Goal: Task Accomplishment & Management: Use online tool/utility

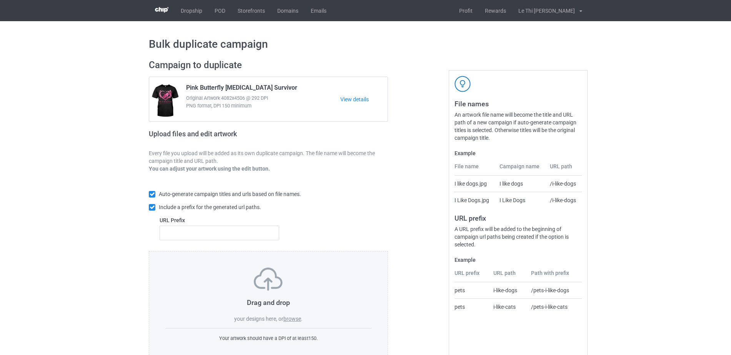
scroll to position [20, 0]
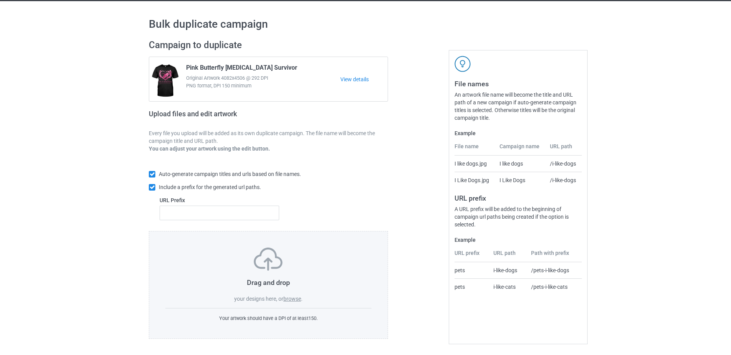
click at [293, 299] on label "browse" at bounding box center [293, 298] width 18 height 6
click at [0, 0] on input "browse" at bounding box center [0, 0] width 0 height 0
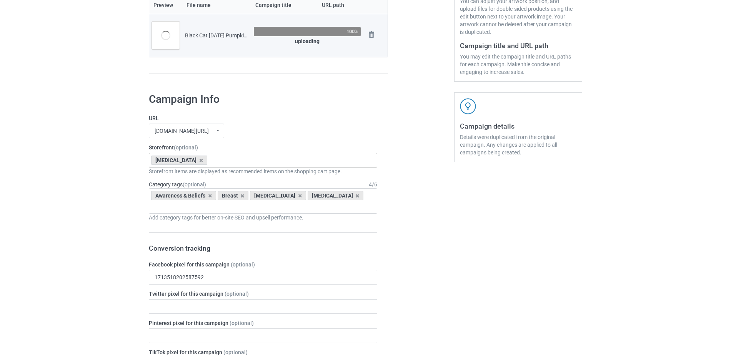
scroll to position [182, 0]
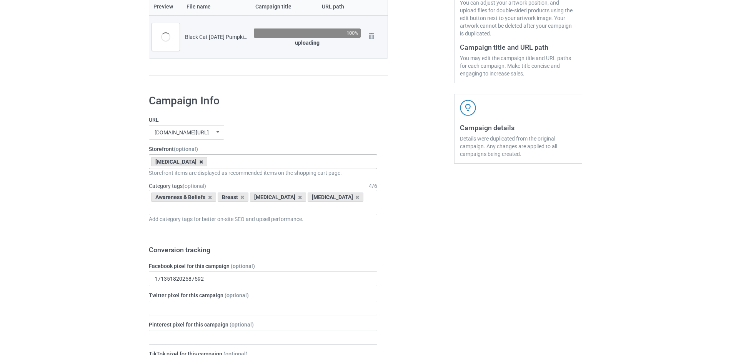
click at [199, 160] on icon at bounding box center [201, 161] width 4 height 5
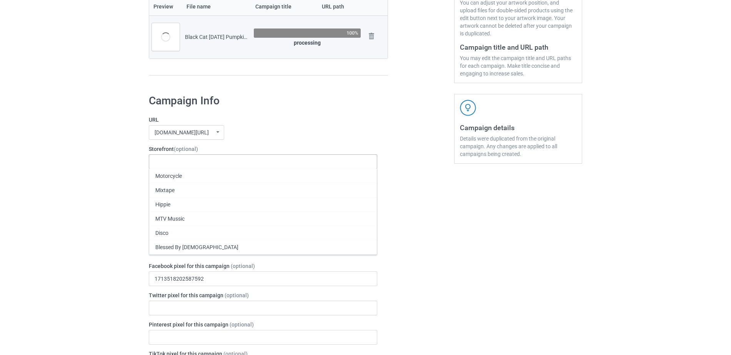
click at [177, 163] on div "Motorcycle Mixtape Hippie MTV Mussic Disco Blessed By God Down Syndrome Childho…" at bounding box center [263, 161] width 229 height 15
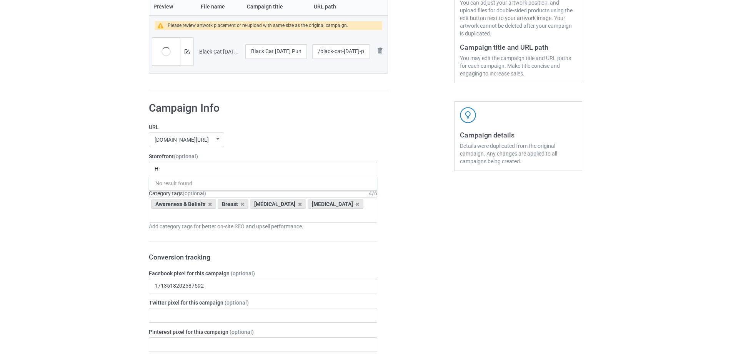
type input "H"
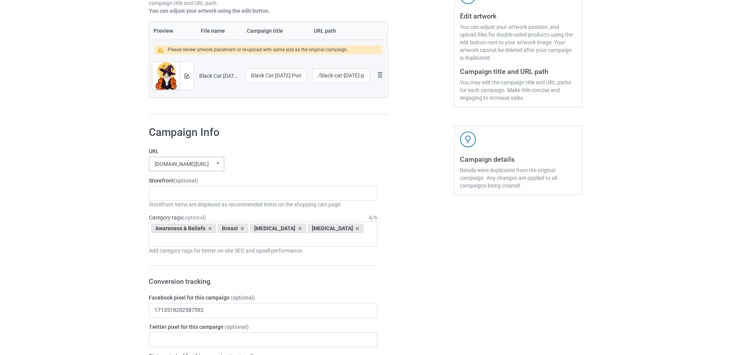
scroll to position [159, 0]
click at [169, 201] on div "Storefront items are displayed as recommended items on the shopping cart page." at bounding box center [263, 203] width 229 height 8
click at [167, 197] on div "Motorcycle Mixtape Hippie MTV Mussic Disco Blessed By God Down Syndrome Childho…" at bounding box center [263, 192] width 229 height 15
type input "Hall"
click at [166, 208] on div "[DATE]" at bounding box center [263, 206] width 228 height 14
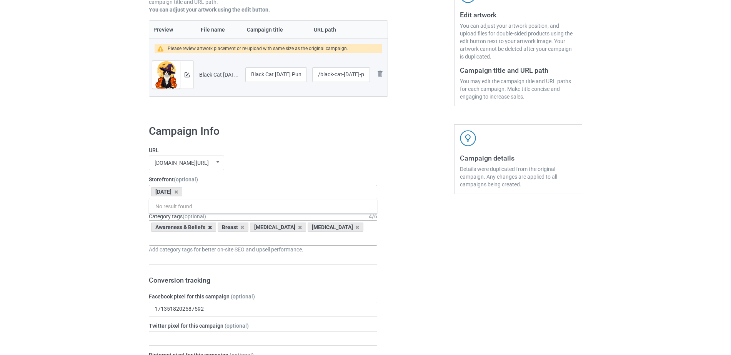
click at [208, 229] on icon at bounding box center [210, 227] width 4 height 5
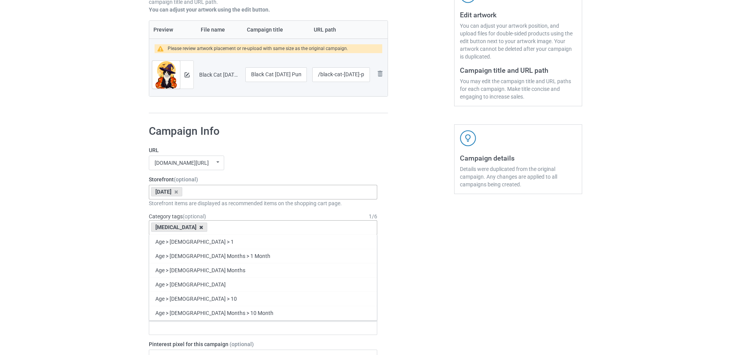
click at [199, 228] on icon at bounding box center [201, 227] width 4 height 5
click at [190, 228] on div "Age > 1-19 > 1 Age > 1-12 Months > 1 Month Age > 1-12 Months Age > 1-19 Age > 1…" at bounding box center [263, 227] width 229 height 15
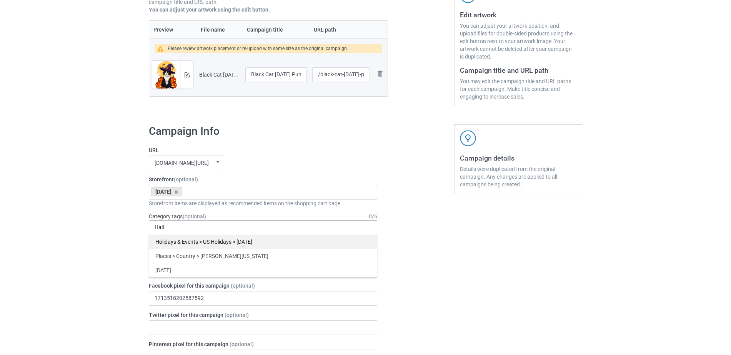
type input "Hall"
click at [184, 245] on div "Holidays & Events > US Holidays > Halloween" at bounding box center [263, 241] width 228 height 14
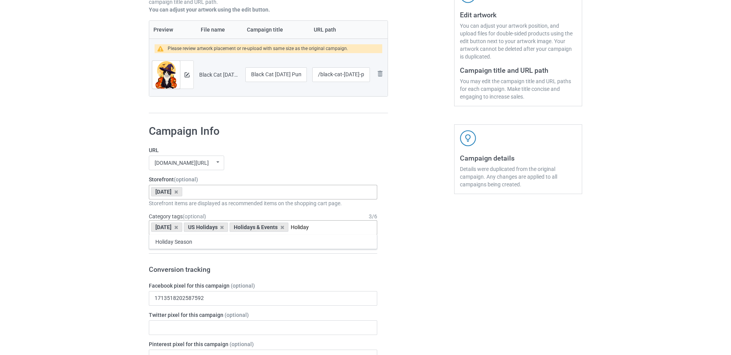
type input "Holiday"
click at [322, 227] on input "Holiday" at bounding box center [306, 227] width 31 height 7
drag, startPoint x: 301, startPoint y: 228, endPoint x: 331, endPoint y: 227, distance: 30.0
click at [331, 227] on div "Halloween US Holidays Holidays & Events Holiday Holiday Season 1 1 Month 1-12 M…" at bounding box center [263, 227] width 229 height 15
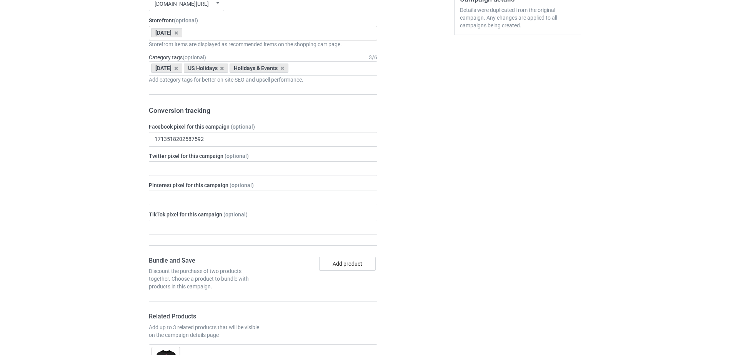
scroll to position [319, 0]
drag, startPoint x: 241, startPoint y: 67, endPoint x: 285, endPoint y: 64, distance: 44.4
click at [285, 64] on div "Holidays & Events" at bounding box center [259, 66] width 59 height 9
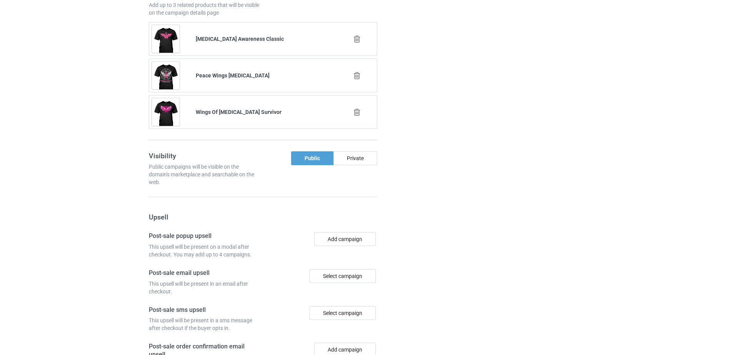
click at [356, 43] on icon at bounding box center [357, 39] width 10 height 8
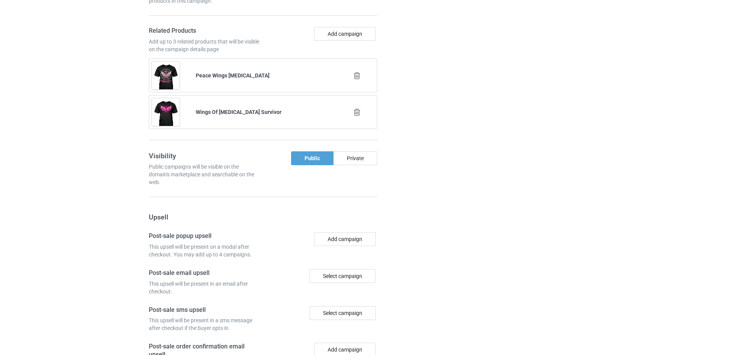
click at [357, 75] on icon at bounding box center [357, 76] width 10 height 8
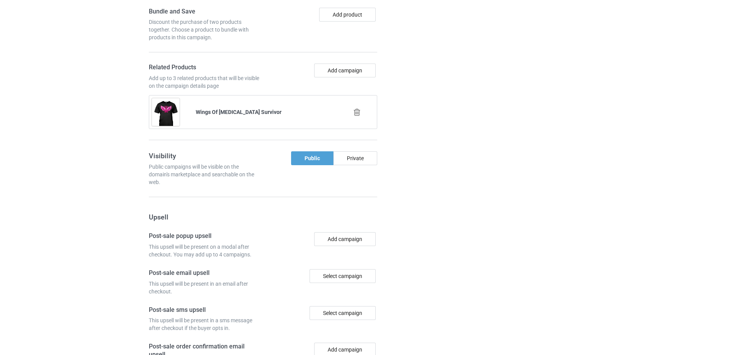
click at [359, 115] on icon at bounding box center [357, 112] width 10 height 8
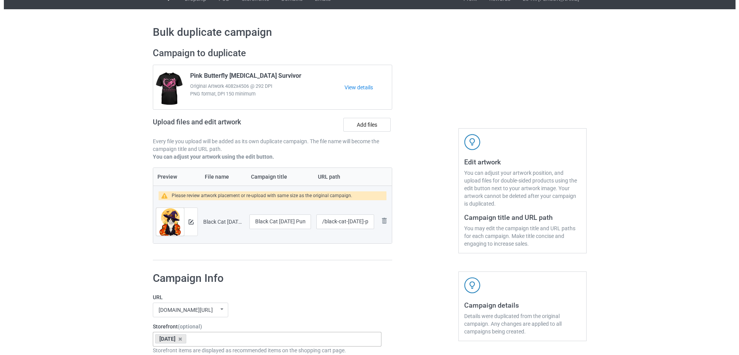
scroll to position [0, 0]
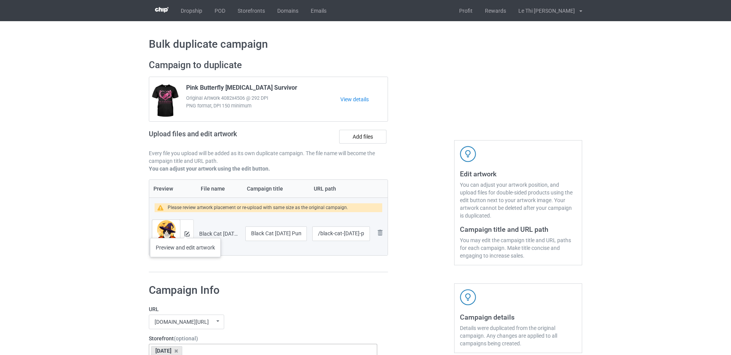
click at [185, 230] on div at bounding box center [186, 234] width 13 height 28
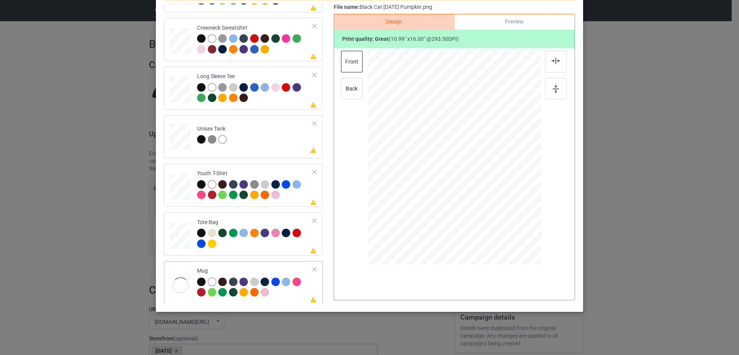
scroll to position [180, 0]
drag, startPoint x: 502, startPoint y: 231, endPoint x: 483, endPoint y: 180, distance: 54.5
click at [483, 180] on div at bounding box center [454, 156] width 173 height 72
drag, startPoint x: 439, startPoint y: 176, endPoint x: 487, endPoint y: 177, distance: 47.7
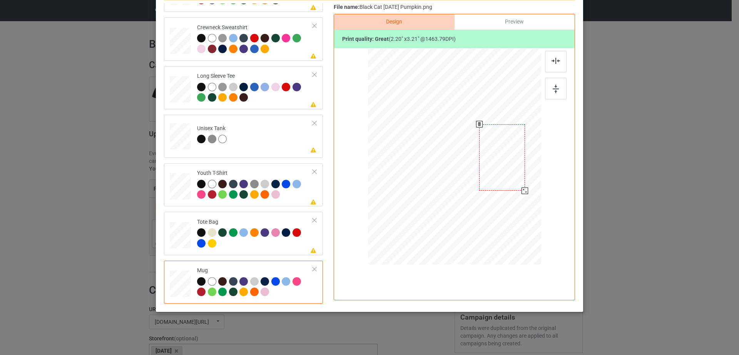
click at [487, 177] on div at bounding box center [502, 157] width 46 height 67
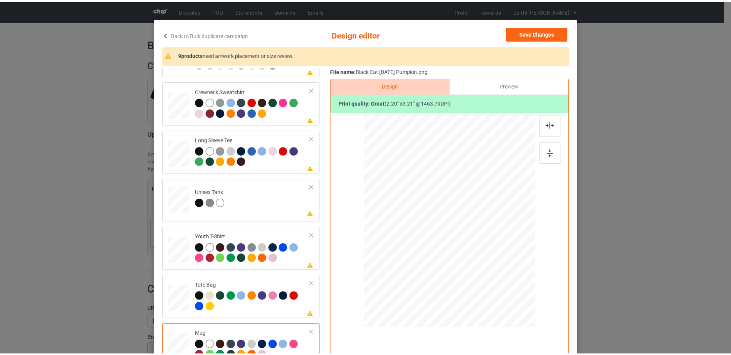
scroll to position [0, 0]
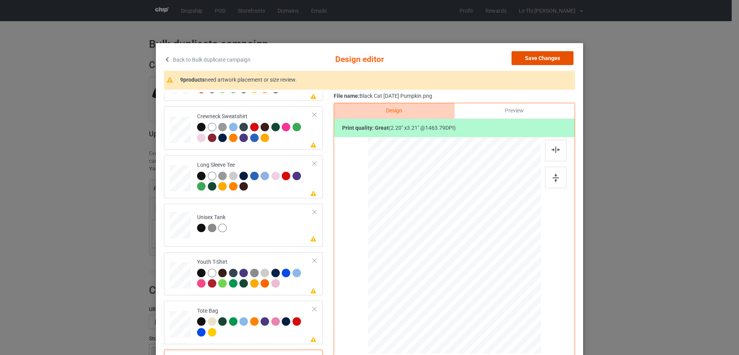
click at [535, 56] on button "Save Changes" at bounding box center [542, 58] width 62 height 14
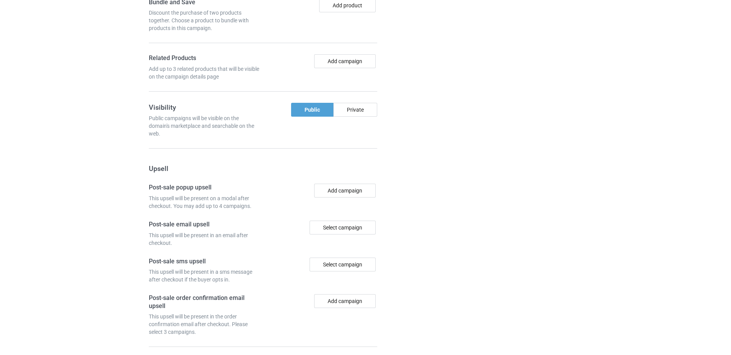
scroll to position [640, 0]
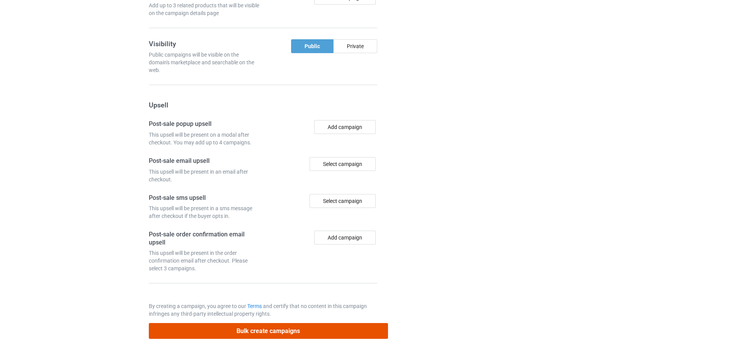
click at [260, 331] on button "Bulk create campaigns" at bounding box center [268, 331] width 239 height 16
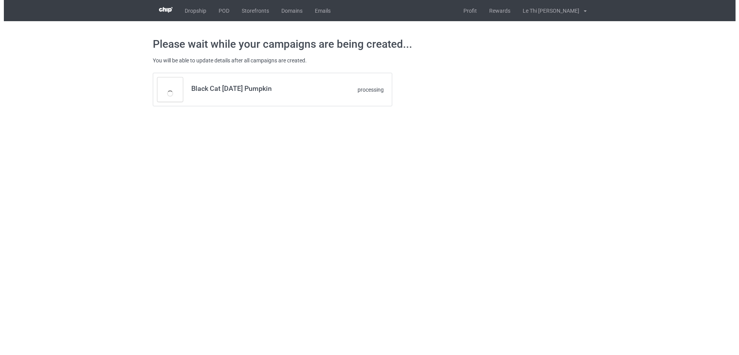
scroll to position [0, 0]
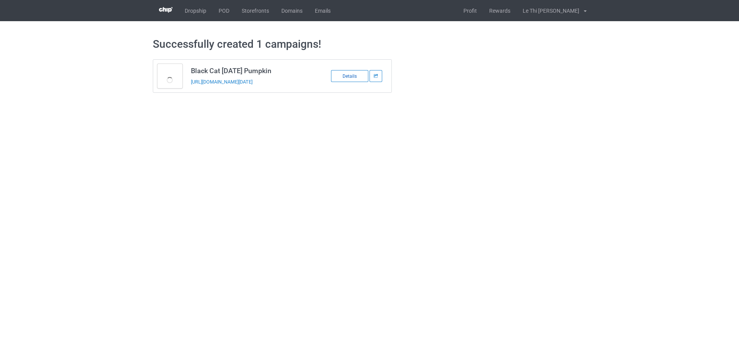
click at [352, 73] on div "Details" at bounding box center [349, 76] width 37 height 12
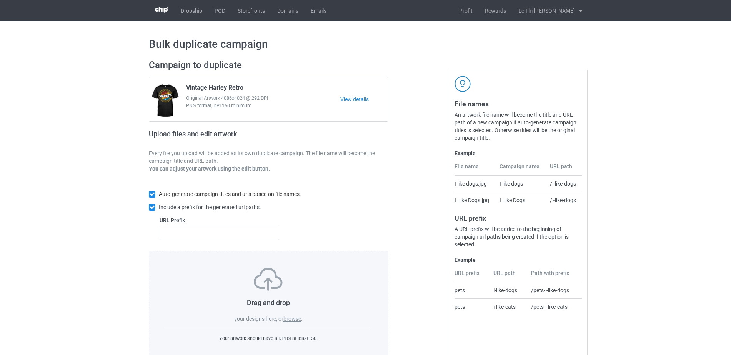
scroll to position [20, 0]
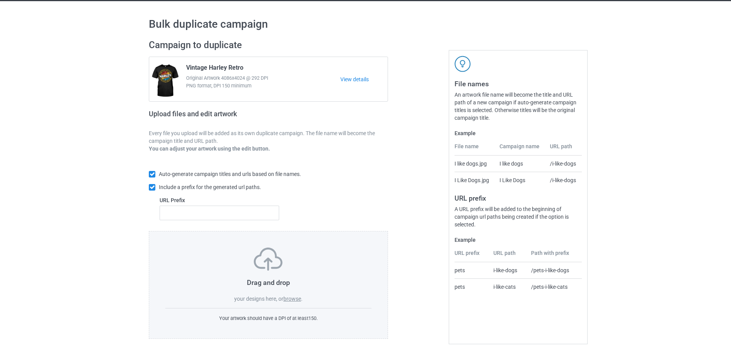
click at [284, 300] on span "your designs here, or" at bounding box center [258, 298] width 49 height 6
click at [285, 300] on label "browse" at bounding box center [293, 298] width 18 height 6
click at [0, 0] on input "browse" at bounding box center [0, 0] width 0 height 0
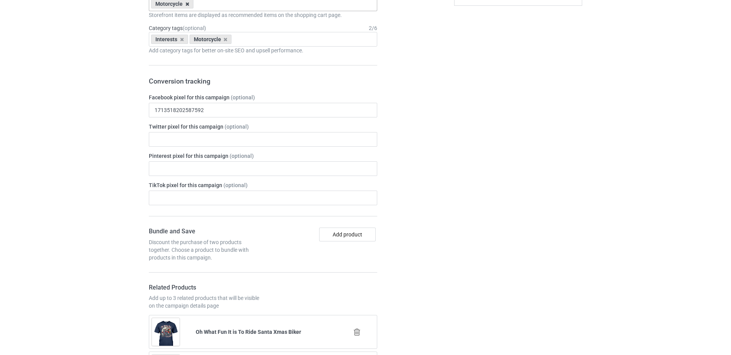
scroll to position [341, 0]
click at [187, 5] on icon at bounding box center [187, 2] width 4 height 5
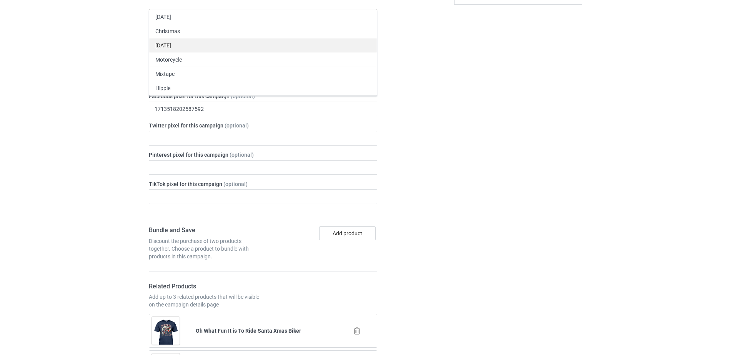
click at [180, 44] on div "[DATE]" at bounding box center [263, 45] width 228 height 14
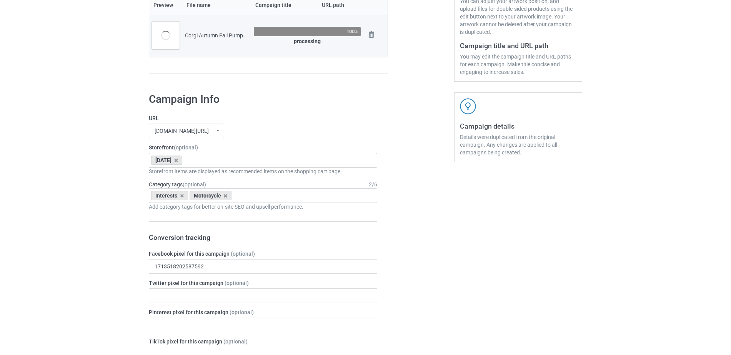
scroll to position [182, 0]
click at [181, 202] on div "Interests" at bounding box center [169, 196] width 37 height 9
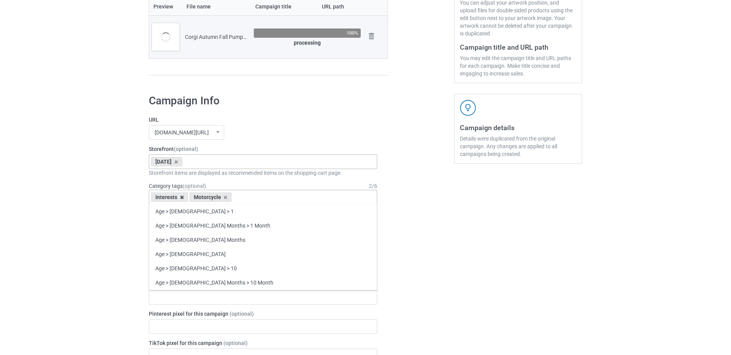
click at [180, 198] on icon at bounding box center [182, 197] width 4 height 5
click at [189, 197] on div "Motorcycle" at bounding box center [172, 196] width 42 height 9
click at [186, 197] on icon at bounding box center [187, 197] width 4 height 5
click at [186, 197] on div "Age > 1-19 > 1 Age > 1-12 Months > 1 Month Age > 1-12 Months Age > 1-19 Age > 1…" at bounding box center [263, 197] width 229 height 15
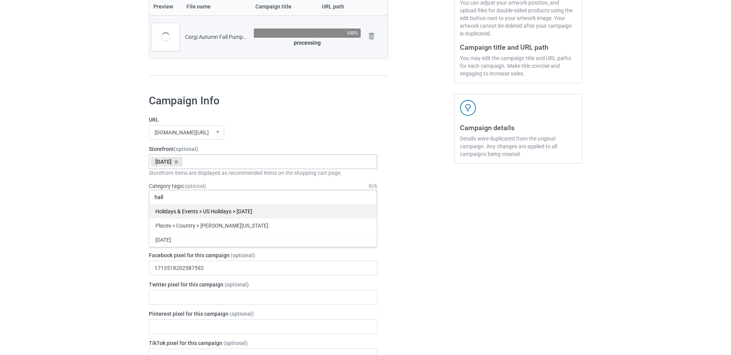
type input "hall"
click at [224, 211] on div "Holidays & Events > US Holidays > Halloween" at bounding box center [263, 211] width 228 height 14
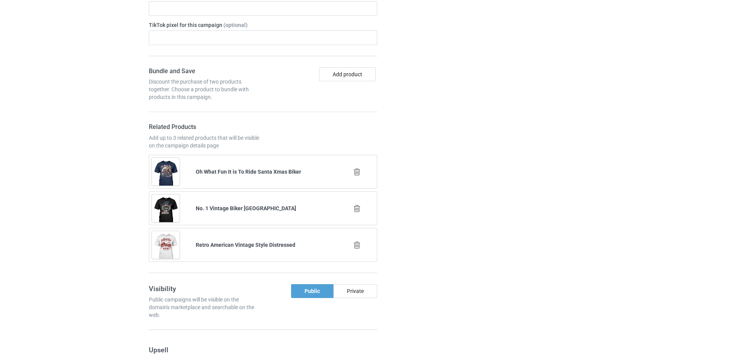
scroll to position [508, 0]
click at [358, 172] on icon at bounding box center [357, 171] width 10 height 8
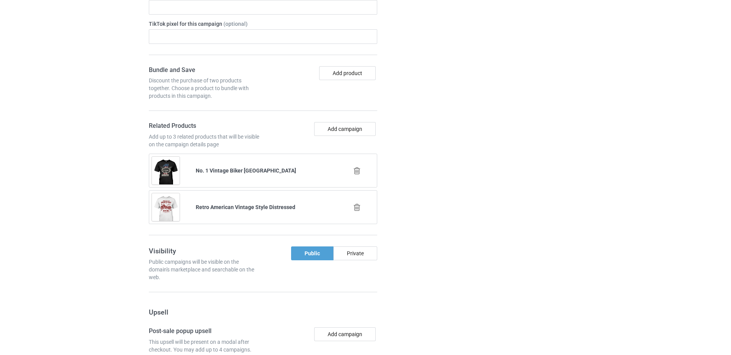
click at [356, 168] on icon at bounding box center [357, 171] width 10 height 8
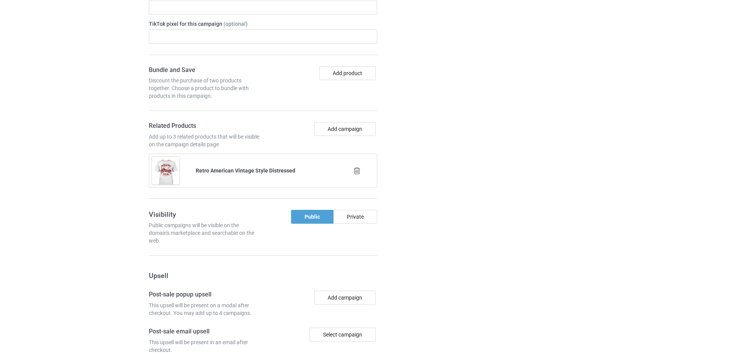
click at [355, 173] on icon at bounding box center [357, 171] width 10 height 8
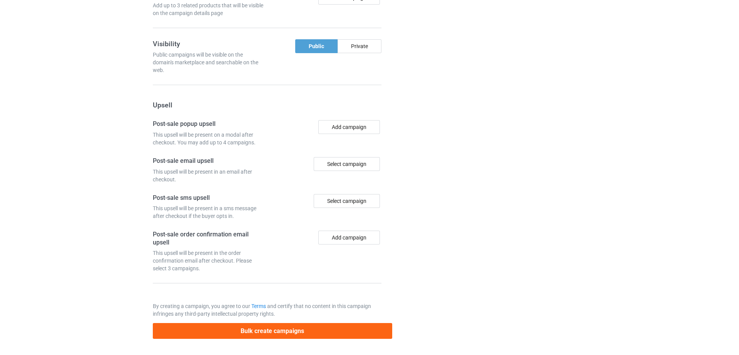
scroll to position [0, 0]
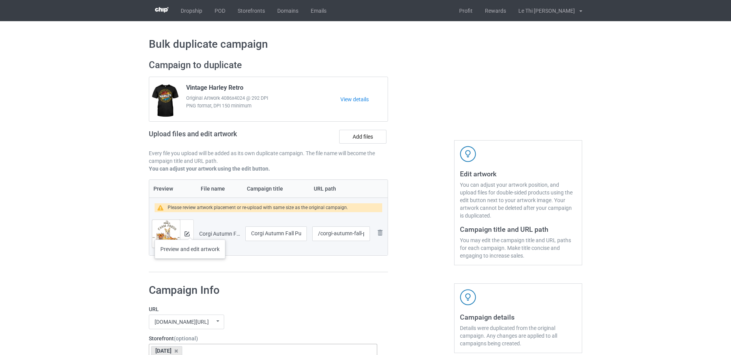
click at [190, 232] on div at bounding box center [186, 234] width 13 height 28
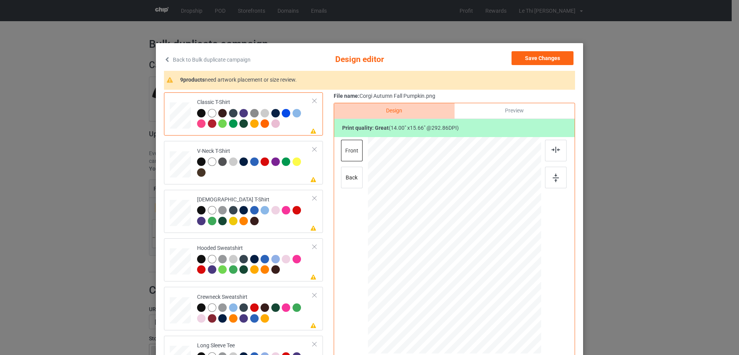
click at [666, 170] on div "Back to Bulk duplicate campaign Design editor Save Changes 9 products need artw…" at bounding box center [369, 177] width 739 height 355
drag, startPoint x: 550, startPoint y: 65, endPoint x: 502, endPoint y: 63, distance: 48.2
click at [550, 65] on div "Save Changes" at bounding box center [542, 59] width 63 height 17
click at [550, 54] on button "Save Changes" at bounding box center [542, 58] width 62 height 14
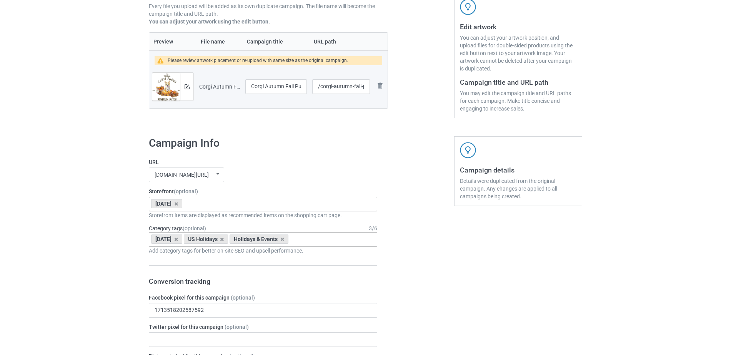
scroll to position [640, 0]
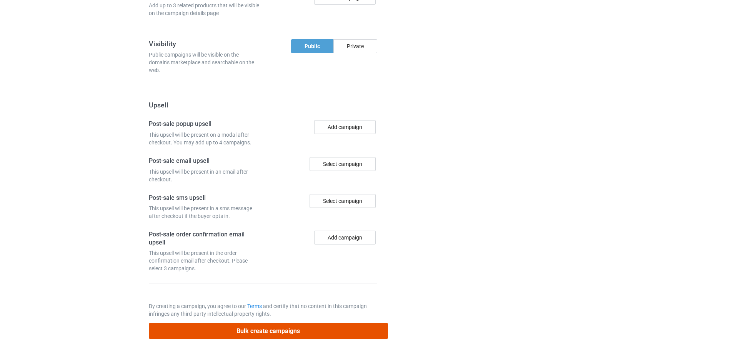
click at [277, 334] on button "Bulk create campaigns" at bounding box center [268, 331] width 239 height 16
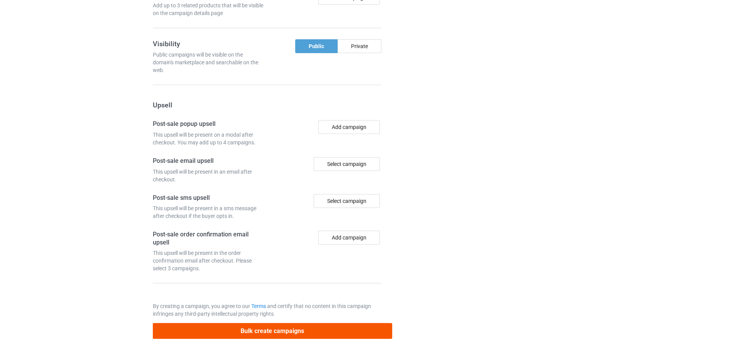
scroll to position [0, 0]
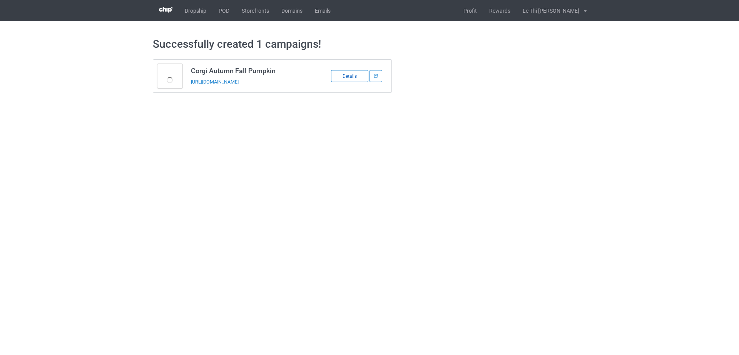
click at [355, 75] on div "Details" at bounding box center [349, 76] width 37 height 12
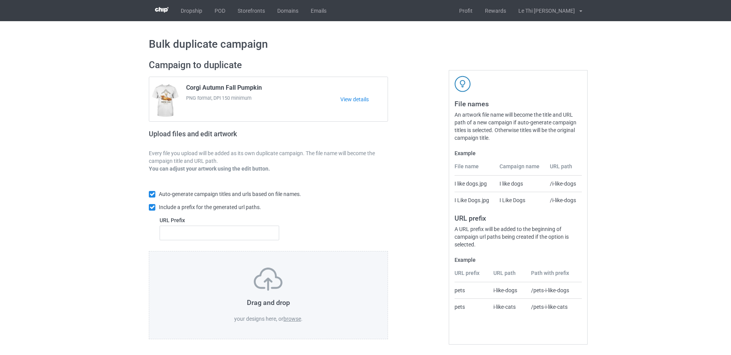
scroll to position [1, 0]
click at [287, 316] on label "browse" at bounding box center [293, 318] width 18 height 6
click at [0, 0] on input "browse" at bounding box center [0, 0] width 0 height 0
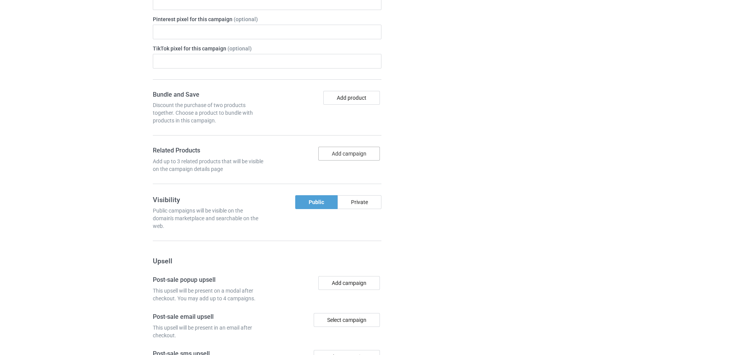
scroll to position [554, 0]
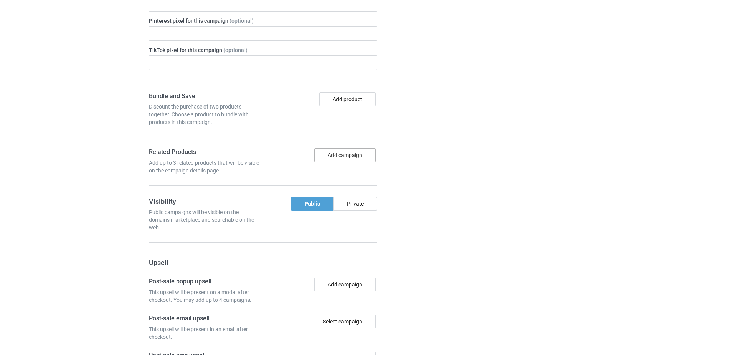
click at [317, 158] on button "Add campaign" at bounding box center [345, 155] width 62 height 14
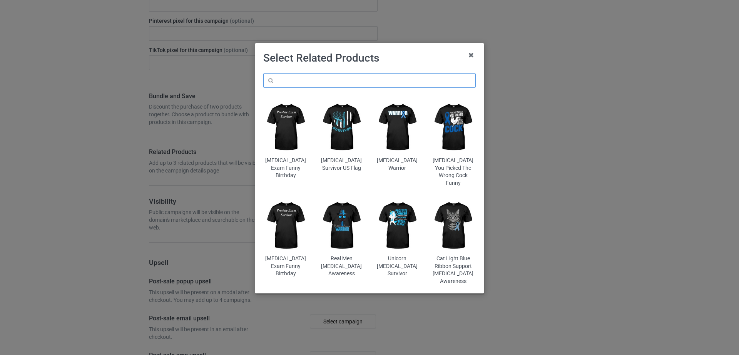
click at [279, 81] on input "text" at bounding box center [369, 80] width 212 height 15
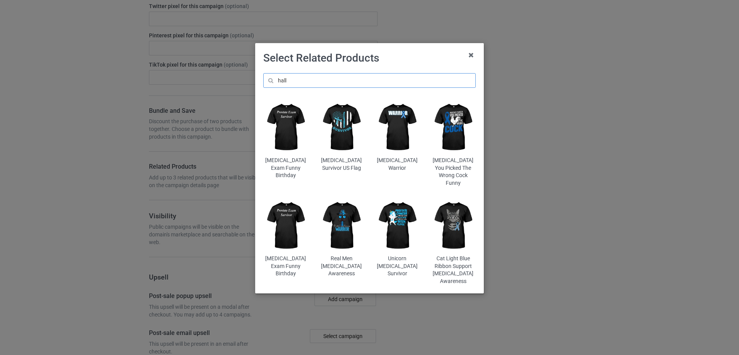
scroll to position [568, 0]
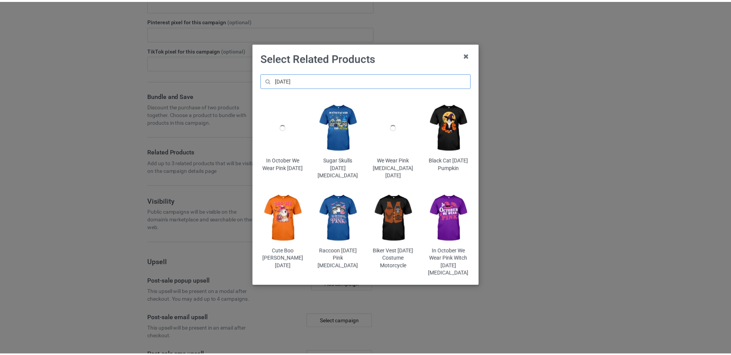
scroll to position [598, 0]
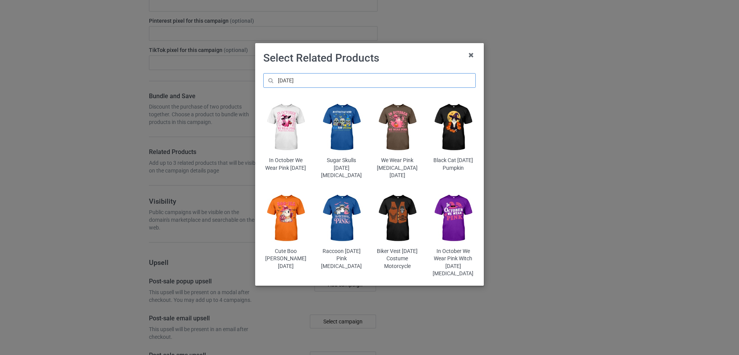
type input "[DATE]"
click at [454, 130] on img at bounding box center [453, 127] width 45 height 56
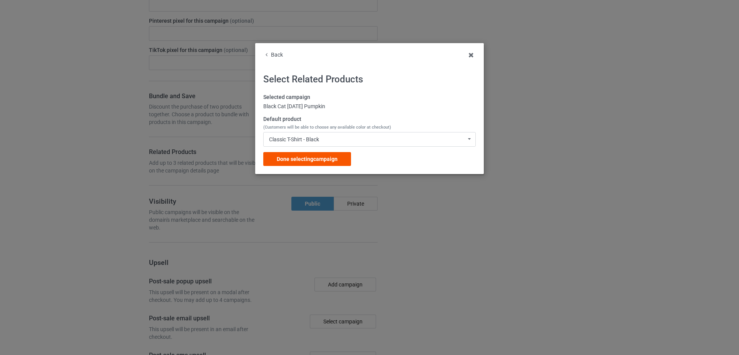
click at [314, 155] on div "Done selecting campaign" at bounding box center [307, 159] width 88 height 14
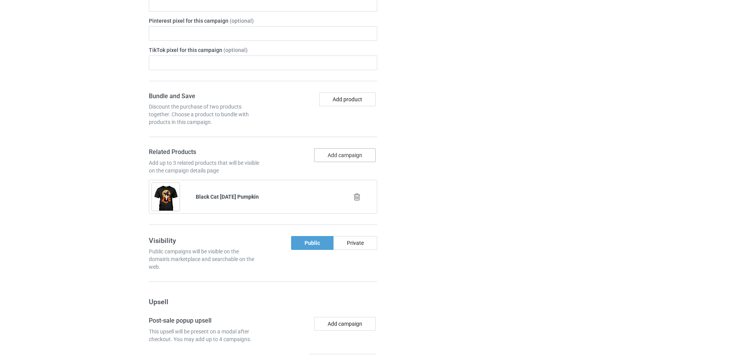
click at [344, 158] on button "Add campaign" at bounding box center [345, 155] width 62 height 14
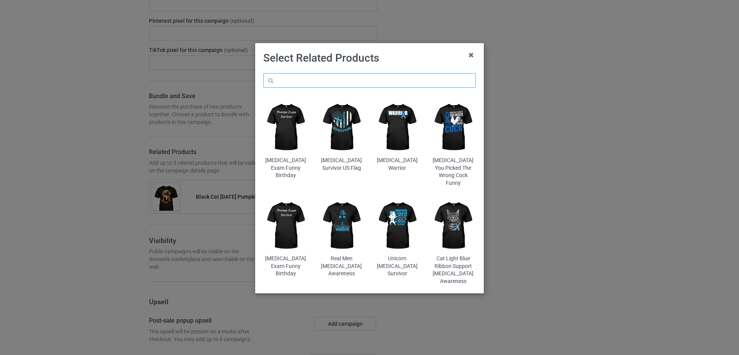
click at [317, 86] on input "text" at bounding box center [369, 80] width 212 height 15
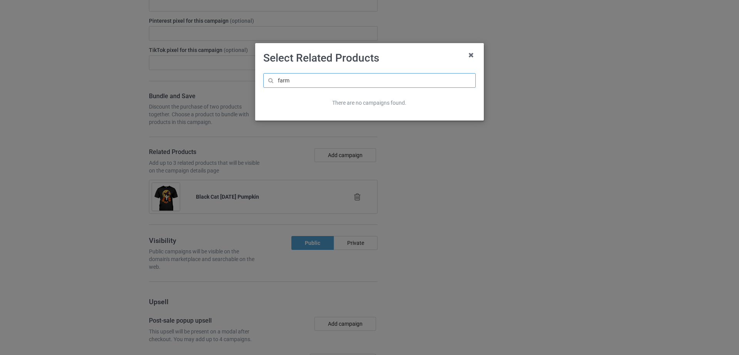
drag, startPoint x: 291, startPoint y: 85, endPoint x: 274, endPoint y: 82, distance: 17.9
click at [274, 82] on input "farm" at bounding box center [369, 80] width 212 height 15
paste input "Corgi Autumn Fall Pumpkin"
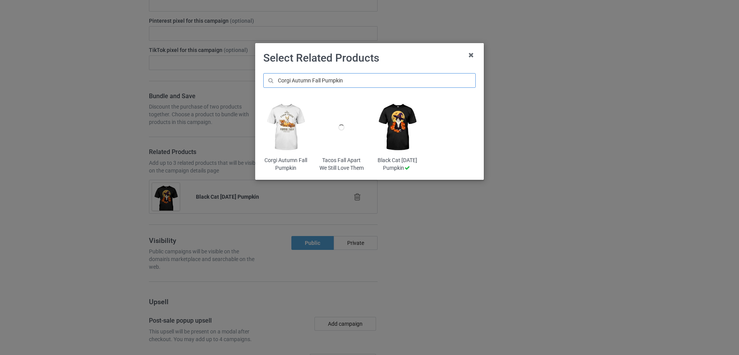
type input "Corgi Autumn Fall Pumpkin"
click at [291, 136] on img at bounding box center [285, 127] width 45 height 56
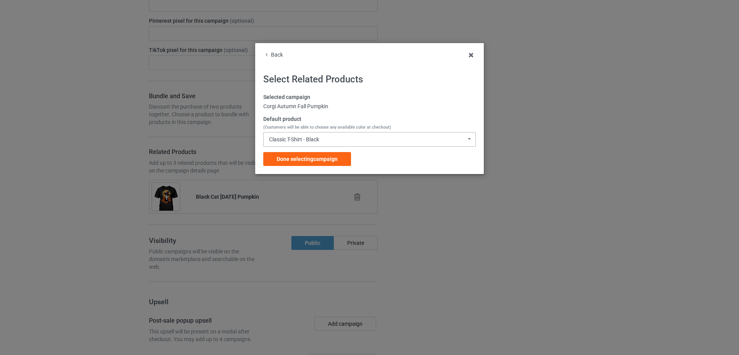
click at [313, 138] on div "Classic T-Shirt - Black" at bounding box center [294, 139] width 50 height 5
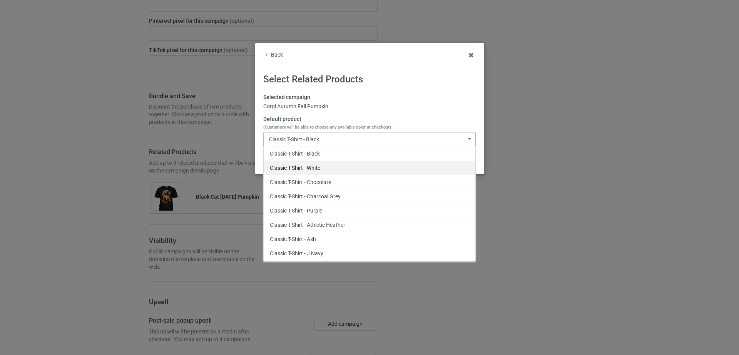
click at [308, 170] on div "Classic T-Shirt - White" at bounding box center [370, 167] width 212 height 14
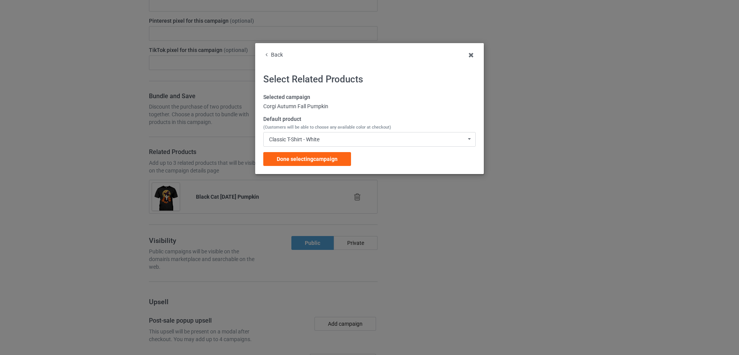
click at [309, 157] on span "Done selecting campaign" at bounding box center [307, 159] width 61 height 6
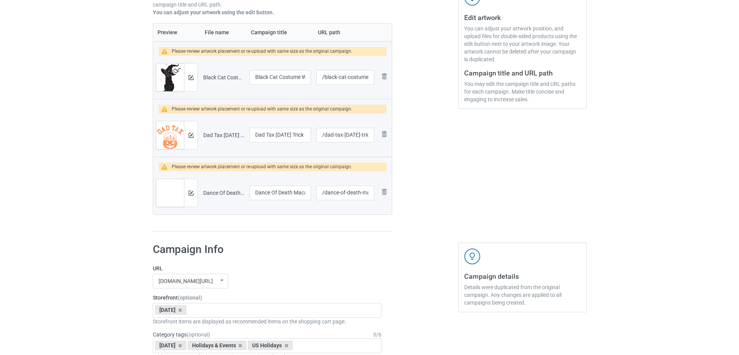
scroll to position [158, 0]
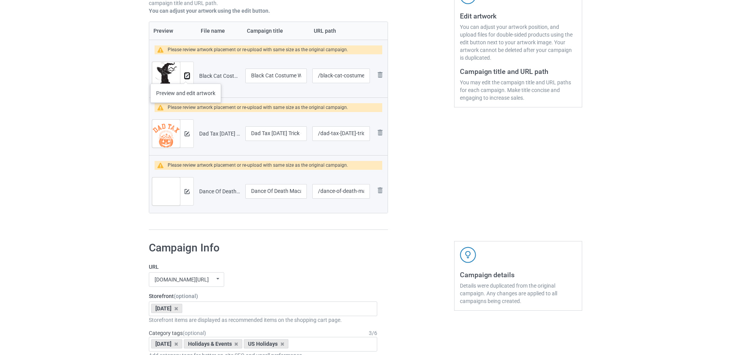
click at [186, 76] on img at bounding box center [187, 75] width 5 height 5
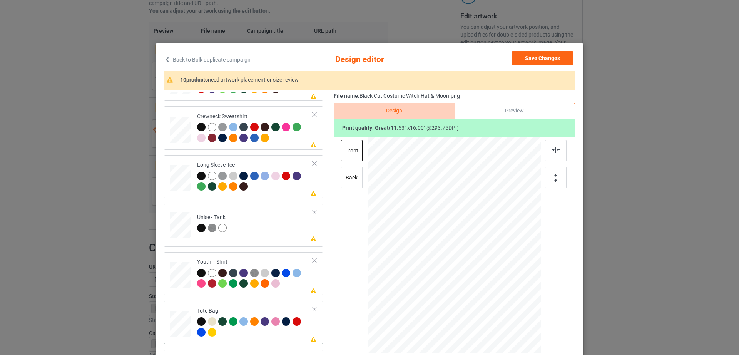
scroll to position [89, 0]
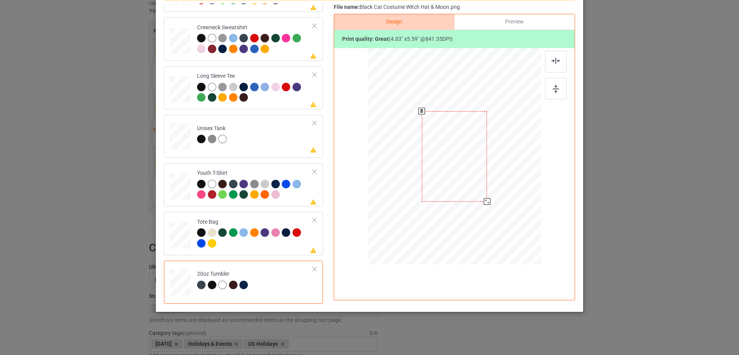
drag, startPoint x: 501, startPoint y: 224, endPoint x: 484, endPoint y: 201, distance: 28.4
click at [484, 201] on div at bounding box center [487, 201] width 7 height 7
drag, startPoint x: 453, startPoint y: 173, endPoint x: 412, endPoint y: 174, distance: 40.8
click at [412, 174] on div at bounding box center [413, 156] width 65 height 90
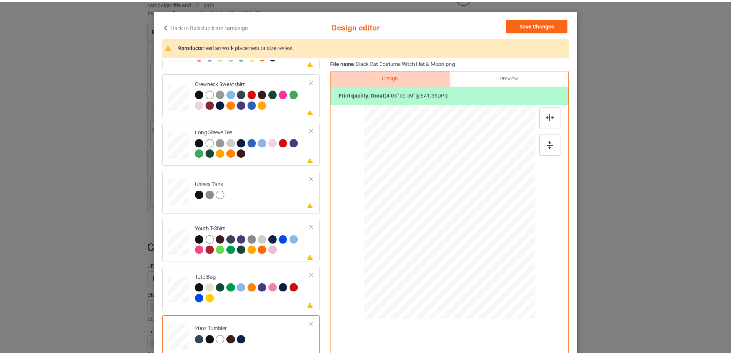
scroll to position [0, 0]
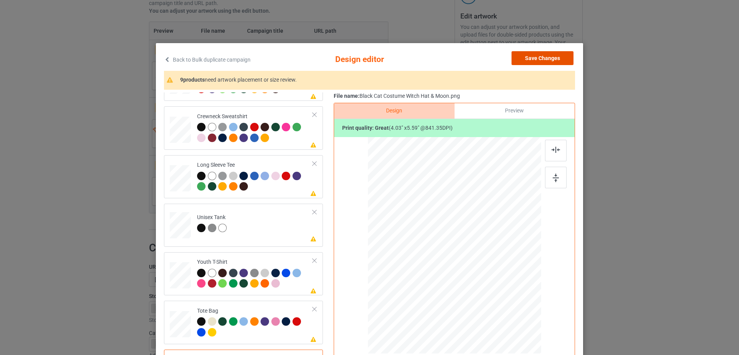
click at [538, 55] on button "Save Changes" at bounding box center [542, 58] width 62 height 14
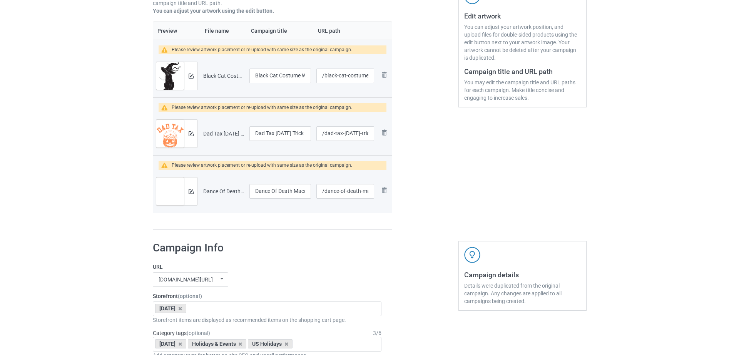
scroll to position [156, 0]
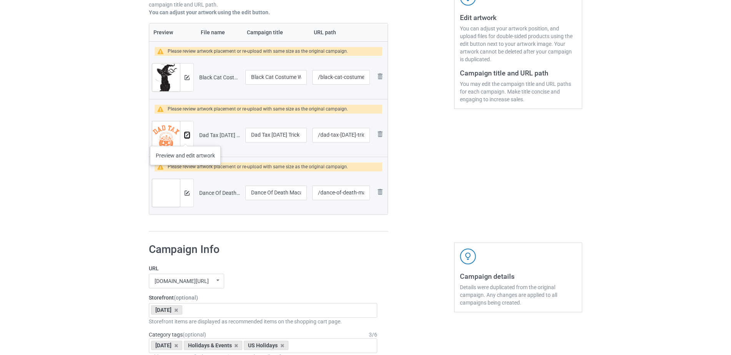
click at [185, 138] on button at bounding box center [187, 135] width 5 height 6
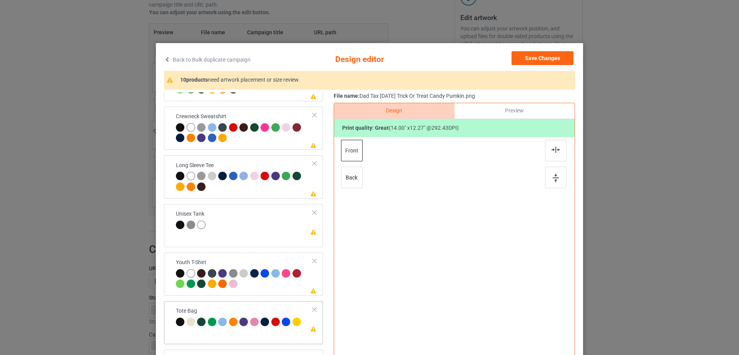
scroll to position [89, 0]
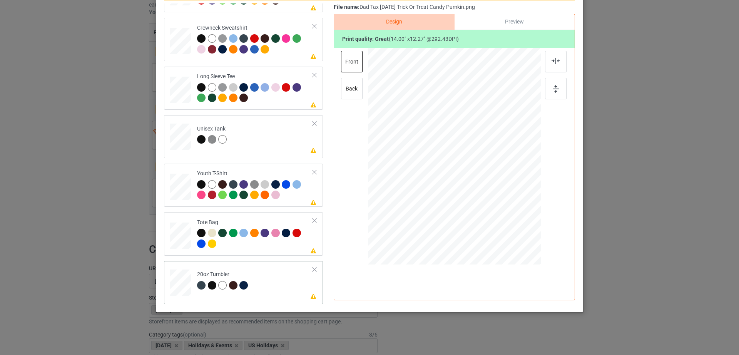
drag, startPoint x: 498, startPoint y: 199, endPoint x: 480, endPoint y: 180, distance: 25.8
click at [480, 180] on div at bounding box center [483, 182] width 7 height 7
drag, startPoint x: 455, startPoint y: 166, endPoint x: 407, endPoint y: 162, distance: 47.9
click at [407, 162] on div at bounding box center [407, 152] width 58 height 51
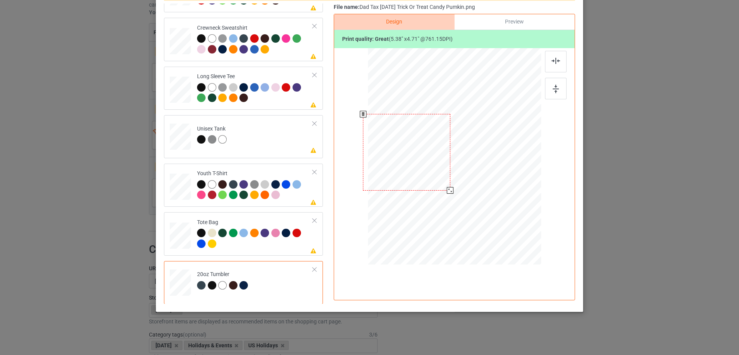
drag, startPoint x: 434, startPoint y: 177, endPoint x: 454, endPoint y: 183, distance: 20.8
click at [454, 183] on div at bounding box center [454, 156] width 164 height 99
drag, startPoint x: 435, startPoint y: 171, endPoint x: 441, endPoint y: 174, distance: 6.9
click at [441, 174] on div at bounding box center [415, 156] width 87 height 76
click at [453, 192] on div at bounding box center [455, 192] width 7 height 7
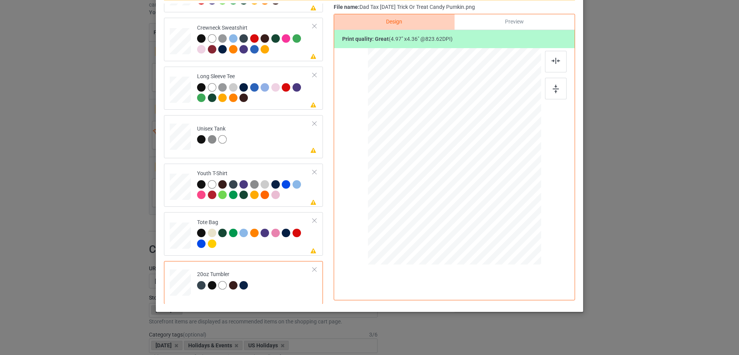
scroll to position [0, 0]
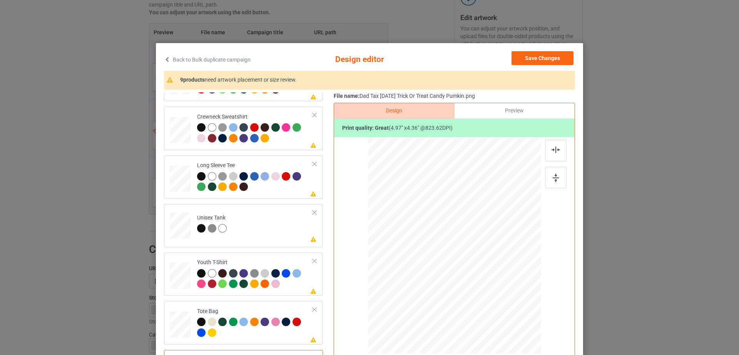
click at [522, 109] on div "Preview" at bounding box center [514, 110] width 120 height 15
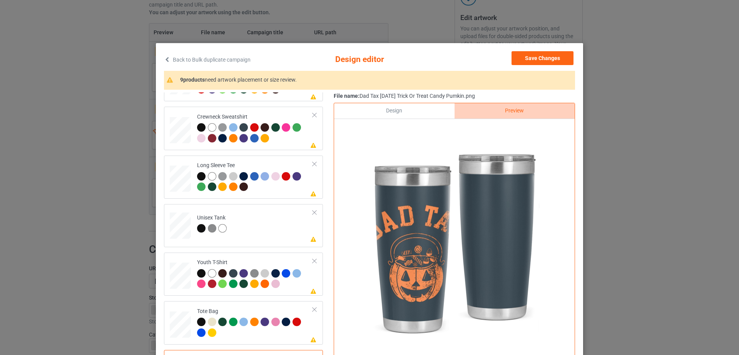
click at [396, 110] on div "Design" at bounding box center [394, 110] width 120 height 15
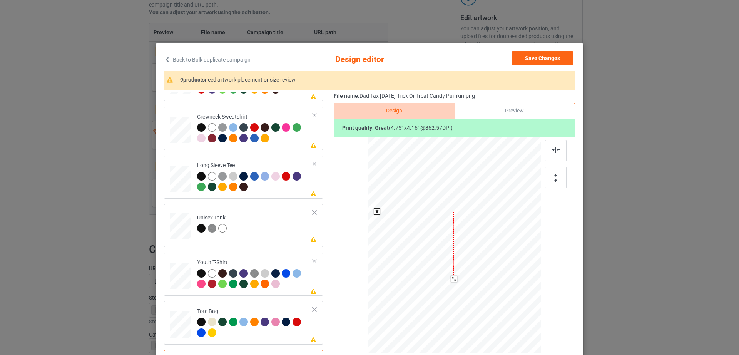
click at [452, 279] on div at bounding box center [454, 278] width 7 height 7
click at [518, 109] on div "Preview" at bounding box center [514, 110] width 120 height 15
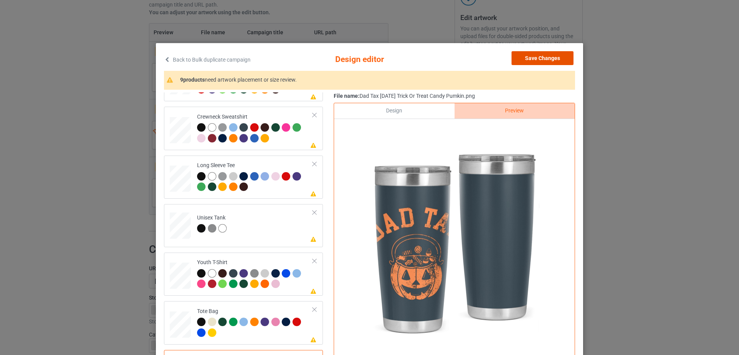
click at [559, 59] on button "Save Changes" at bounding box center [542, 58] width 62 height 14
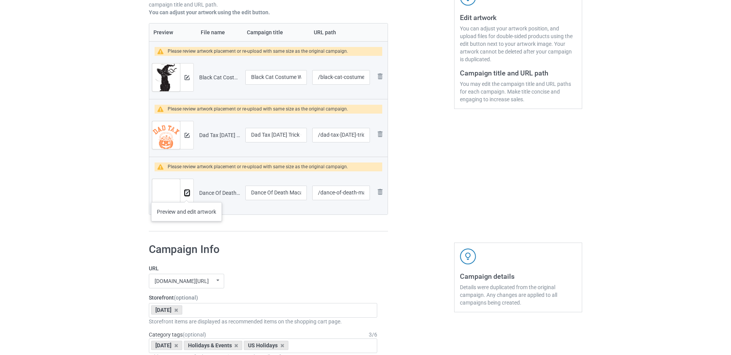
click at [187, 194] on img at bounding box center [187, 192] width 5 height 5
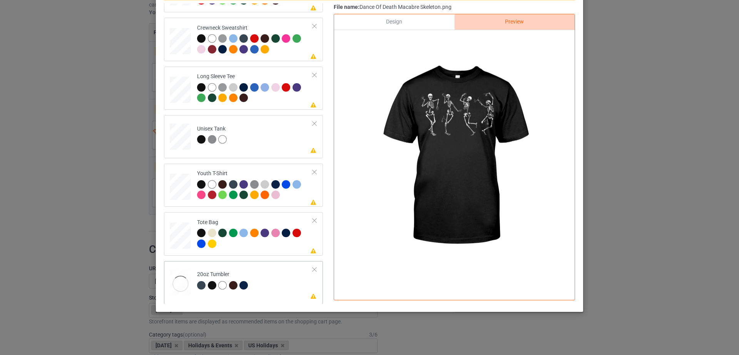
scroll to position [180, 0]
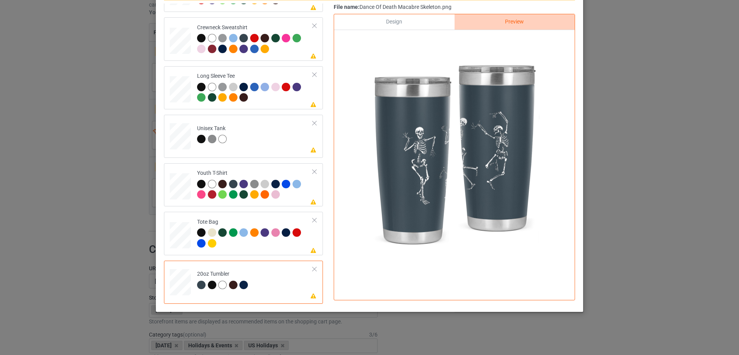
click at [390, 21] on div "Design" at bounding box center [394, 21] width 120 height 15
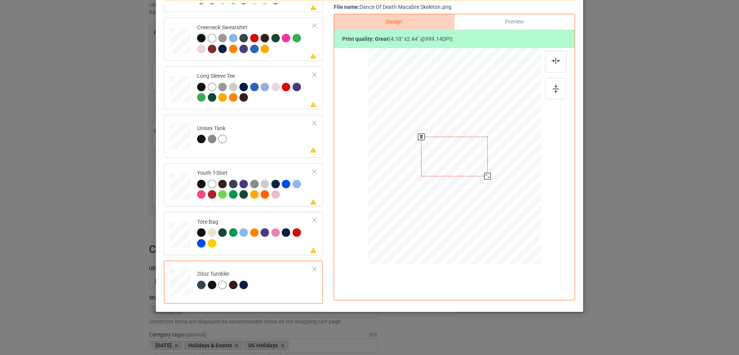
drag, startPoint x: 501, startPoint y: 185, endPoint x: 483, endPoint y: 178, distance: 19.2
click at [484, 178] on div at bounding box center [487, 176] width 7 height 7
drag, startPoint x: 421, startPoint y: 150, endPoint x: 416, endPoint y: 149, distance: 4.8
click at [416, 149] on div at bounding box center [410, 152] width 66 height 40
drag, startPoint x: 439, startPoint y: 168, endPoint x: 448, endPoint y: 170, distance: 9.5
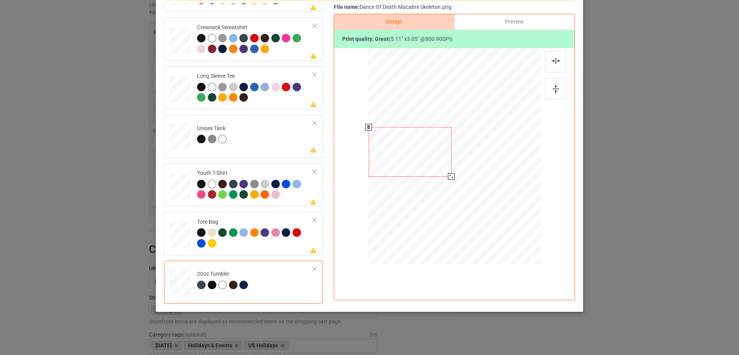
click at [448, 170] on div at bounding box center [454, 156] width 164 height 99
drag, startPoint x: 422, startPoint y: 157, endPoint x: 430, endPoint y: 158, distance: 7.7
click at [430, 158] on div at bounding box center [417, 152] width 83 height 49
click at [454, 175] on div at bounding box center [457, 176] width 7 height 7
click at [446, 165] on div at bounding box center [416, 152] width 78 height 47
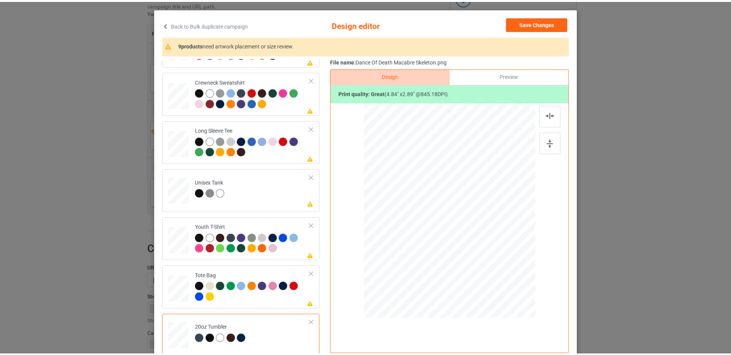
scroll to position [0, 0]
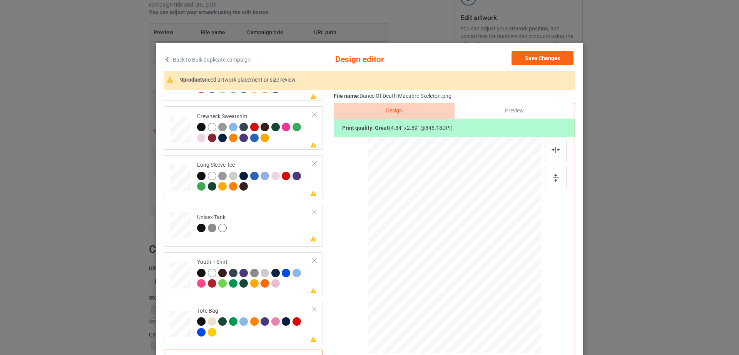
click at [510, 114] on div "Preview" at bounding box center [514, 110] width 120 height 15
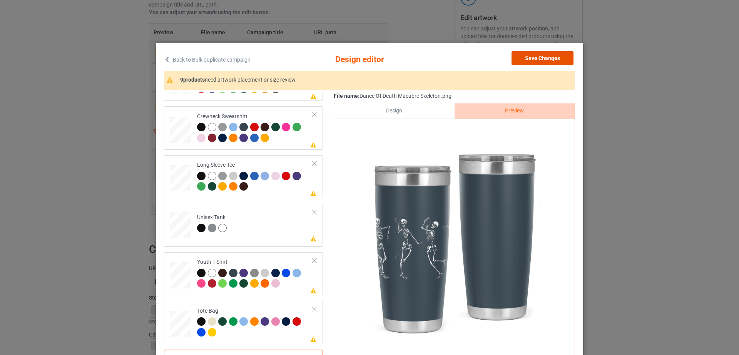
click at [551, 63] on button "Save Changes" at bounding box center [542, 58] width 62 height 14
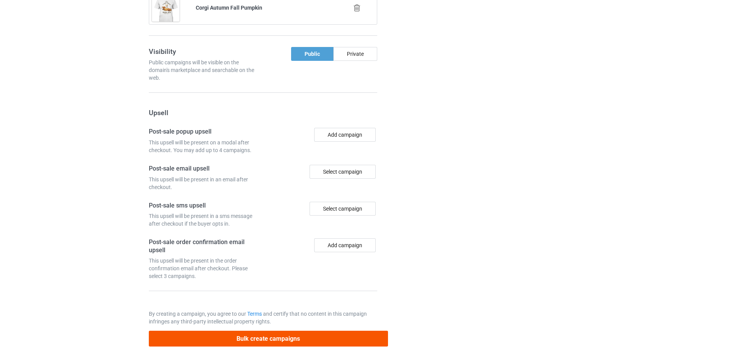
scroll to position [831, 0]
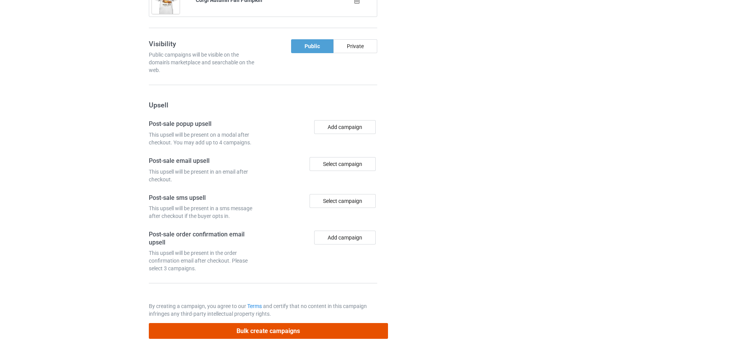
click at [275, 328] on button "Bulk create campaigns" at bounding box center [268, 331] width 239 height 16
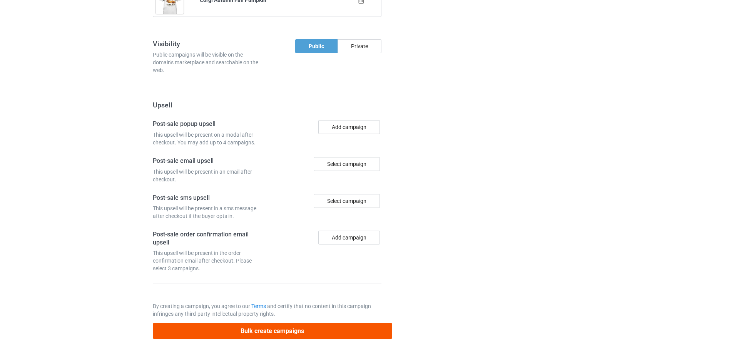
scroll to position [0, 0]
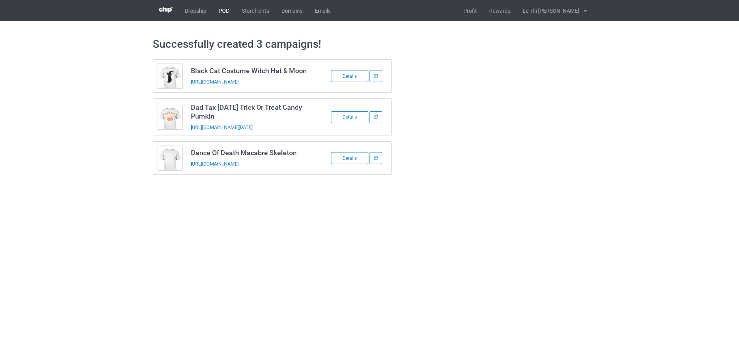
click at [224, 13] on link "POD" at bounding box center [223, 10] width 23 height 21
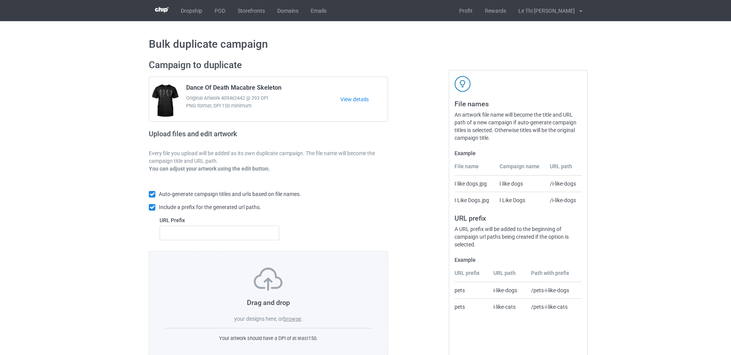
click at [295, 321] on label "browse" at bounding box center [293, 319] width 18 height 6
click at [0, 0] on input "browse" at bounding box center [0, 0] width 0 height 0
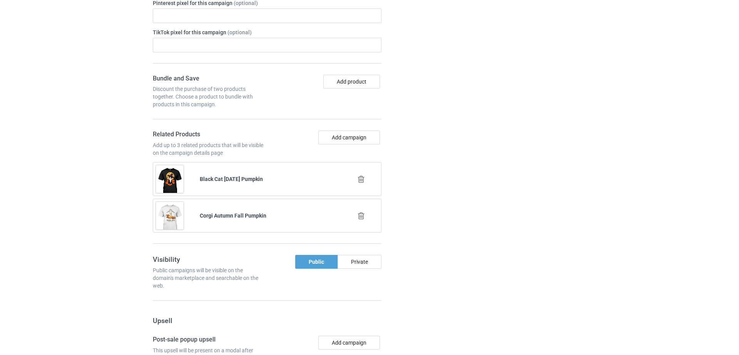
scroll to position [962, 0]
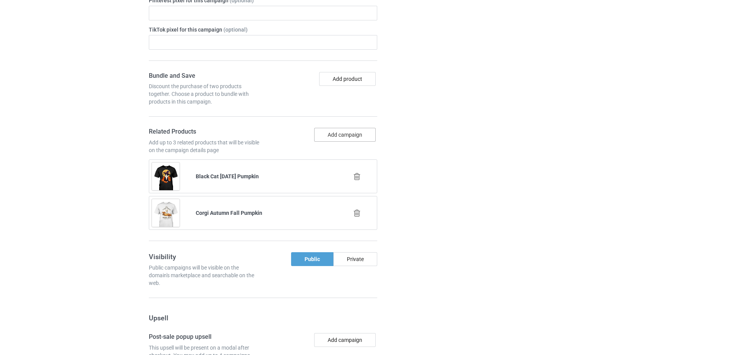
click at [343, 133] on button "Add campaign" at bounding box center [345, 135] width 62 height 14
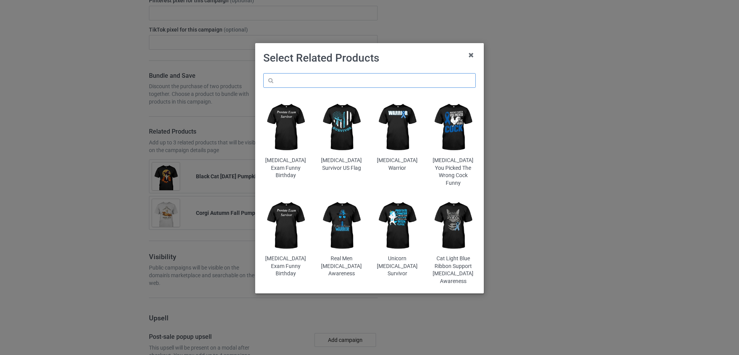
click at [334, 86] on input "text" at bounding box center [369, 80] width 212 height 15
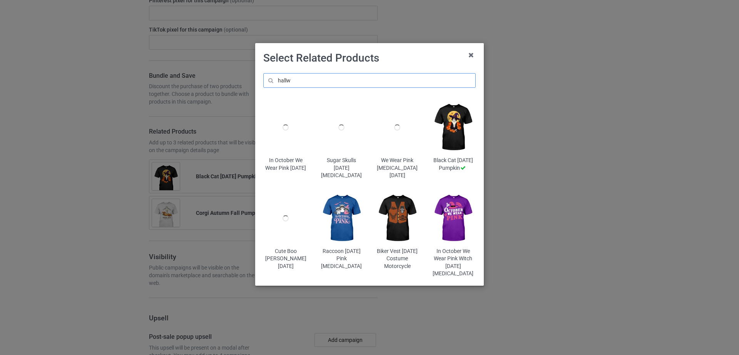
scroll to position [977, 0]
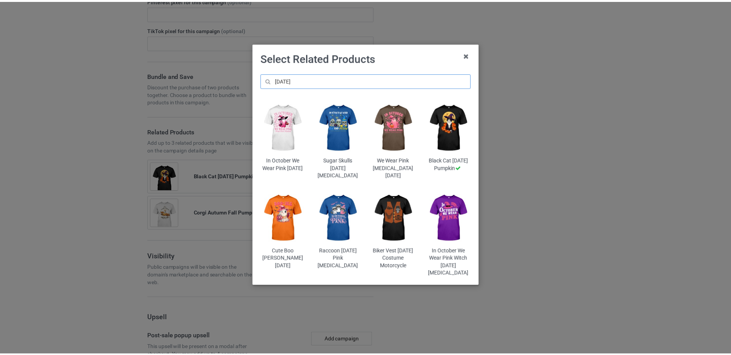
scroll to position [991, 0]
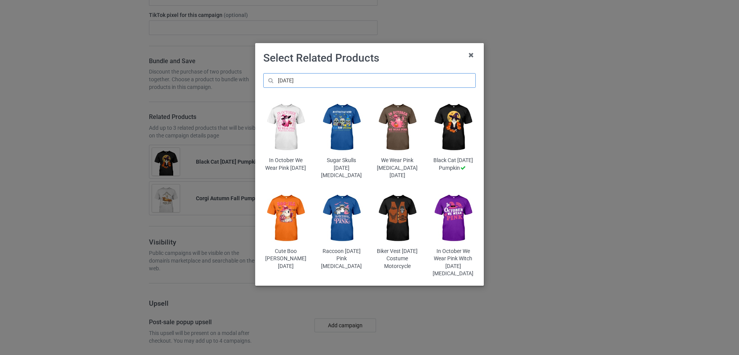
drag, startPoint x: 306, startPoint y: 80, endPoint x: 275, endPoint y: 83, distance: 31.3
click at [275, 83] on input "[DATE]" at bounding box center [369, 80] width 212 height 15
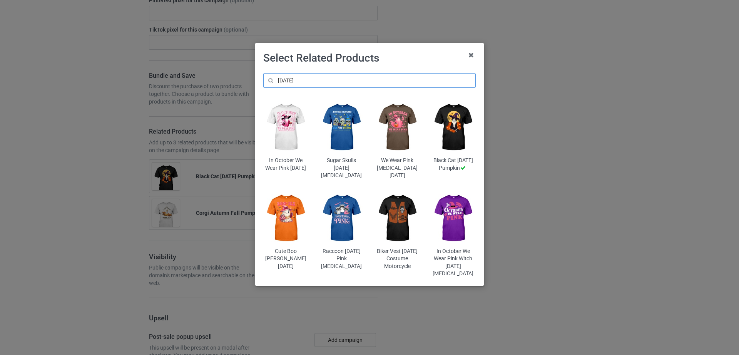
paste input "Black Cat Costume Witch Hat & Moon"
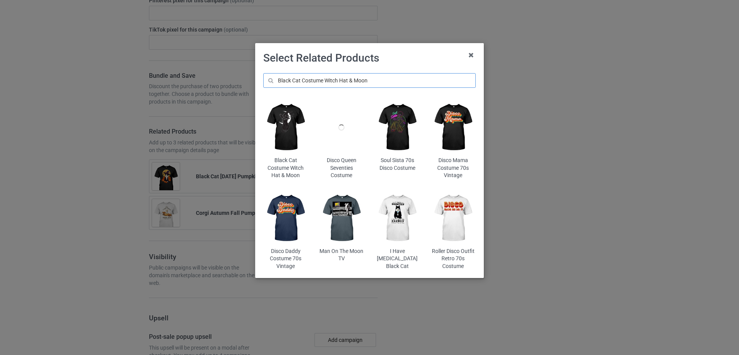
type input "Black Cat Costume Witch Hat & Moon"
click at [286, 134] on img at bounding box center [285, 127] width 45 height 56
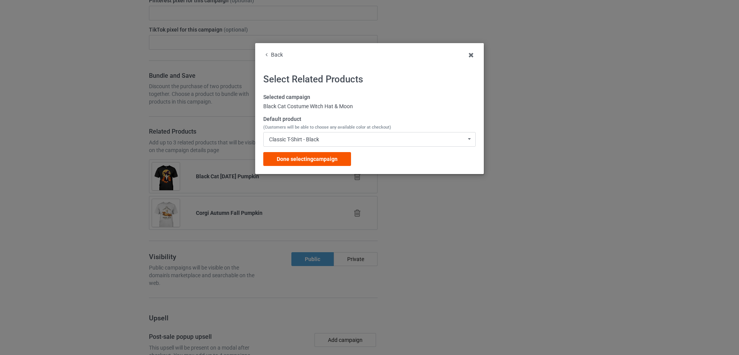
click at [336, 154] on div "Done selecting campaign" at bounding box center [307, 159] width 88 height 14
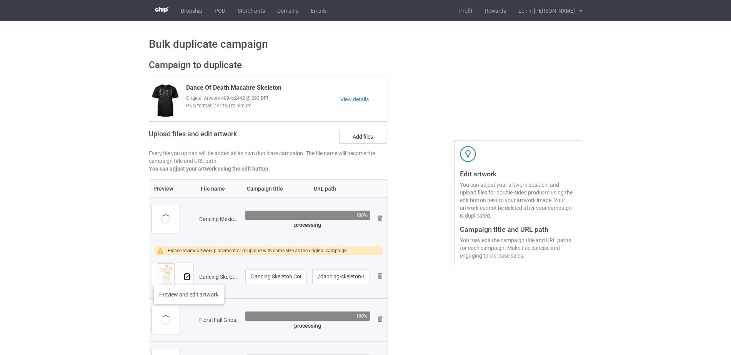
click at [189, 277] on img at bounding box center [187, 276] width 5 height 5
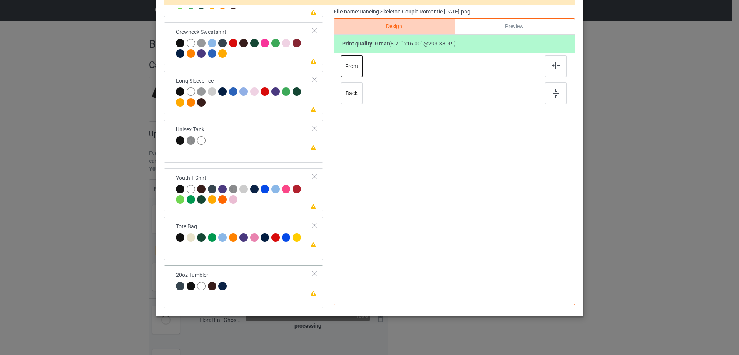
scroll to position [89, 0]
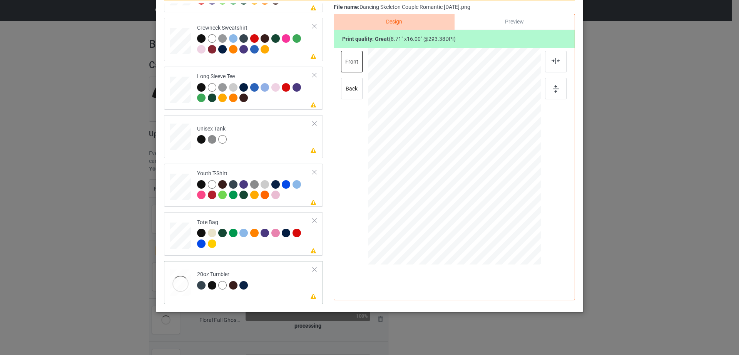
drag, startPoint x: 474, startPoint y: 175, endPoint x: 446, endPoint y: 175, distance: 28.9
click at [446, 175] on div at bounding box center [425, 156] width 98 height 181
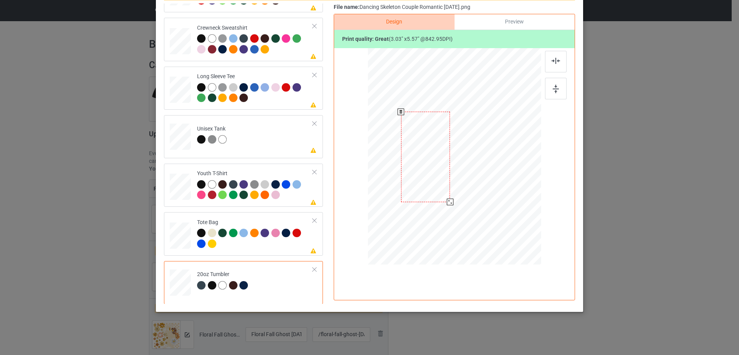
drag, startPoint x: 462, startPoint y: 226, endPoint x: 460, endPoint y: 192, distance: 33.5
click at [460, 192] on div at bounding box center [454, 156] width 164 height 99
drag, startPoint x: 431, startPoint y: 176, endPoint x: 461, endPoint y: 175, distance: 29.3
click at [461, 175] on div at bounding box center [454, 156] width 49 height 90
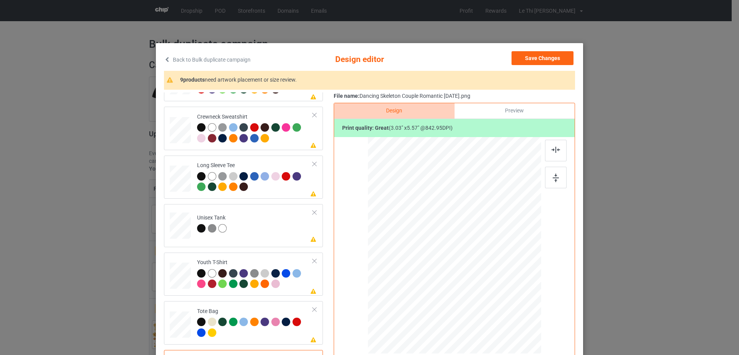
click at [517, 110] on div "Preview" at bounding box center [514, 110] width 120 height 15
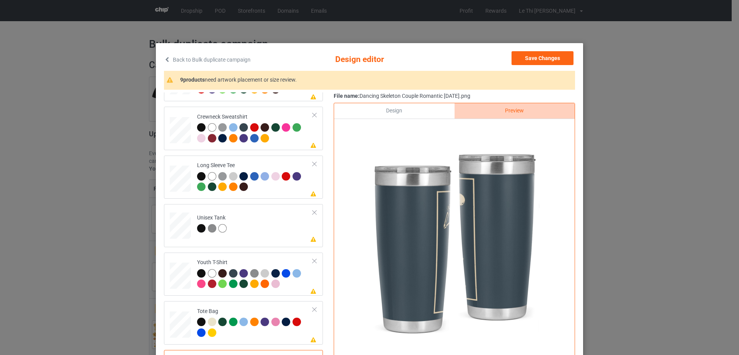
scroll to position [89, 0]
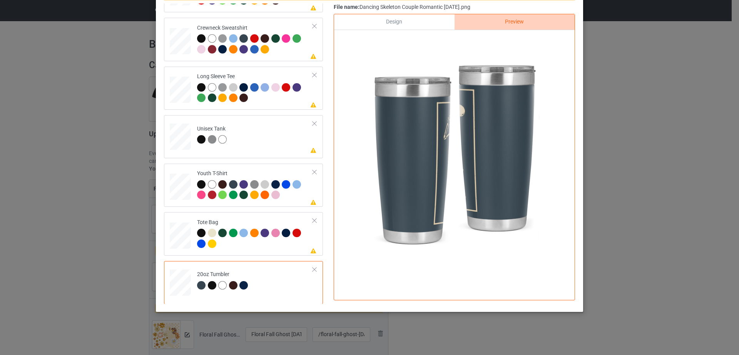
click at [392, 20] on div "Design" at bounding box center [394, 21] width 120 height 15
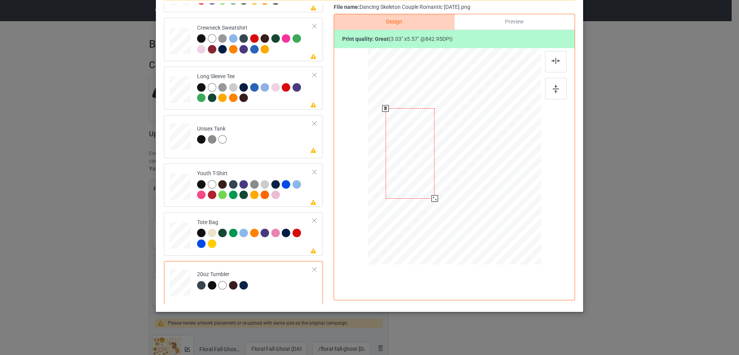
drag, startPoint x: 444, startPoint y: 145, endPoint x: 400, endPoint y: 144, distance: 44.3
click at [400, 144] on div at bounding box center [410, 153] width 49 height 90
click at [411, 148] on div at bounding box center [413, 156] width 49 height 90
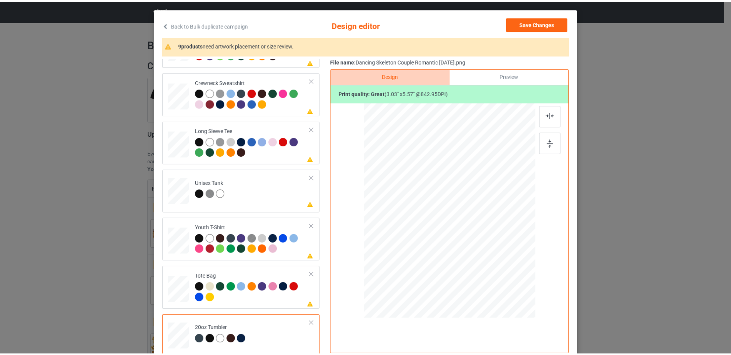
scroll to position [0, 0]
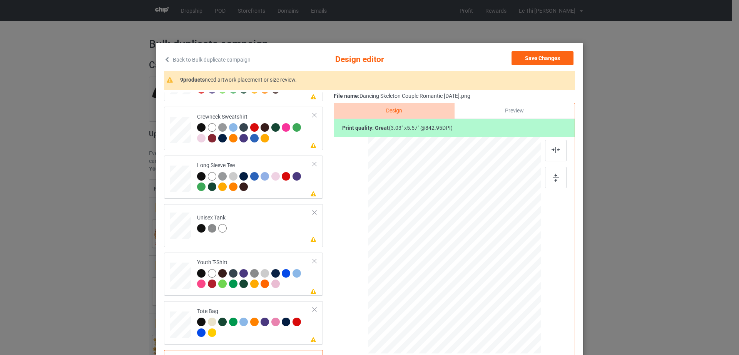
click at [523, 112] on div "Preview" at bounding box center [514, 110] width 120 height 15
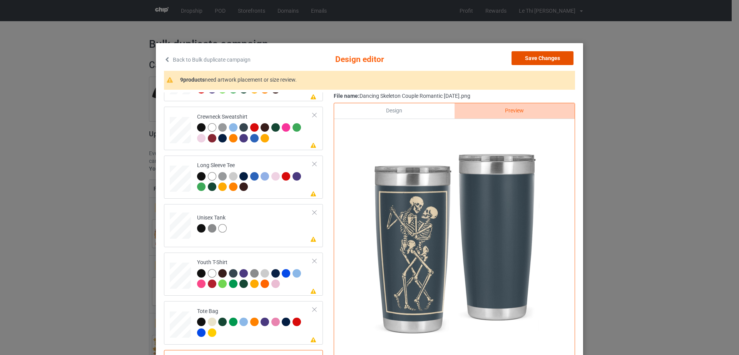
click at [528, 60] on button "Save Changes" at bounding box center [542, 58] width 62 height 14
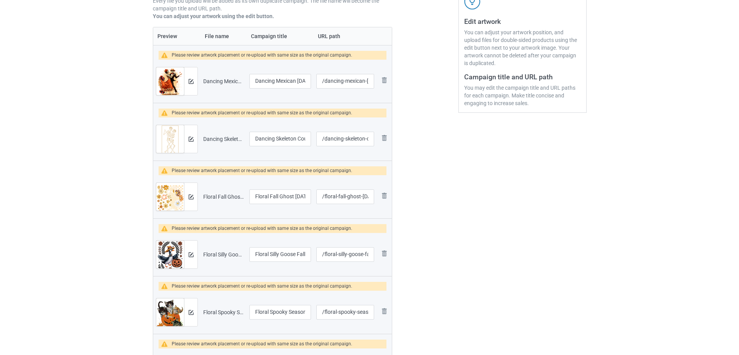
scroll to position [154, 0]
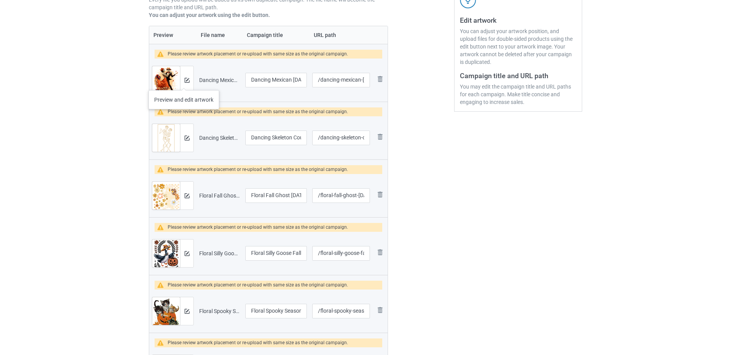
click at [184, 82] on div at bounding box center [186, 80] width 13 height 28
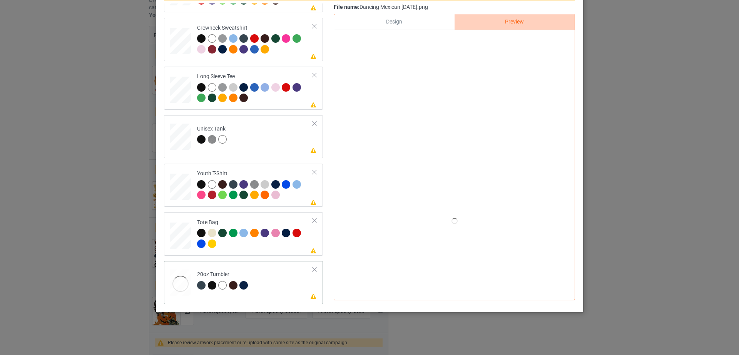
scroll to position [180, 0]
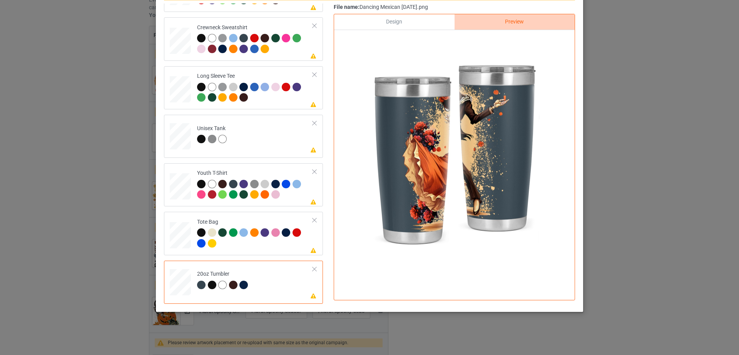
click at [405, 22] on div "Design" at bounding box center [394, 21] width 120 height 15
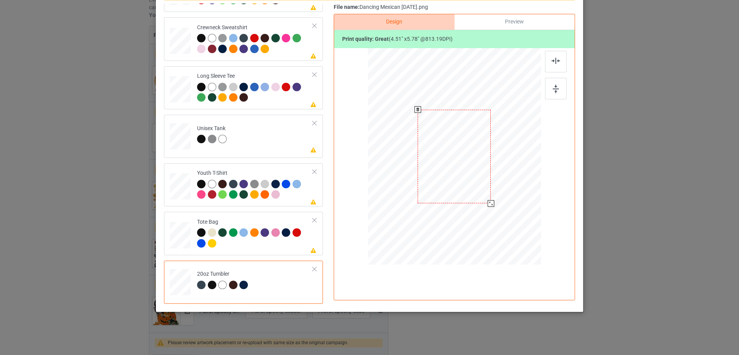
drag, startPoint x: 497, startPoint y: 217, endPoint x: 484, endPoint y: 203, distance: 19.9
click at [487, 203] on div at bounding box center [490, 203] width 7 height 7
drag, startPoint x: 463, startPoint y: 176, endPoint x: 422, endPoint y: 177, distance: 40.8
click at [422, 177] on div at bounding box center [413, 156] width 73 height 93
click at [446, 200] on div at bounding box center [449, 203] width 7 height 7
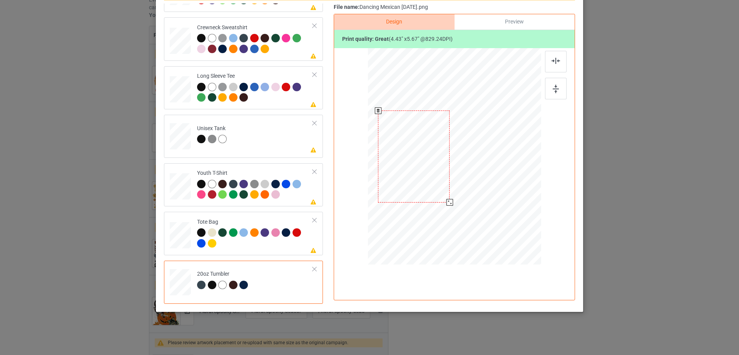
click at [438, 187] on div at bounding box center [414, 156] width 72 height 92
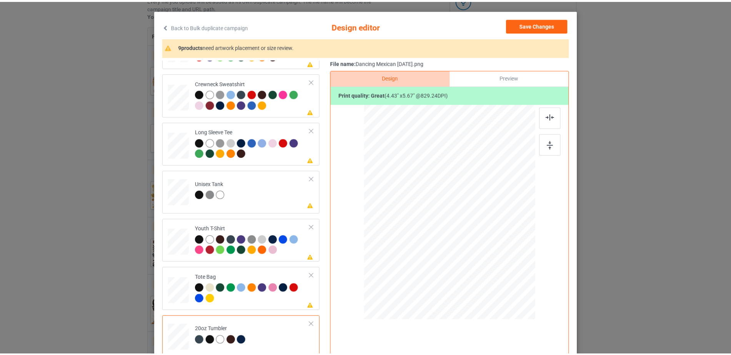
scroll to position [0, 0]
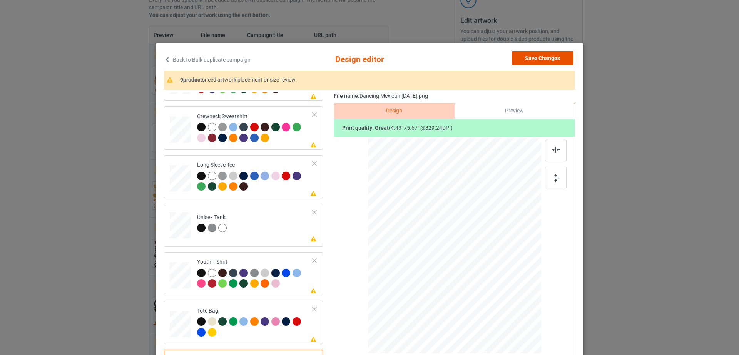
click at [541, 58] on button "Save Changes" at bounding box center [542, 58] width 62 height 14
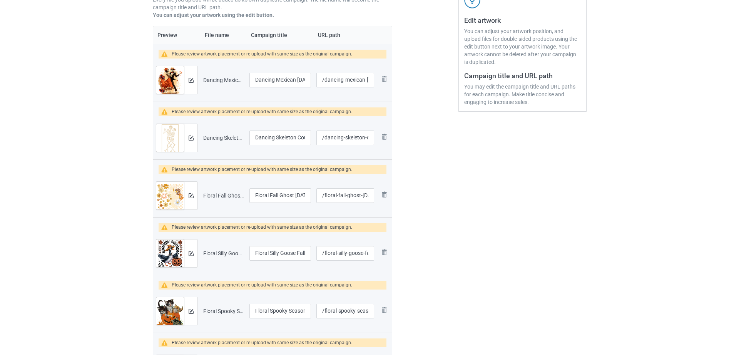
scroll to position [152, 0]
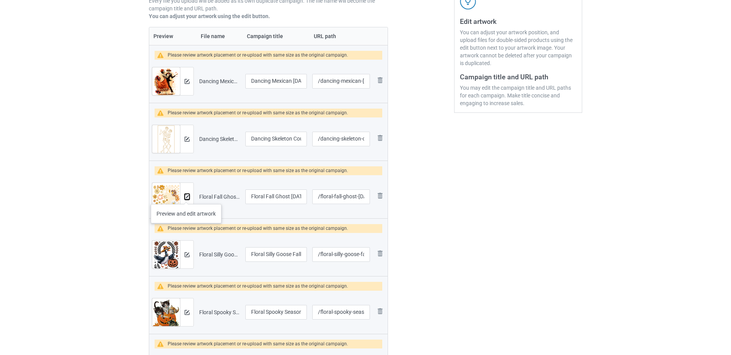
click at [186, 196] on img at bounding box center [187, 196] width 5 height 5
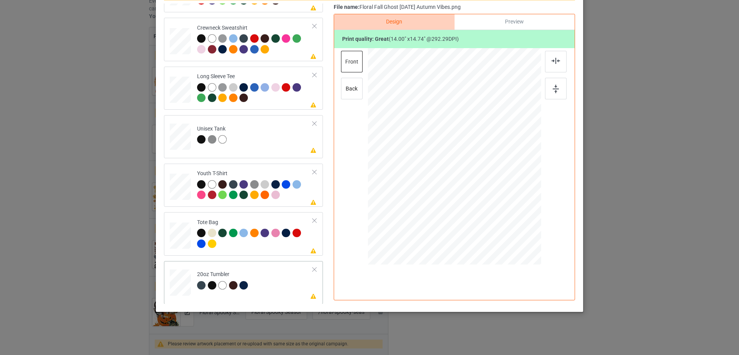
scroll to position [180, 0]
drag, startPoint x: 499, startPoint y: 206, endPoint x: 487, endPoint y: 190, distance: 19.8
click at [487, 190] on div at bounding box center [489, 193] width 7 height 7
drag, startPoint x: 473, startPoint y: 177, endPoint x: 432, endPoint y: 176, distance: 41.6
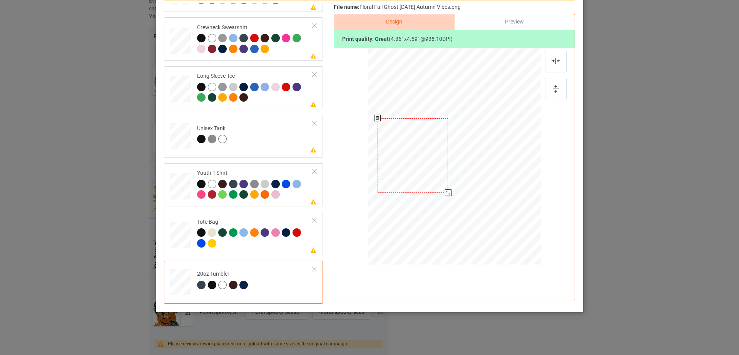
click at [432, 176] on div at bounding box center [412, 155] width 71 height 74
drag, startPoint x: 446, startPoint y: 190, endPoint x: 451, endPoint y: 192, distance: 5.4
click at [451, 192] on div at bounding box center [454, 156] width 164 height 99
click at [432, 176] on div at bounding box center [415, 156] width 78 height 82
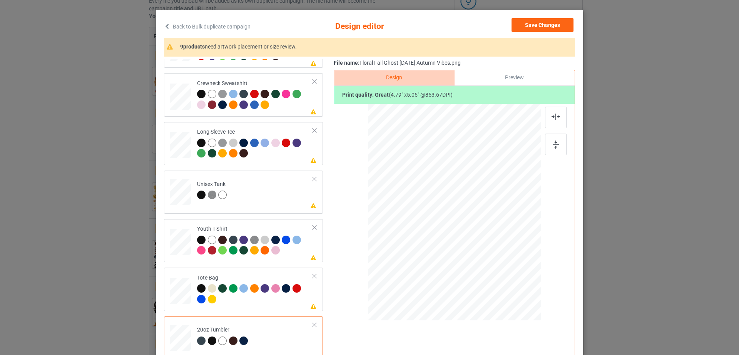
scroll to position [0, 0]
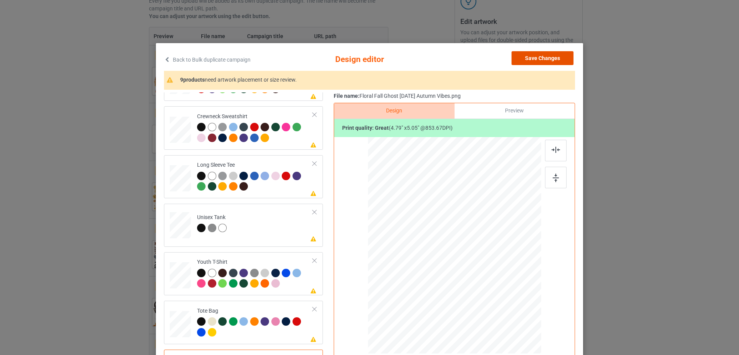
click at [561, 58] on button "Save Changes" at bounding box center [542, 58] width 62 height 14
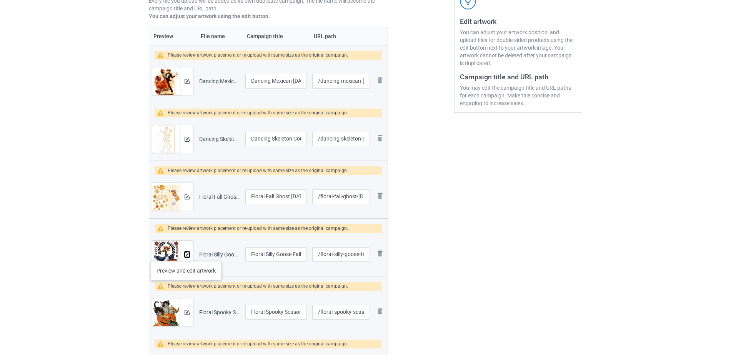
click at [186, 253] on img at bounding box center [187, 254] width 5 height 5
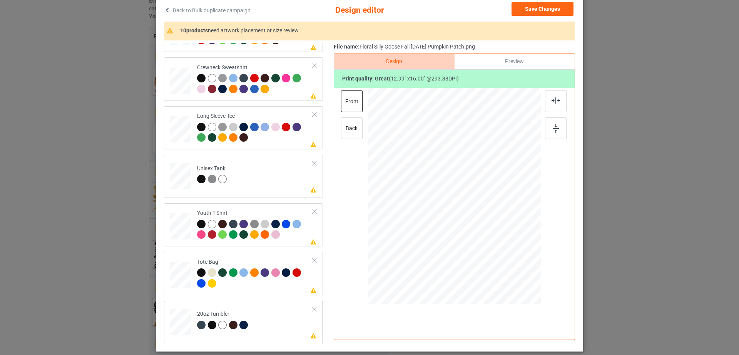
scroll to position [180, 0]
drag, startPoint x: 500, startPoint y: 255, endPoint x: 494, endPoint y: 236, distance: 19.8
click at [494, 236] on div at bounding box center [454, 195] width 164 height 99
drag, startPoint x: 466, startPoint y: 226, endPoint x: 427, endPoint y: 226, distance: 38.9
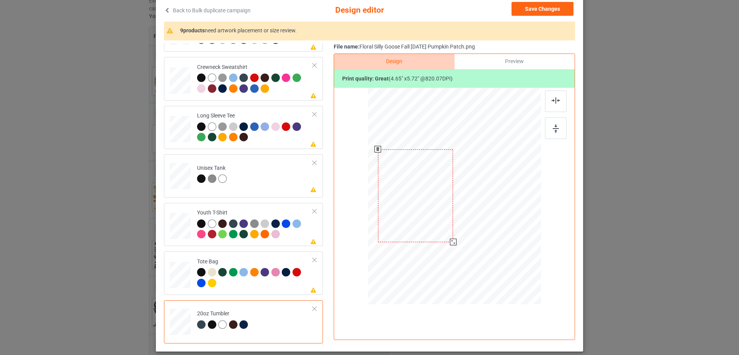
click at [427, 226] on div at bounding box center [415, 195] width 75 height 93
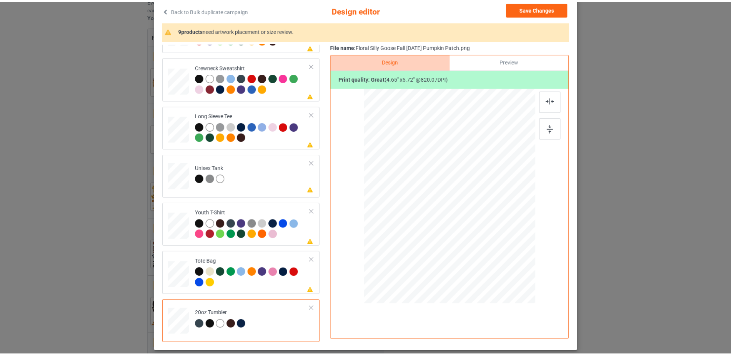
scroll to position [0, 0]
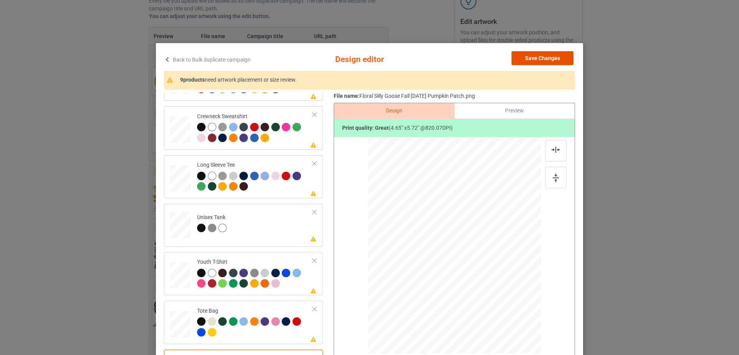
click at [547, 60] on button "Save Changes" at bounding box center [542, 58] width 62 height 14
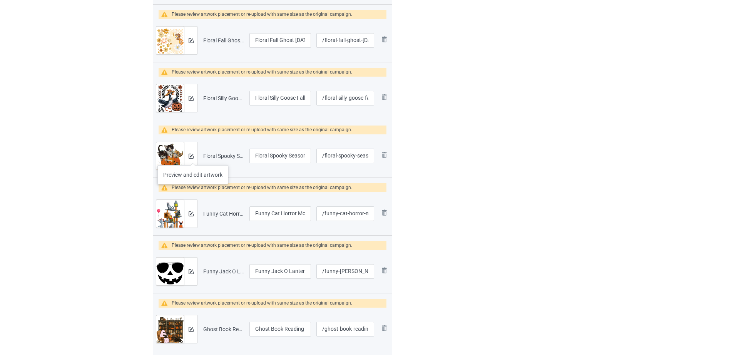
scroll to position [310, 0]
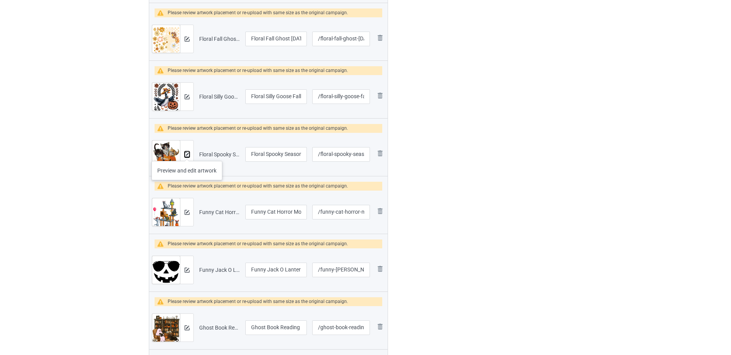
click at [187, 153] on img at bounding box center [187, 154] width 5 height 5
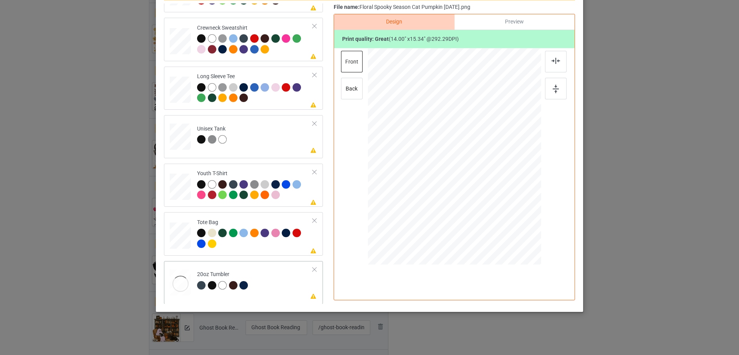
scroll to position [180, 0]
drag, startPoint x: 500, startPoint y: 209, endPoint x: 494, endPoint y: 199, distance: 11.1
click at [494, 199] on div at bounding box center [496, 202] width 7 height 7
drag, startPoint x: 471, startPoint y: 187, endPoint x: 434, endPoint y: 187, distance: 37.3
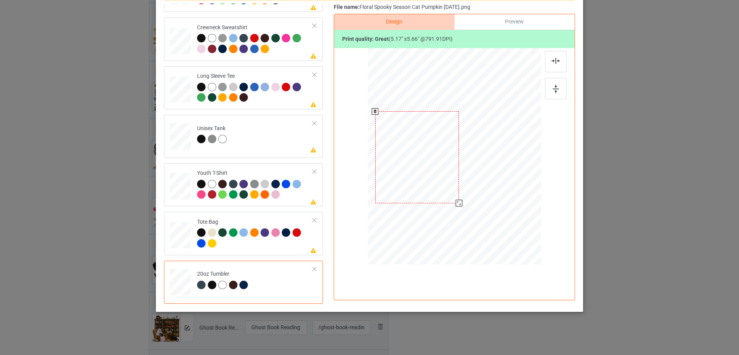
click at [434, 187] on div at bounding box center [416, 157] width 83 height 92
click at [454, 201] on div at bounding box center [457, 201] width 7 height 7
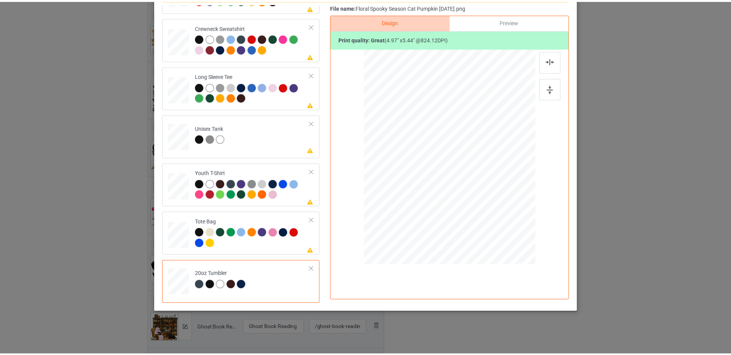
scroll to position [0, 0]
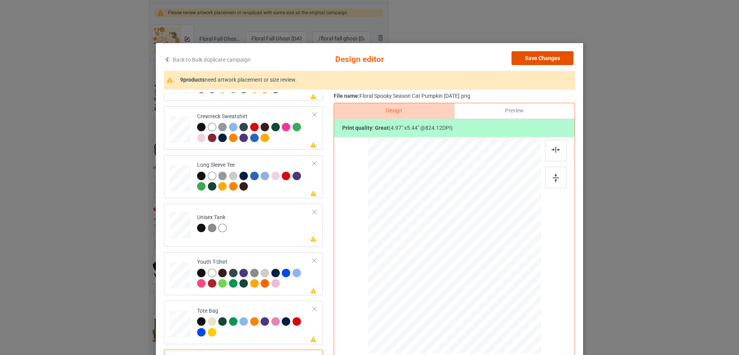
click at [538, 63] on button "Save Changes" at bounding box center [542, 58] width 62 height 14
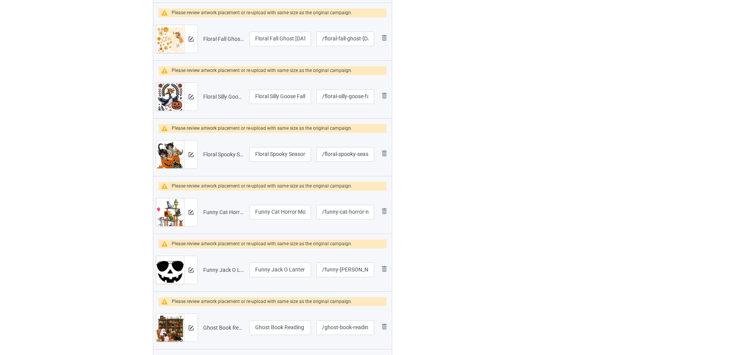
scroll to position [309, 0]
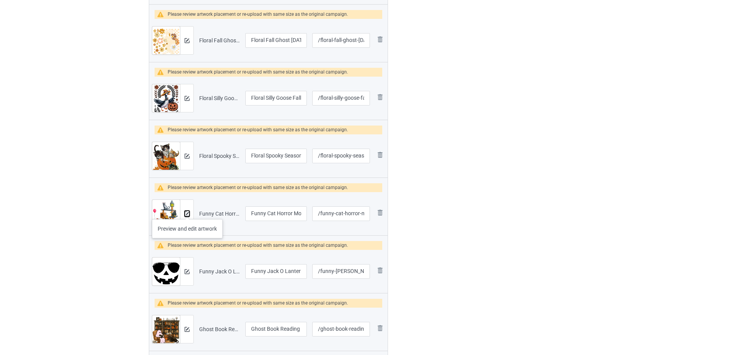
click at [188, 211] on img at bounding box center [187, 213] width 5 height 5
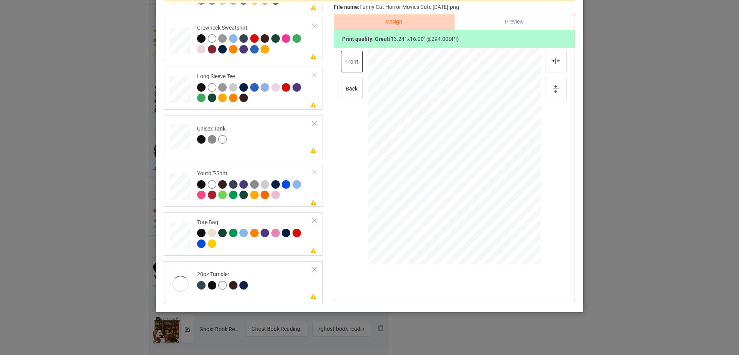
scroll to position [180, 0]
click at [312, 269] on div at bounding box center [314, 268] width 5 height 5
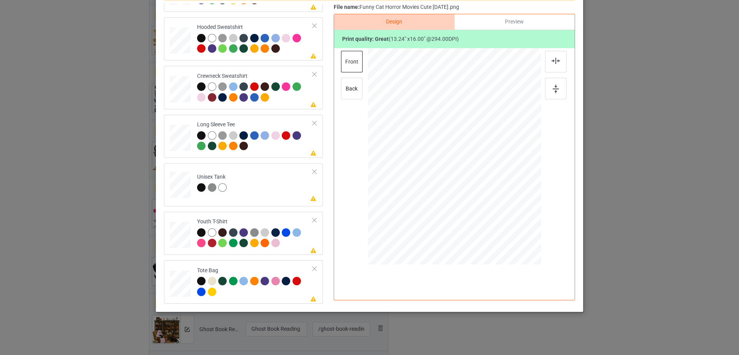
scroll to position [0, 0]
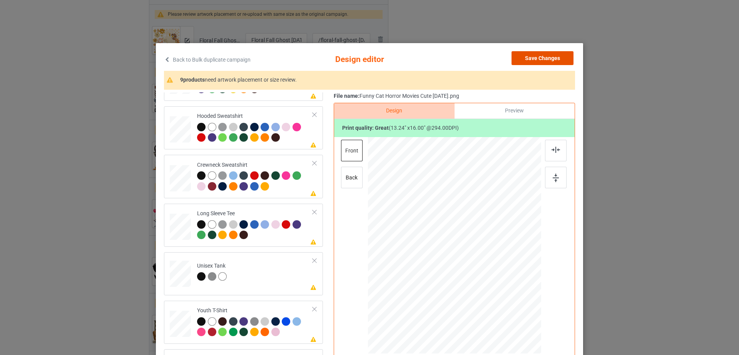
click at [546, 54] on button "Save Changes" at bounding box center [542, 58] width 62 height 14
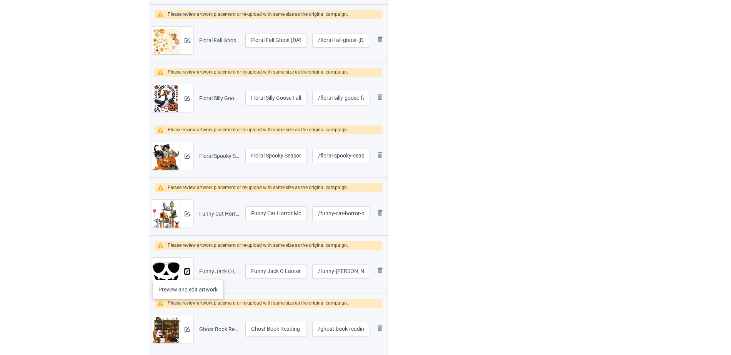
click at [188, 272] on img at bounding box center [187, 271] width 5 height 5
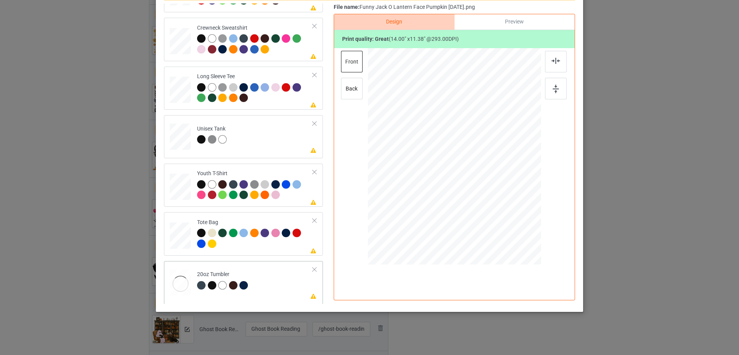
scroll to position [180, 0]
drag, startPoint x: 499, startPoint y: 196, endPoint x: 489, endPoint y: 189, distance: 12.3
click at [491, 189] on div at bounding box center [494, 188] width 7 height 7
drag, startPoint x: 471, startPoint y: 172, endPoint x: 434, endPoint y: 171, distance: 37.3
click at [434, 171] on div at bounding box center [416, 155] width 79 height 64
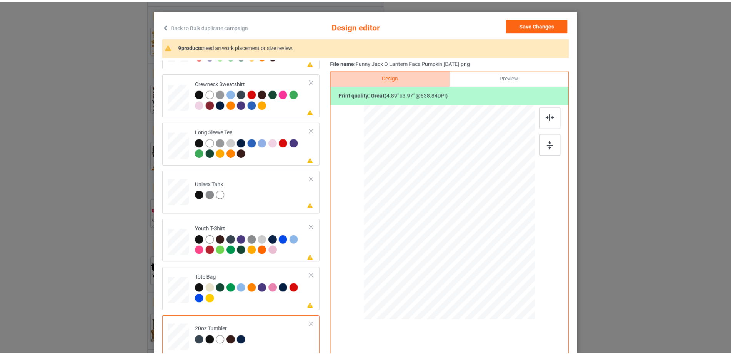
scroll to position [0, 0]
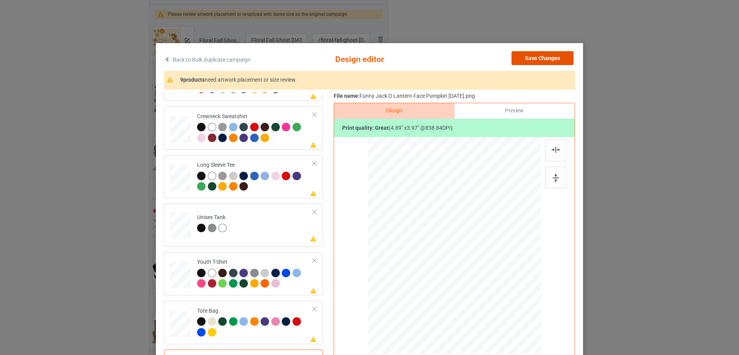
click at [534, 59] on button "Save Changes" at bounding box center [542, 58] width 62 height 14
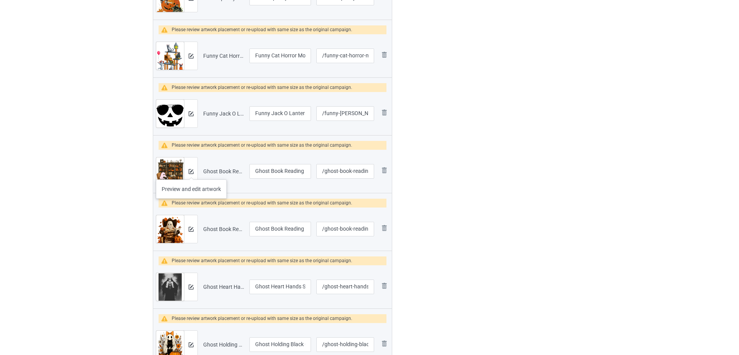
scroll to position [467, 0]
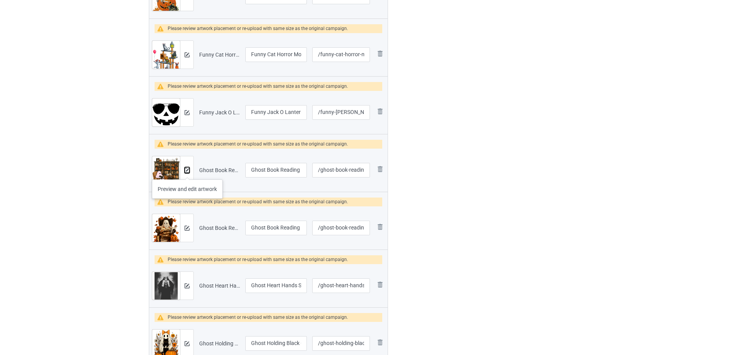
click at [187, 172] on img at bounding box center [187, 170] width 5 height 5
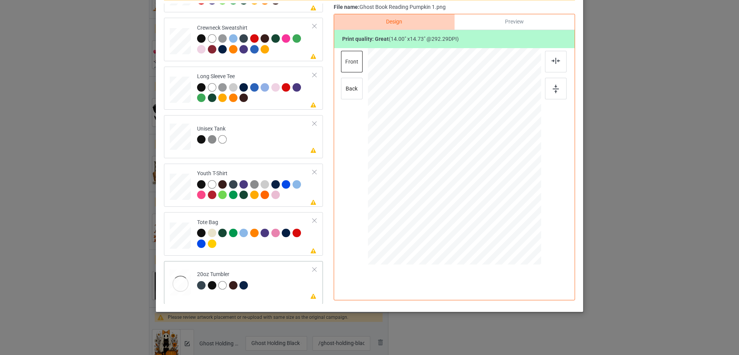
scroll to position [180, 0]
drag, startPoint x: 499, startPoint y: 207, endPoint x: 496, endPoint y: 193, distance: 13.7
click at [496, 193] on div at bounding box center [454, 156] width 164 height 99
drag, startPoint x: 479, startPoint y: 176, endPoint x: 443, endPoint y: 174, distance: 35.9
click at [443, 174] on div at bounding box center [418, 154] width 83 height 87
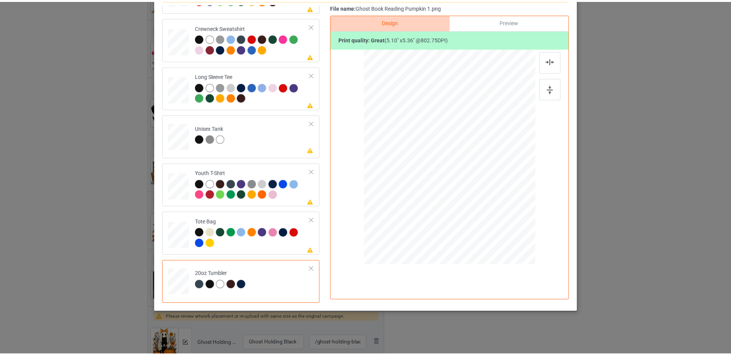
scroll to position [0, 0]
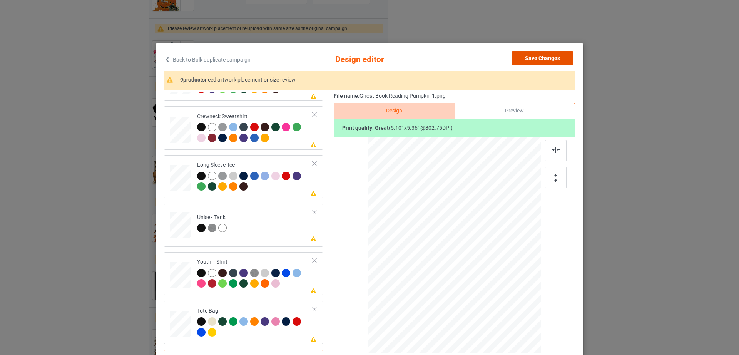
click at [532, 61] on button "Save Changes" at bounding box center [542, 58] width 62 height 14
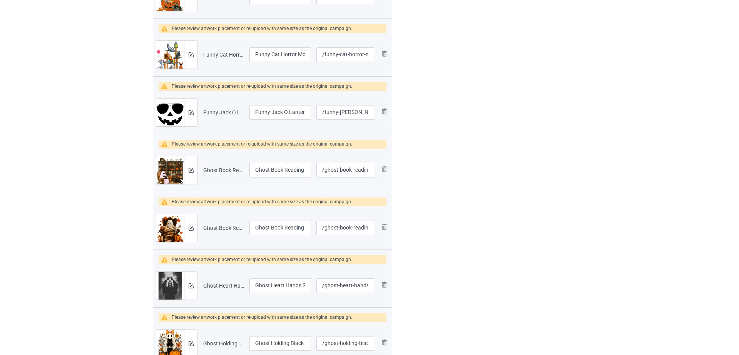
scroll to position [466, 0]
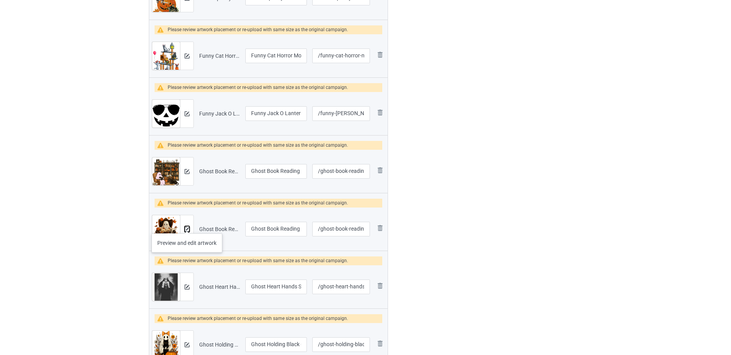
click at [188, 227] on img at bounding box center [187, 229] width 5 height 5
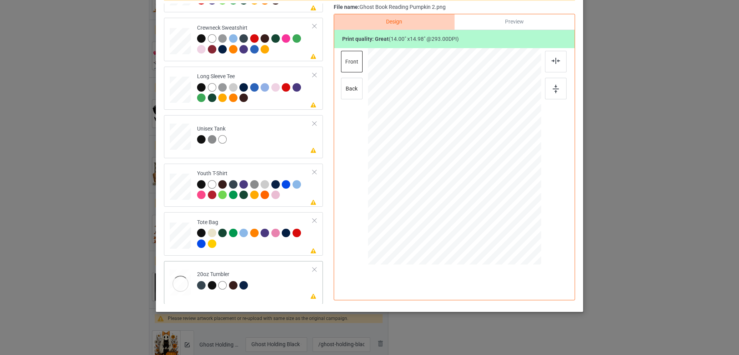
scroll to position [180, 0]
click at [173, 279] on div at bounding box center [180, 282] width 20 height 12
drag, startPoint x: 500, startPoint y: 208, endPoint x: 490, endPoint y: 199, distance: 13.1
click at [491, 199] on div at bounding box center [494, 199] width 7 height 7
drag, startPoint x: 463, startPoint y: 168, endPoint x: 425, endPoint y: 167, distance: 38.1
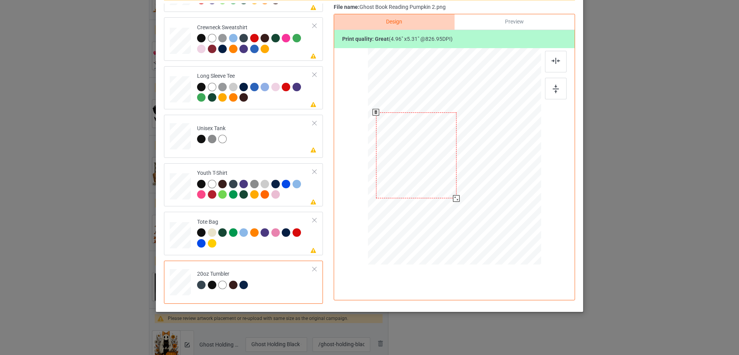
click at [425, 167] on div at bounding box center [416, 155] width 80 height 86
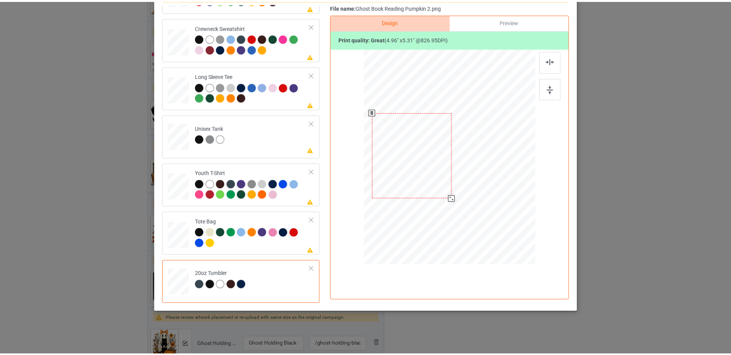
scroll to position [0, 0]
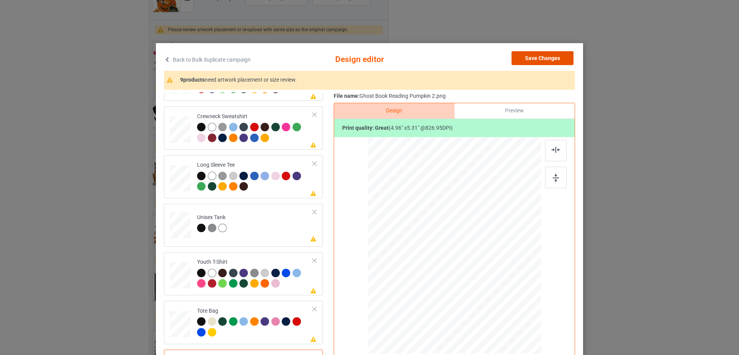
click at [548, 61] on button "Save Changes" at bounding box center [542, 58] width 62 height 14
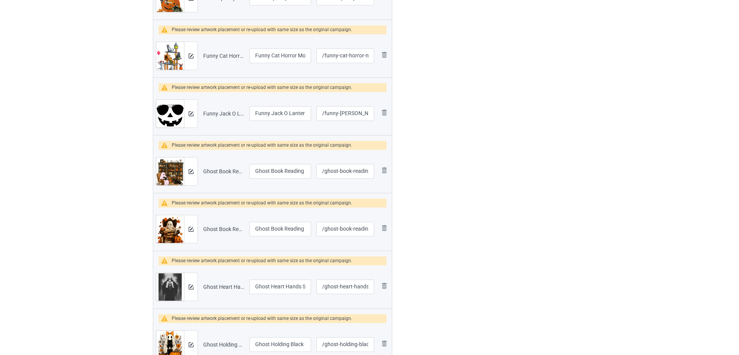
scroll to position [465, 0]
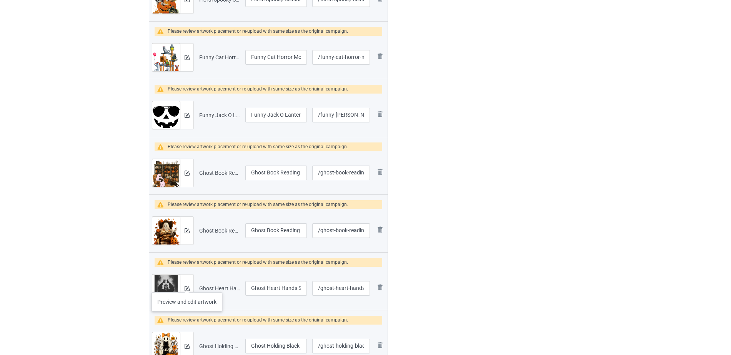
click at [187, 284] on div at bounding box center [186, 288] width 13 height 28
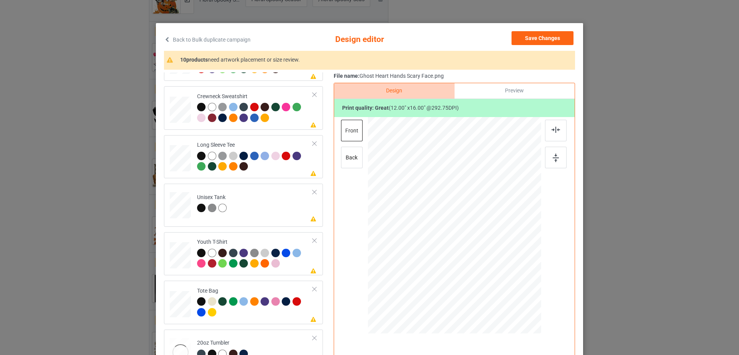
scroll to position [89, 0]
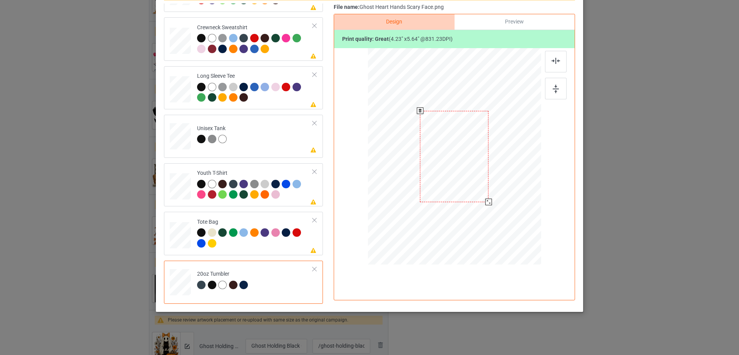
drag, startPoint x: 490, startPoint y: 204, endPoint x: 489, endPoint y: 197, distance: 7.4
click at [489, 197] on div at bounding box center [454, 156] width 164 height 99
drag, startPoint x: 463, startPoint y: 175, endPoint x: 431, endPoint y: 176, distance: 32.4
click at [427, 175] on div at bounding box center [416, 156] width 68 height 91
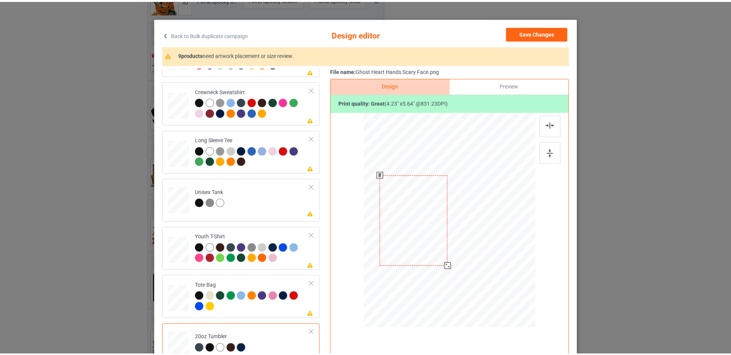
scroll to position [0, 0]
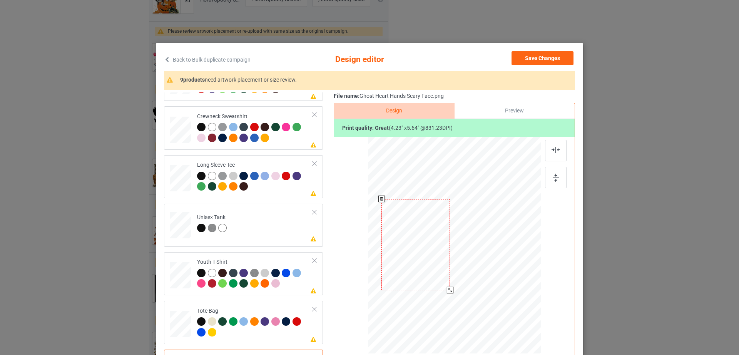
click at [430, 227] on div at bounding box center [415, 244] width 68 height 91
click at [429, 228] on div at bounding box center [415, 245] width 68 height 91
click at [546, 59] on button "Save Changes" at bounding box center [542, 58] width 62 height 14
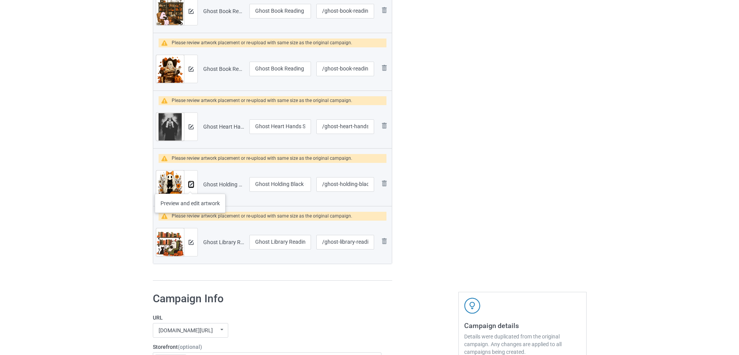
scroll to position [625, 0]
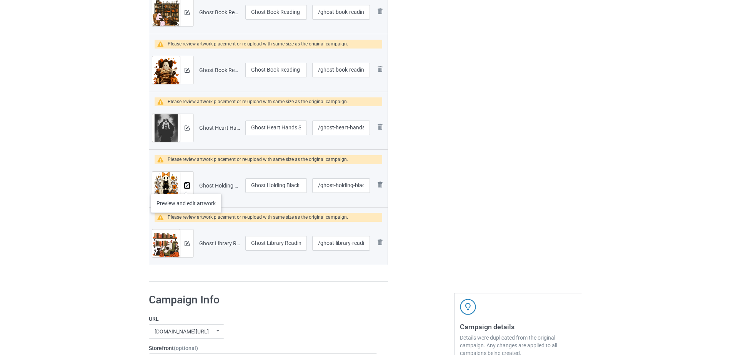
click at [186, 186] on img at bounding box center [187, 185] width 5 height 5
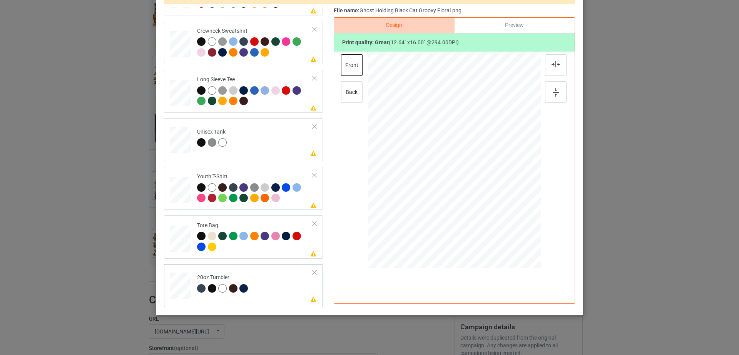
scroll to position [87, 0]
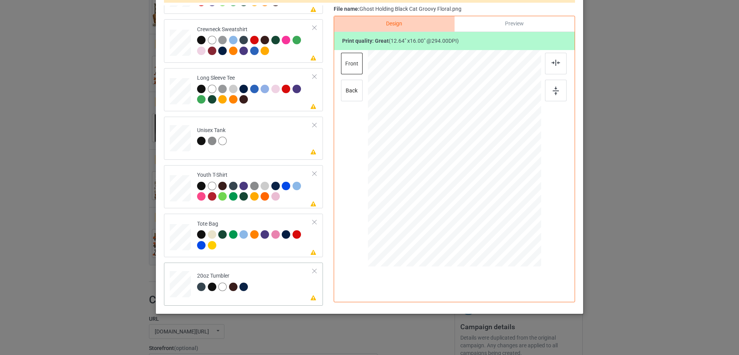
drag, startPoint x: 498, startPoint y: 219, endPoint x: 489, endPoint y: 200, distance: 21.2
click at [489, 200] on div at bounding box center [454, 158] width 164 height 99
drag, startPoint x: 464, startPoint y: 186, endPoint x: 435, endPoint y: 186, distance: 28.9
click at [435, 186] on div at bounding box center [416, 158] width 72 height 91
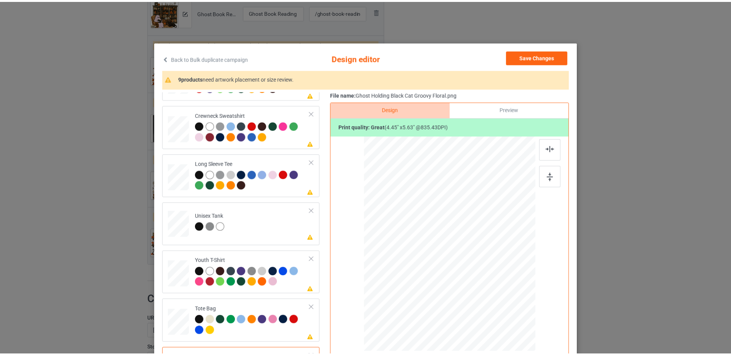
scroll to position [0, 0]
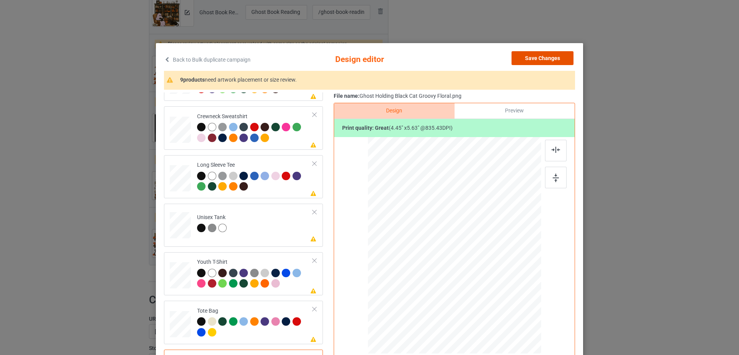
click at [546, 62] on button "Save Changes" at bounding box center [542, 58] width 62 height 14
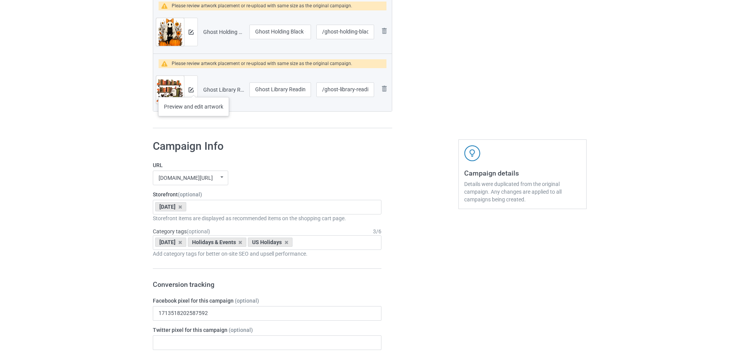
scroll to position [780, 0]
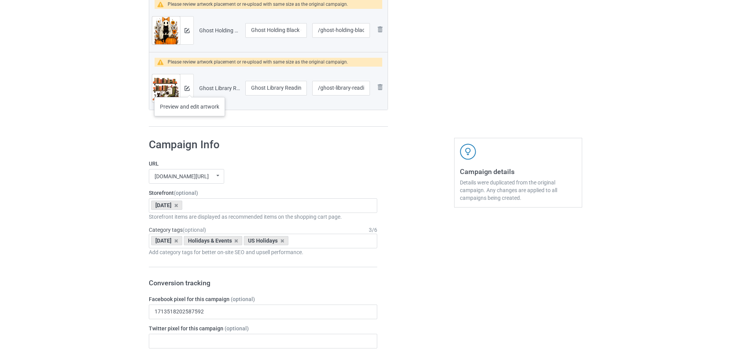
click at [190, 89] on div at bounding box center [186, 88] width 13 height 28
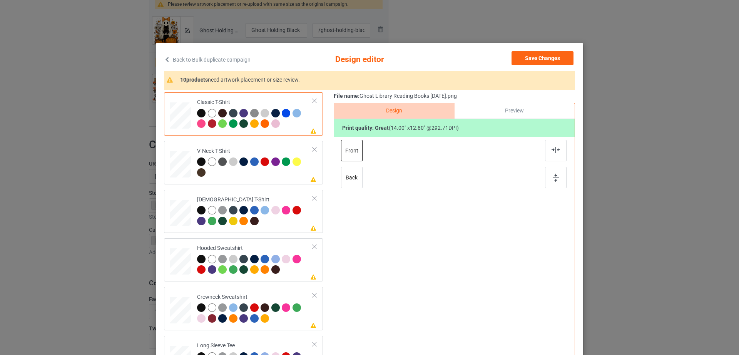
scroll to position [89, 0]
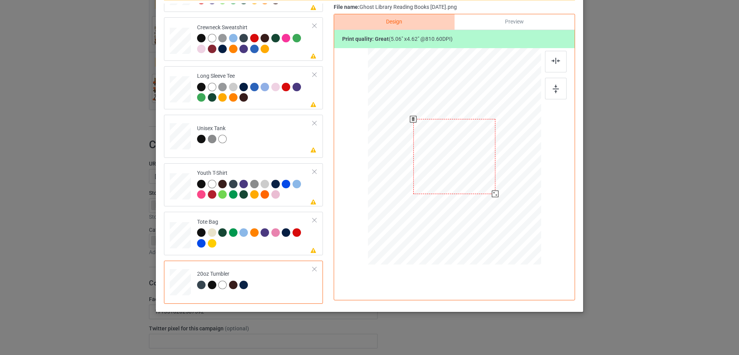
drag, startPoint x: 500, startPoint y: 201, endPoint x: 491, endPoint y: 194, distance: 11.2
click at [492, 194] on div at bounding box center [495, 193] width 7 height 7
drag, startPoint x: 474, startPoint y: 169, endPoint x: 439, endPoint y: 168, distance: 35.8
click at [439, 168] on div at bounding box center [418, 155] width 82 height 75
click at [454, 194] on div at bounding box center [457, 191] width 7 height 7
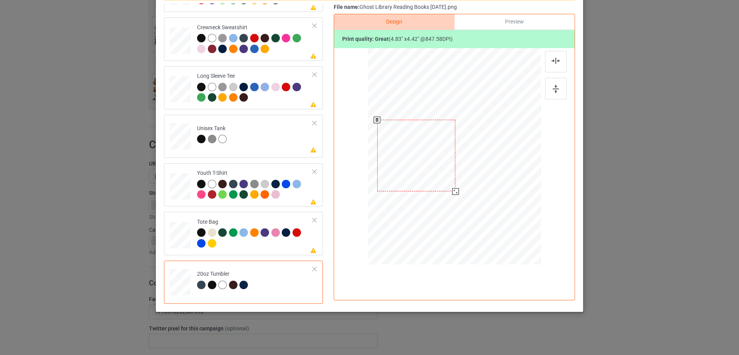
click at [447, 165] on div at bounding box center [416, 156] width 78 height 72
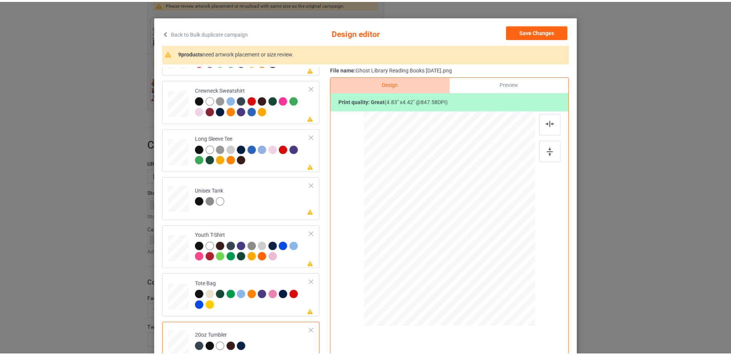
scroll to position [0, 0]
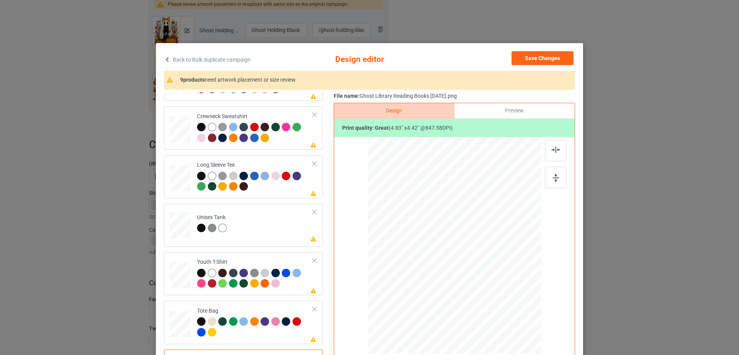
click at [520, 112] on div "Preview" at bounding box center [514, 110] width 120 height 15
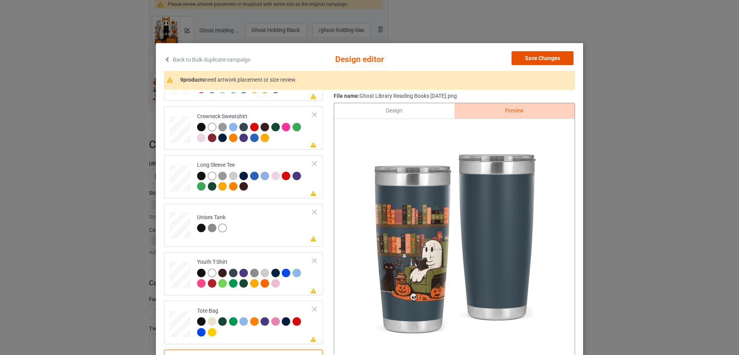
click at [544, 54] on button "Save Changes" at bounding box center [542, 58] width 62 height 14
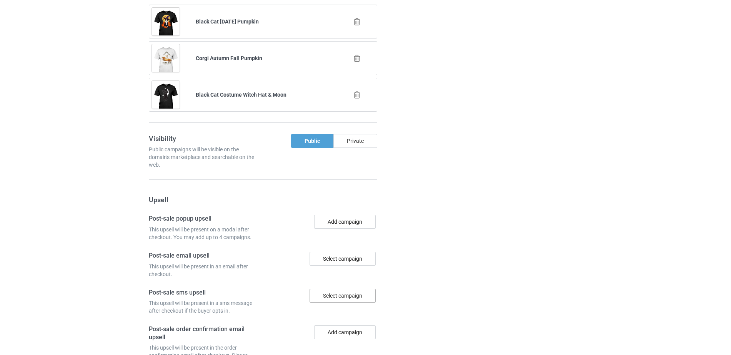
scroll to position [1387, 0]
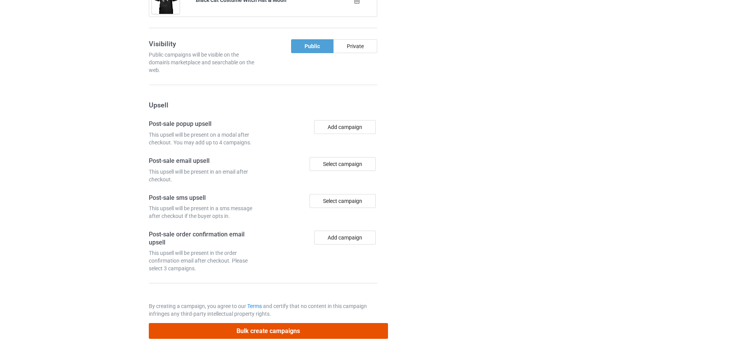
click at [255, 327] on button "Bulk create campaigns" at bounding box center [268, 331] width 239 height 16
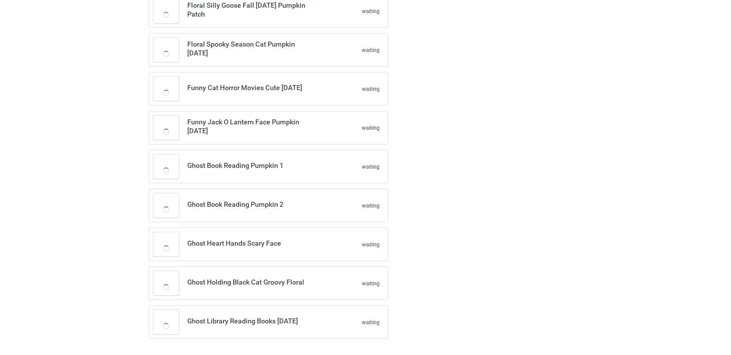
scroll to position [182, 0]
drag, startPoint x: 90, startPoint y: 98, endPoint x: 96, endPoint y: 98, distance: 5.8
click at [90, 98] on div "Successfully created 2 campaigns! Dancing Mexican Day Of The Dead Complete Danc…" at bounding box center [365, 97] width 731 height 515
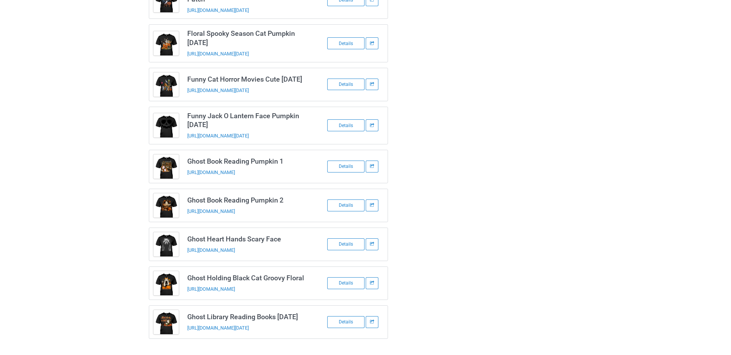
scroll to position [0, 0]
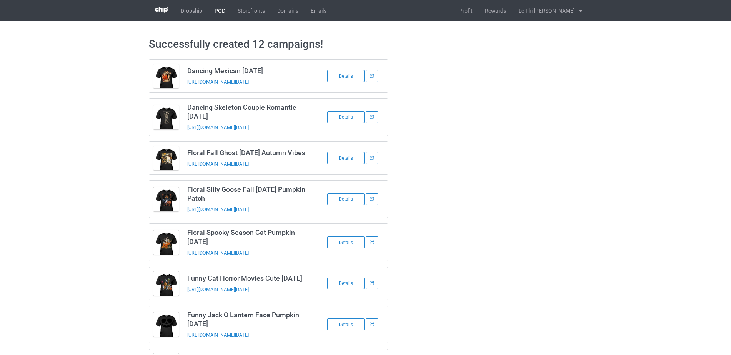
click at [214, 10] on link "POD" at bounding box center [220, 10] width 23 height 21
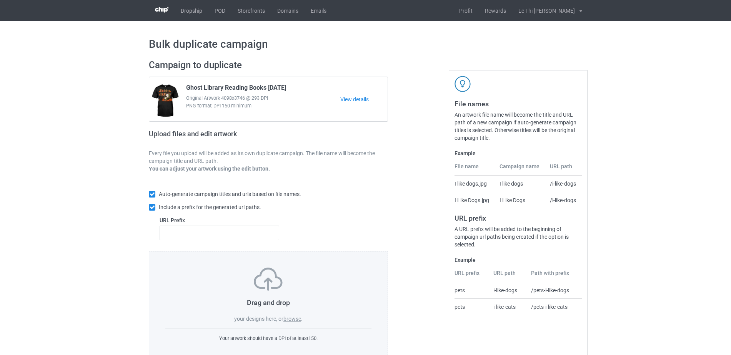
click at [299, 322] on label "browse" at bounding box center [293, 319] width 18 height 6
click at [0, 0] on input "browse" at bounding box center [0, 0] width 0 height 0
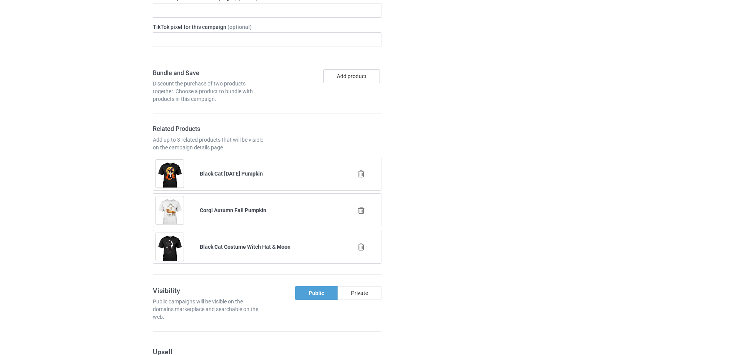
scroll to position [963, 0]
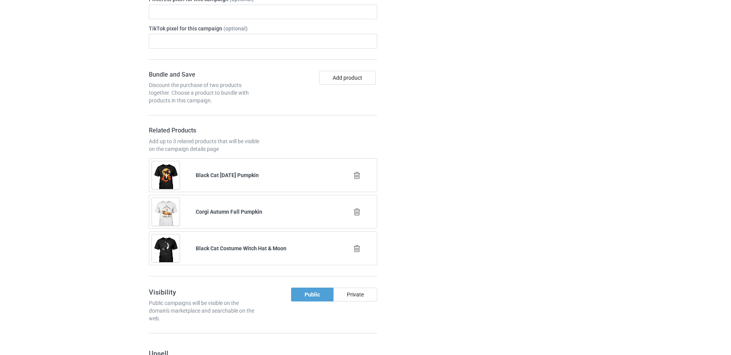
click at [358, 174] on icon at bounding box center [357, 175] width 10 height 8
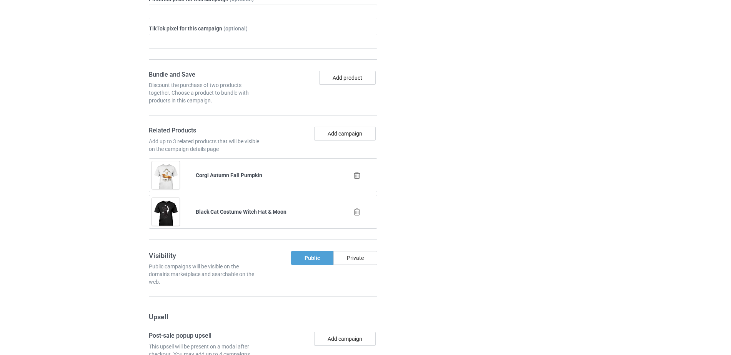
click at [358, 174] on icon at bounding box center [357, 175] width 10 height 8
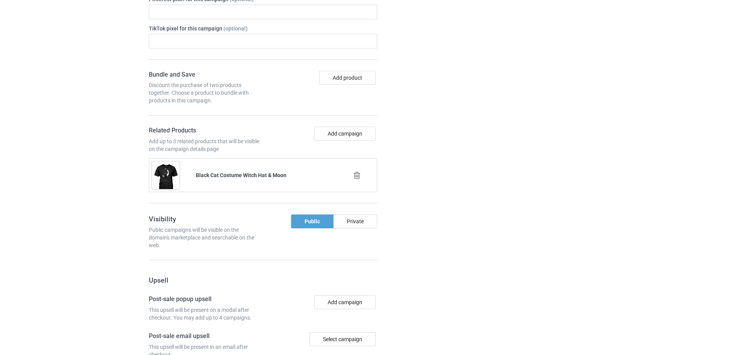
click at [358, 177] on icon at bounding box center [357, 175] width 10 height 8
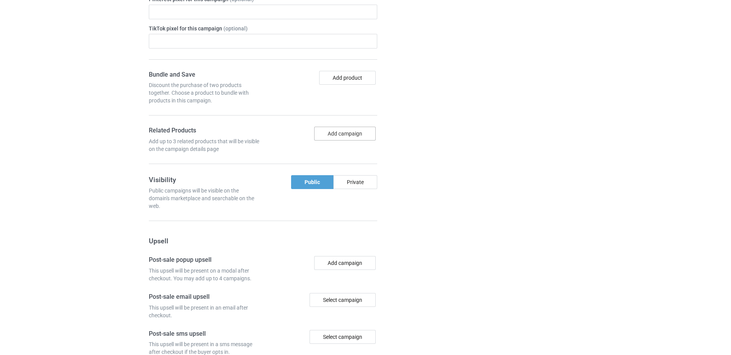
click at [335, 137] on button "Add campaign" at bounding box center [345, 134] width 62 height 14
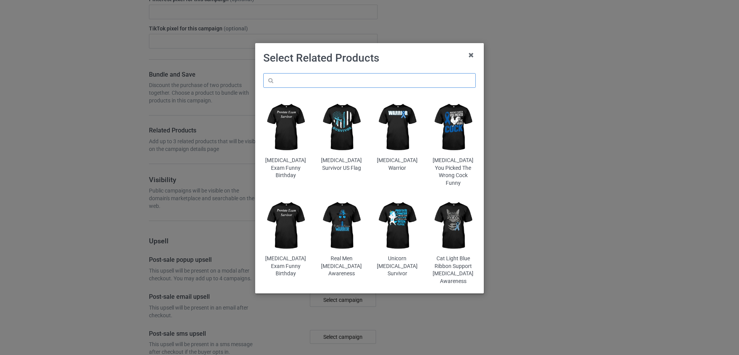
click at [335, 81] on input "text" at bounding box center [369, 80] width 212 height 15
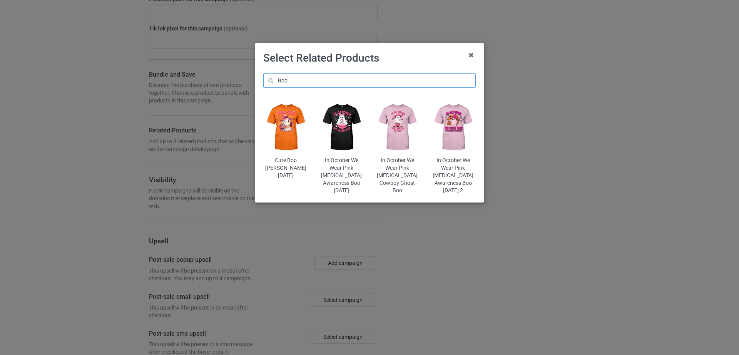
drag, startPoint x: 299, startPoint y: 80, endPoint x: 272, endPoint y: 80, distance: 26.2
click at [272, 80] on input "Boo" at bounding box center [369, 80] width 212 height 15
paste input "Ghost Book Reading Pumpkin 1"
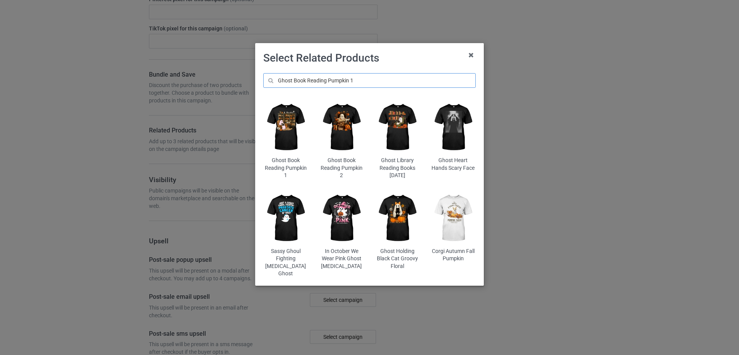
type input "Ghost Book Reading Pumpkin 1"
click at [294, 134] on img at bounding box center [285, 127] width 45 height 56
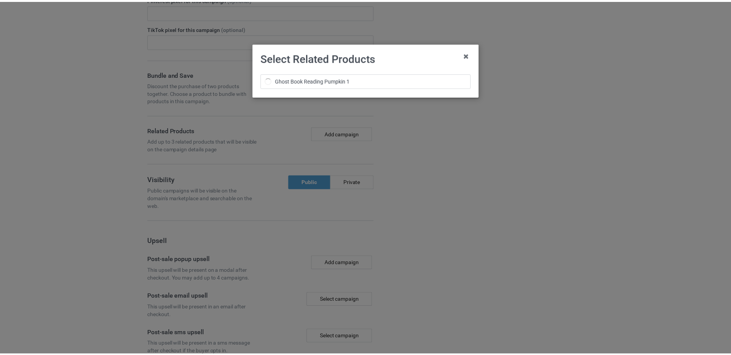
scroll to position [978, 0]
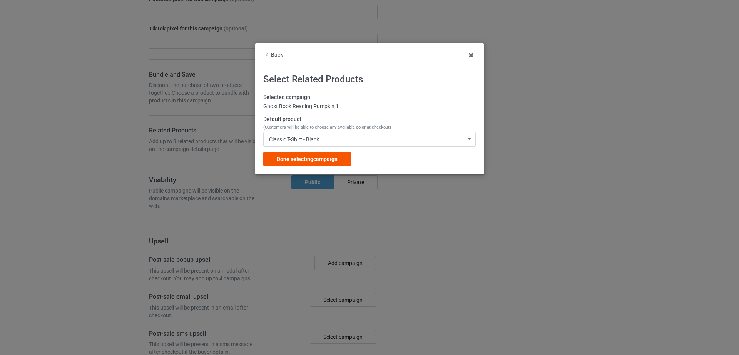
click at [308, 157] on span "Done selecting campaign" at bounding box center [307, 159] width 61 height 6
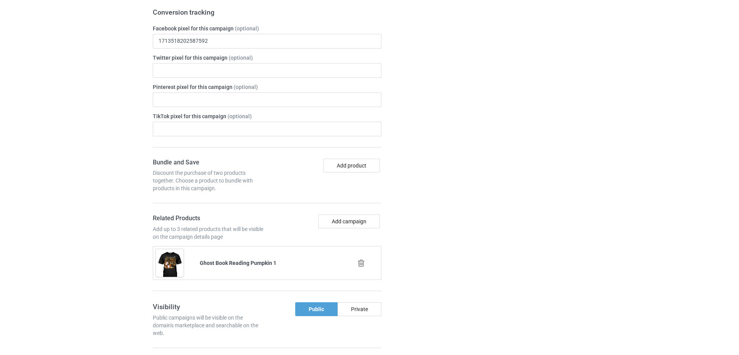
scroll to position [1065, 0]
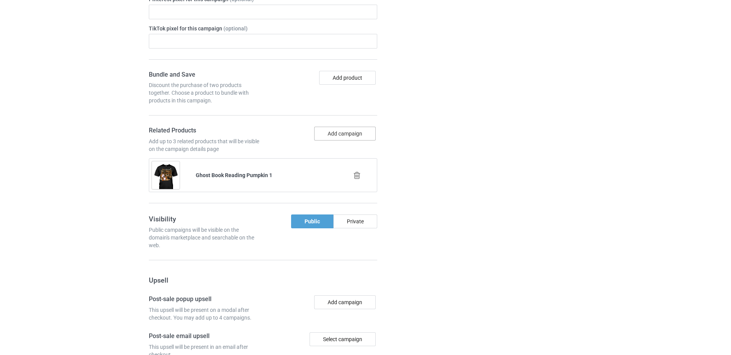
click at [335, 136] on button "Add campaign" at bounding box center [345, 134] width 62 height 14
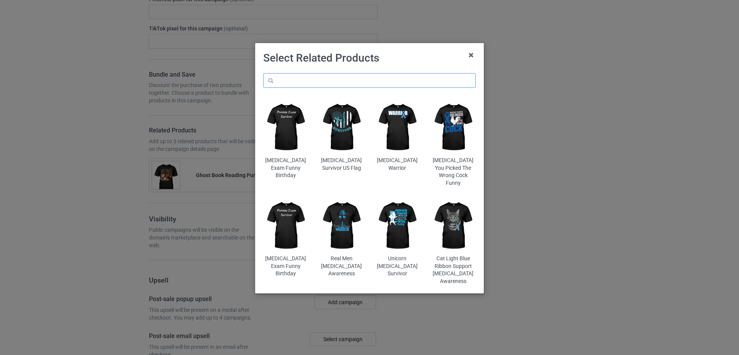
click at [311, 77] on input "text" at bounding box center [369, 80] width 212 height 15
paste input "Floral Silly Goose Fall [DATE] Pumpkin Patch"
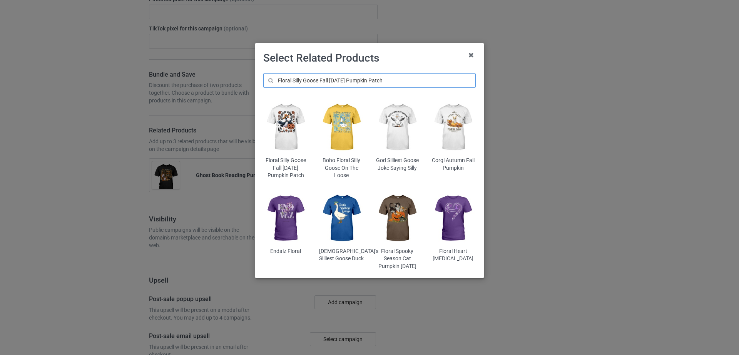
type input "Floral Silly Goose Fall [DATE] Pumpkin Patch"
click at [294, 134] on img at bounding box center [285, 127] width 45 height 56
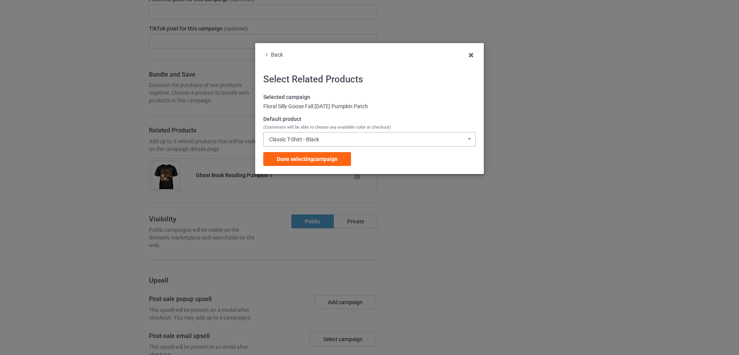
click at [308, 134] on div "Classic T-Shirt - Black Classic T-Shirt - Black Classic T-Shirt - White Classic…" at bounding box center [369, 139] width 212 height 15
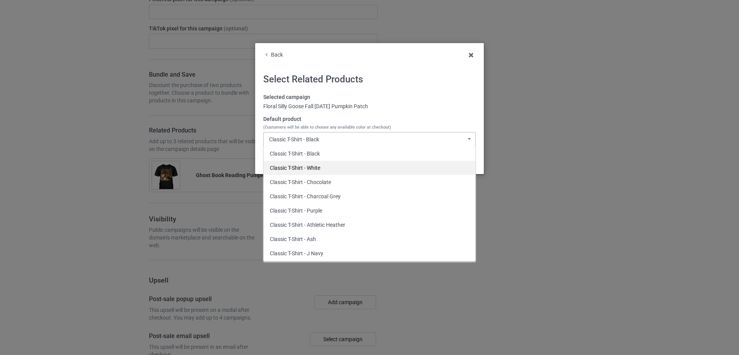
click at [310, 165] on div "Classic T-Shirt - White" at bounding box center [370, 167] width 212 height 14
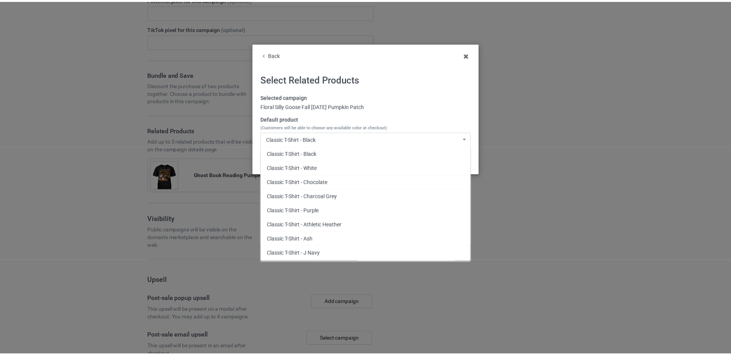
scroll to position [1138, 0]
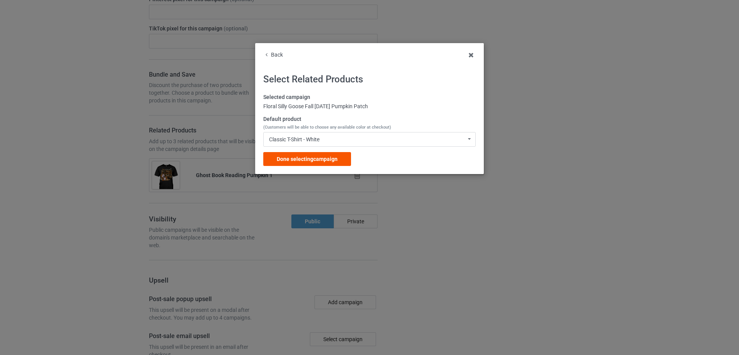
click at [307, 163] on div "Done selecting campaign" at bounding box center [307, 159] width 88 height 14
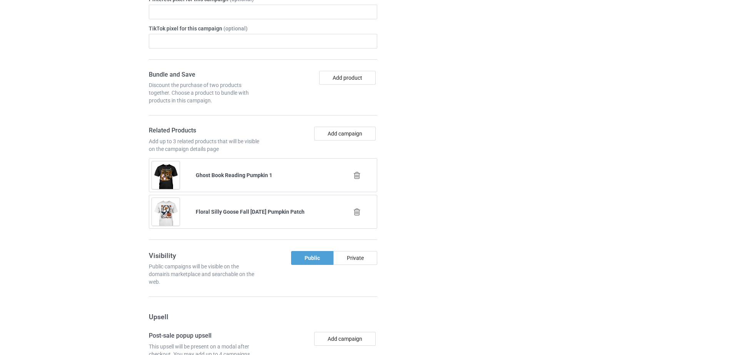
click at [343, 140] on div "Add campaign" at bounding box center [322, 134] width 112 height 14
click at [343, 135] on button "Add campaign" at bounding box center [345, 134] width 62 height 14
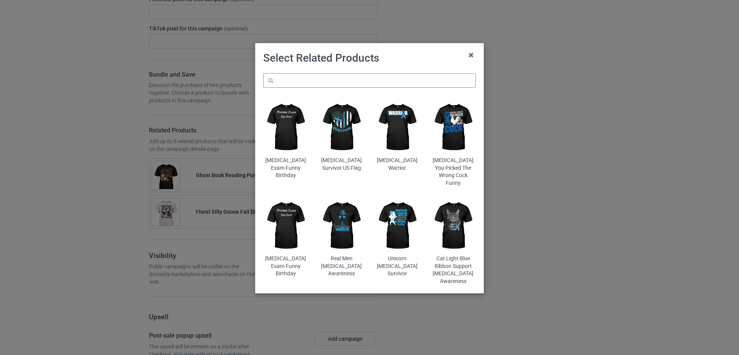
click at [320, 76] on input "text" at bounding box center [369, 80] width 212 height 15
paste input "Ghost Holding Black Cat Groovy Floral"
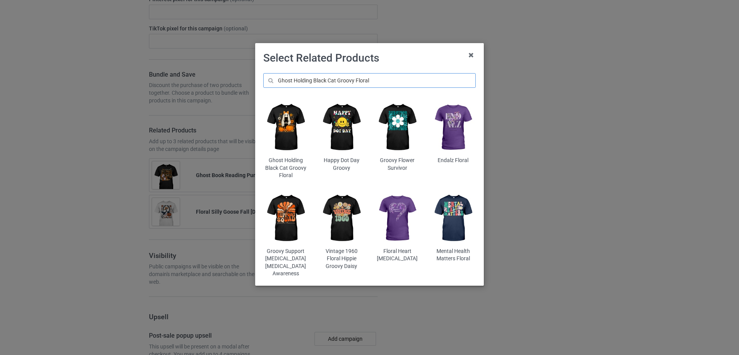
type input "Ghost Holding Black Cat Groovy Floral"
click at [297, 132] on img at bounding box center [285, 127] width 45 height 56
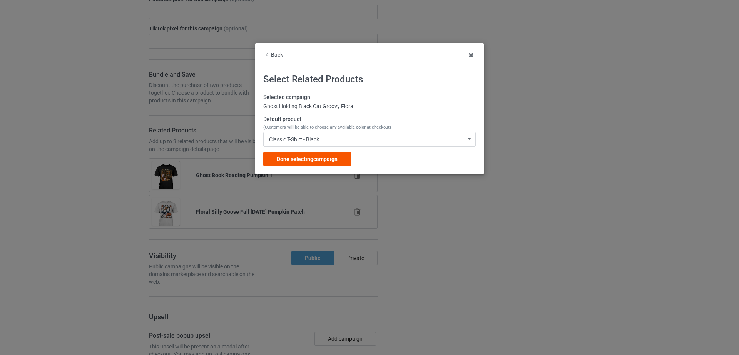
click at [314, 161] on span "Done selecting campaign" at bounding box center [307, 159] width 61 height 6
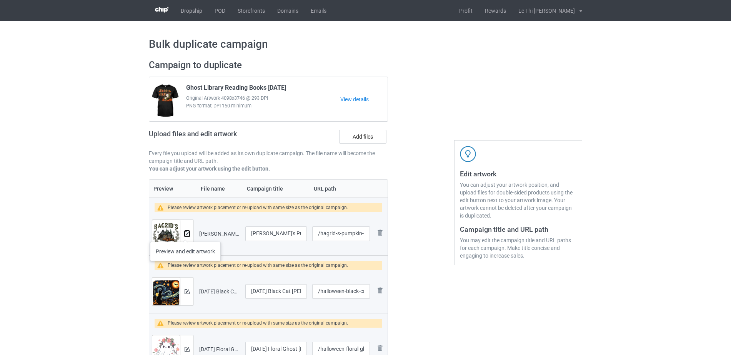
click at [185, 234] on img at bounding box center [187, 233] width 5 height 5
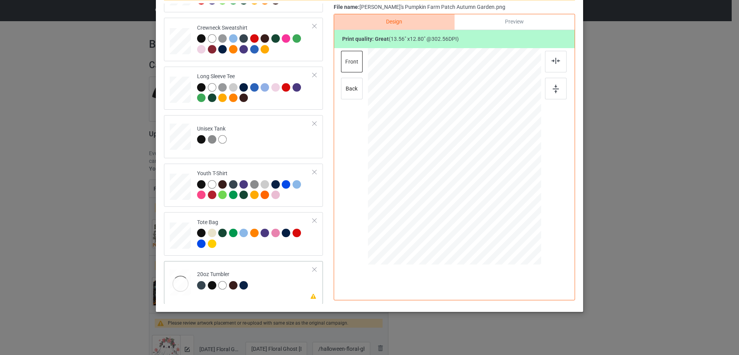
scroll to position [180, 0]
click at [517, 18] on div "Preview" at bounding box center [514, 21] width 120 height 15
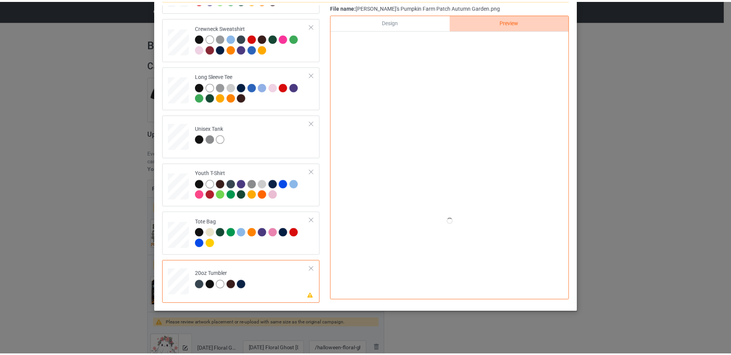
scroll to position [0, 0]
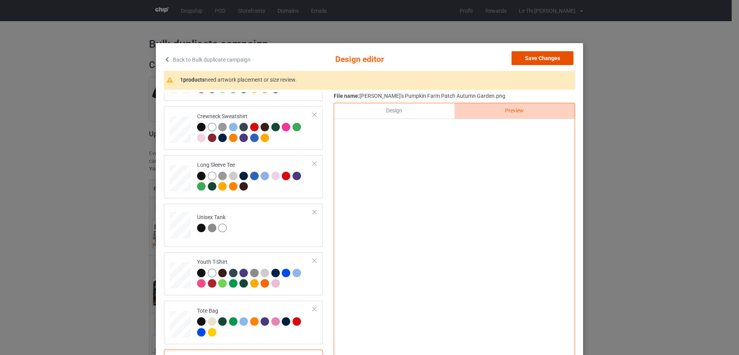
click at [542, 56] on button "Save Changes" at bounding box center [542, 58] width 62 height 14
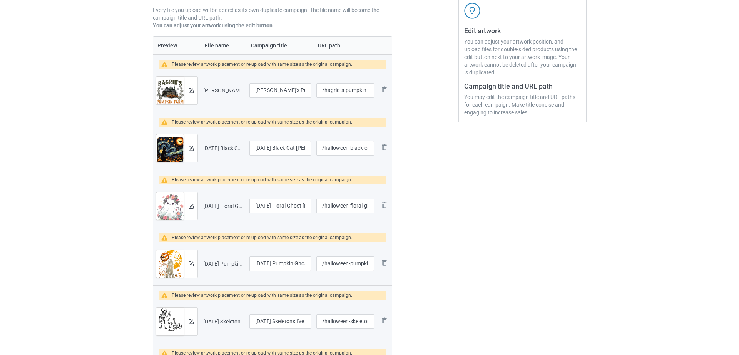
scroll to position [144, 0]
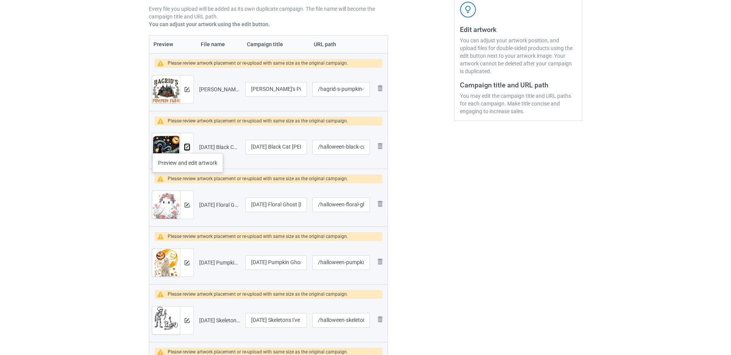
click at [188, 145] on img at bounding box center [187, 147] width 5 height 5
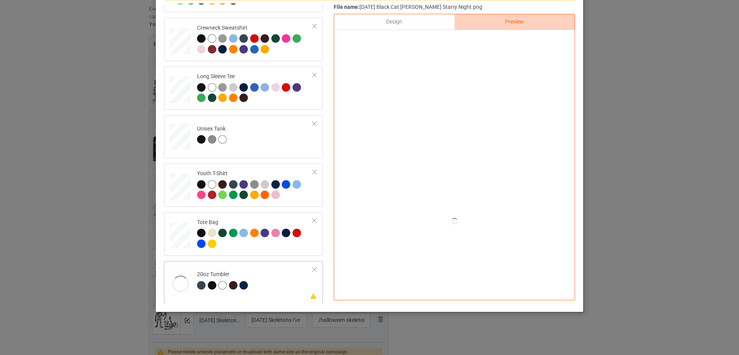
scroll to position [180, 0]
click at [386, 23] on div "Design" at bounding box center [394, 21] width 120 height 15
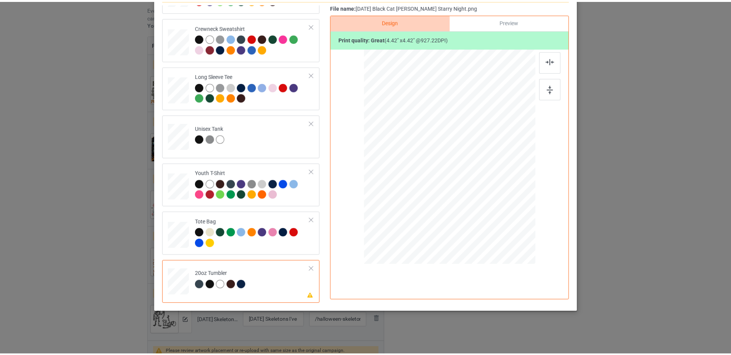
scroll to position [0, 0]
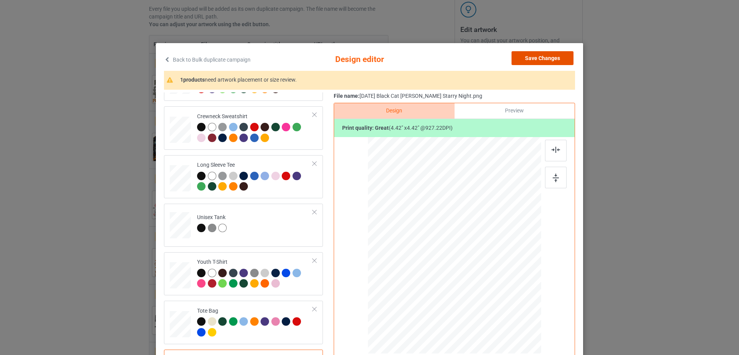
click at [564, 64] on button "Save Changes" at bounding box center [542, 58] width 62 height 14
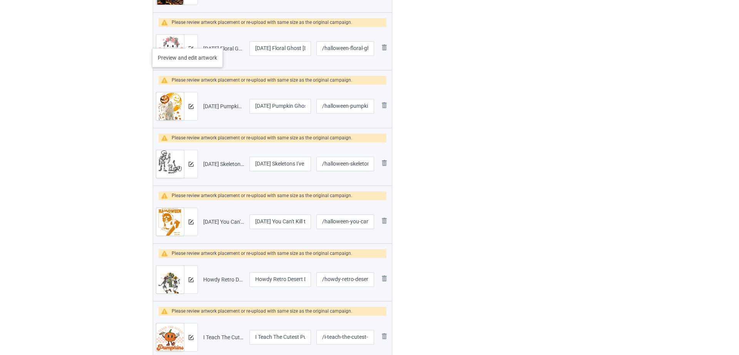
scroll to position [302, 0]
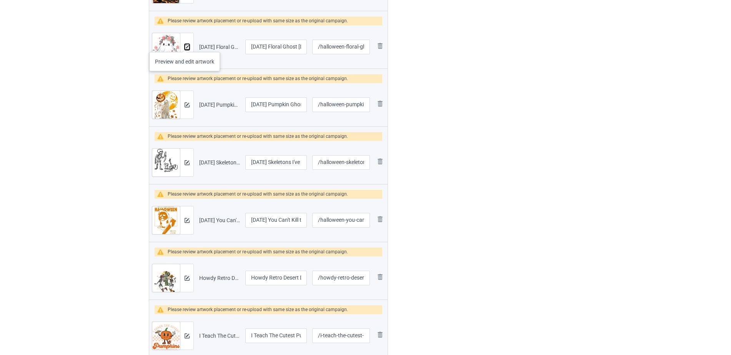
click at [185, 45] on img at bounding box center [187, 47] width 5 height 5
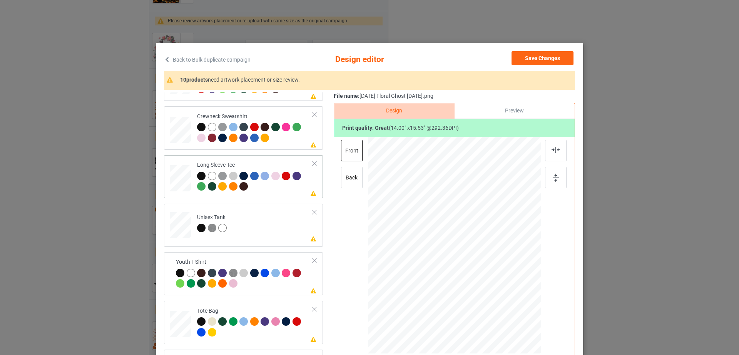
scroll to position [89, 0]
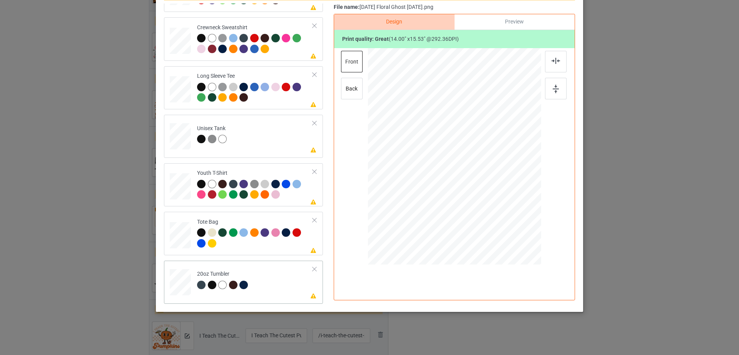
drag, startPoint x: 497, startPoint y: 210, endPoint x: 492, endPoint y: 193, distance: 18.1
click at [492, 193] on div at bounding box center [454, 156] width 164 height 99
drag, startPoint x: 465, startPoint y: 166, endPoint x: 426, endPoint y: 165, distance: 38.9
click at [426, 165] on div at bounding box center [415, 156] width 76 height 84
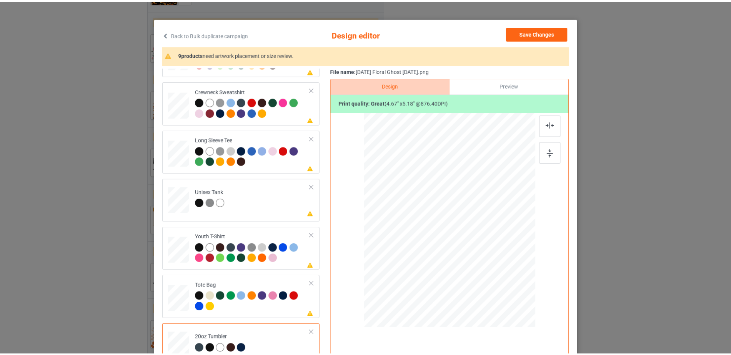
scroll to position [0, 0]
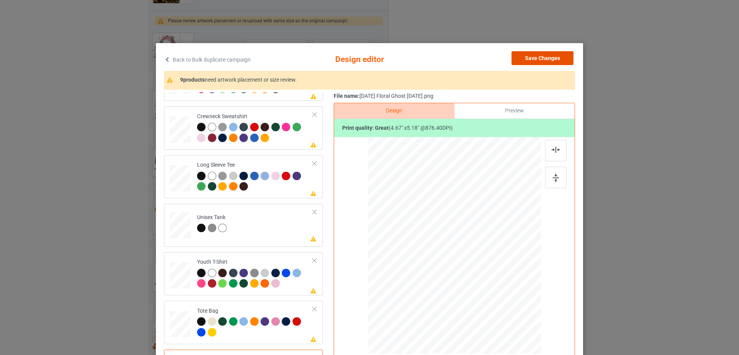
click at [561, 59] on button "Save Changes" at bounding box center [542, 58] width 62 height 14
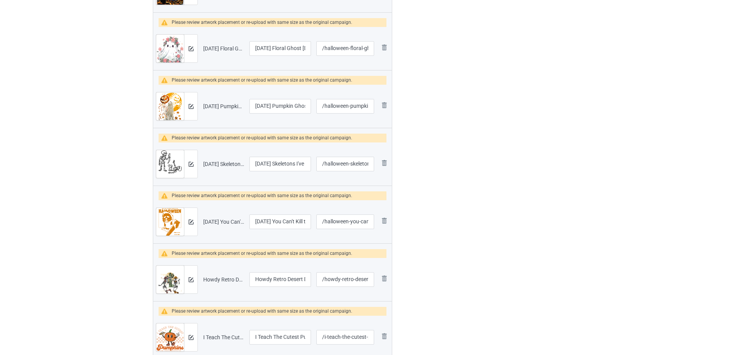
scroll to position [299, 0]
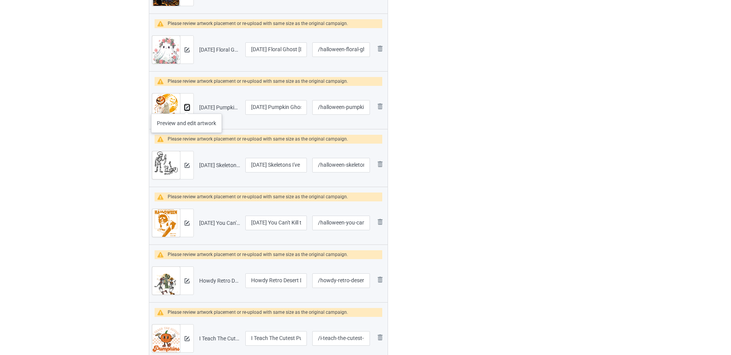
click at [187, 106] on img at bounding box center [187, 107] width 5 height 5
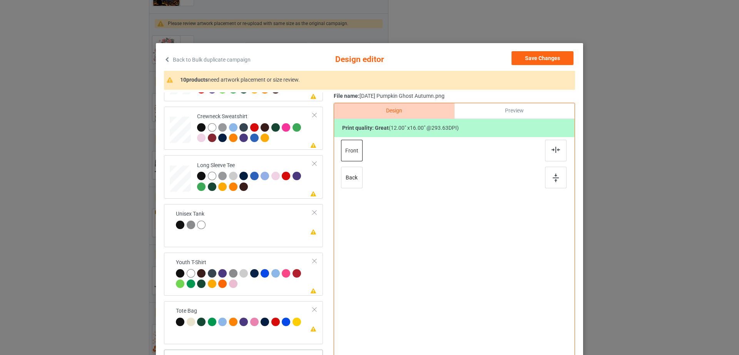
scroll to position [89, 0]
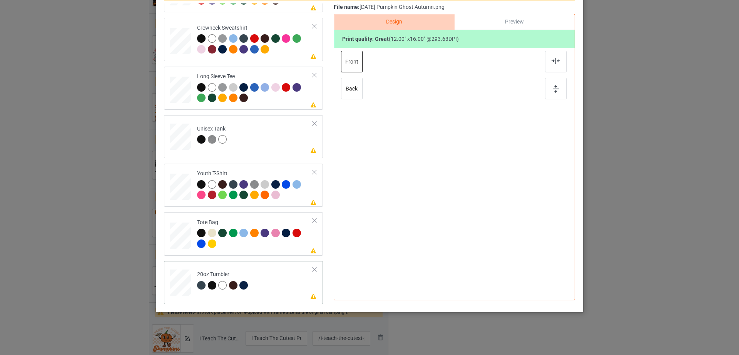
drag, startPoint x: 500, startPoint y: 222, endPoint x: 488, endPoint y: 199, distance: 25.8
click at [488, 199] on div at bounding box center [454, 156] width 164 height 99
drag, startPoint x: 451, startPoint y: 179, endPoint x: 435, endPoint y: 181, distance: 15.6
click at [435, 181] on div at bounding box center [416, 156] width 68 height 91
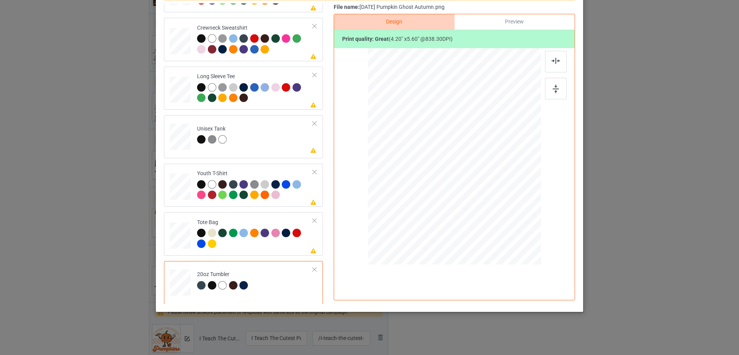
scroll to position [0, 0]
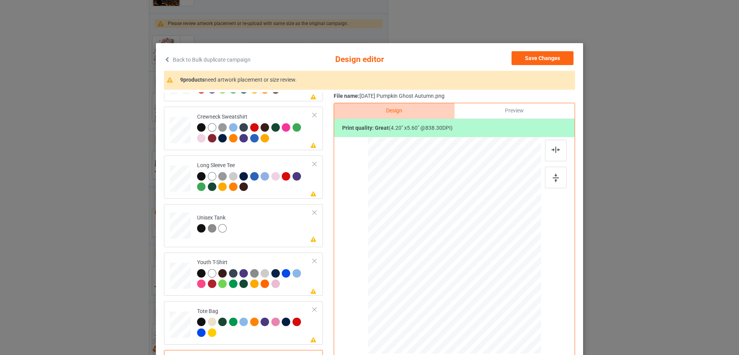
click at [548, 50] on div "Back to Bulk duplicate campaign Design editor Save Changes 9 products need artw…" at bounding box center [369, 221] width 427 height 357
click at [548, 56] on button "Save Changes" at bounding box center [542, 58] width 62 height 14
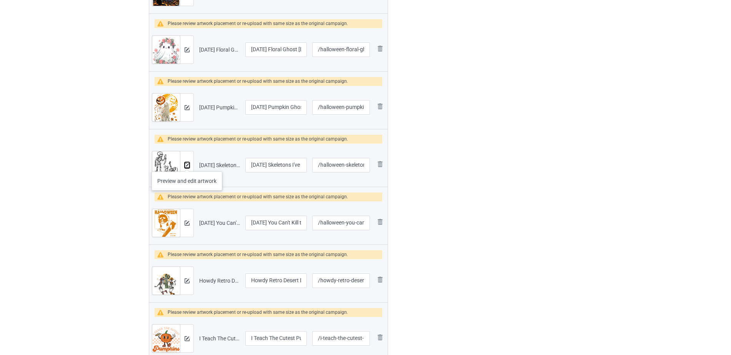
click at [187, 164] on img at bounding box center [187, 165] width 5 height 5
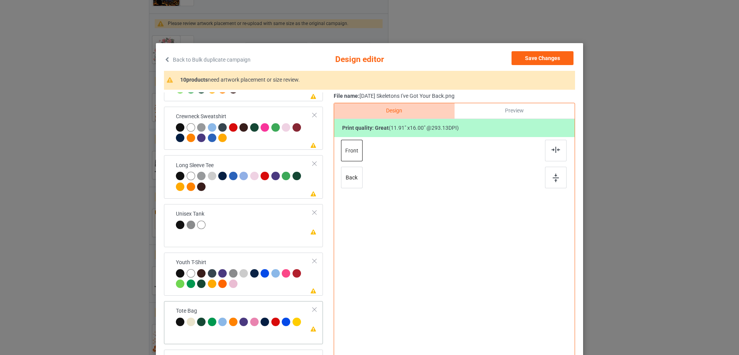
scroll to position [89, 0]
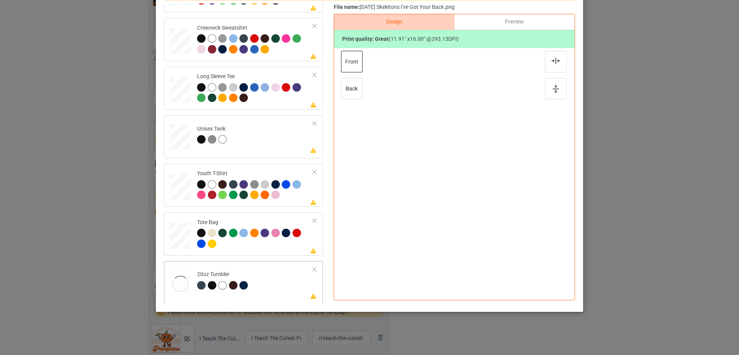
drag, startPoint x: 498, startPoint y: 222, endPoint x: 492, endPoint y: 193, distance: 29.4
click at [492, 193] on div at bounding box center [454, 156] width 164 height 99
drag, startPoint x: 457, startPoint y: 170, endPoint x: 418, endPoint y: 169, distance: 38.5
click at [418, 169] on div at bounding box center [415, 156] width 67 height 90
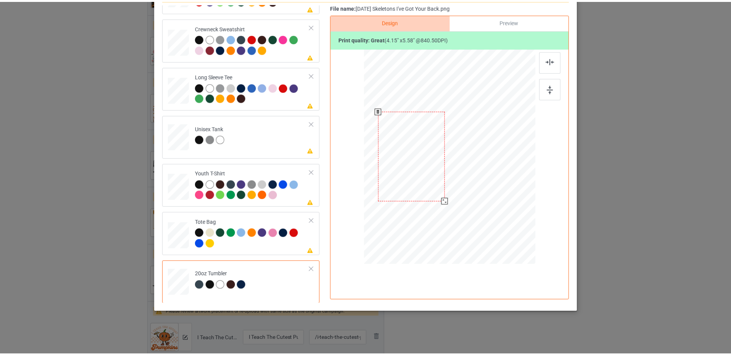
scroll to position [0, 0]
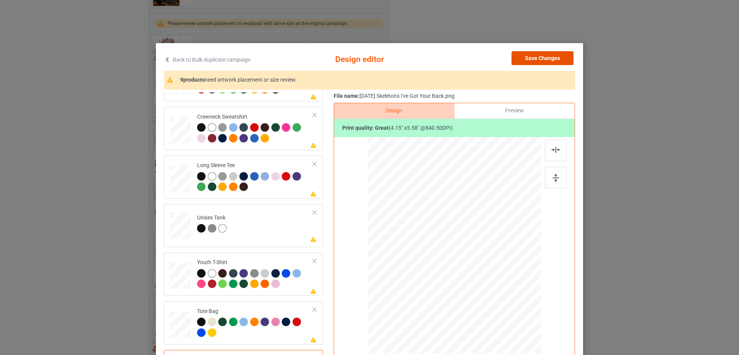
click at [553, 55] on button "Save Changes" at bounding box center [542, 58] width 62 height 14
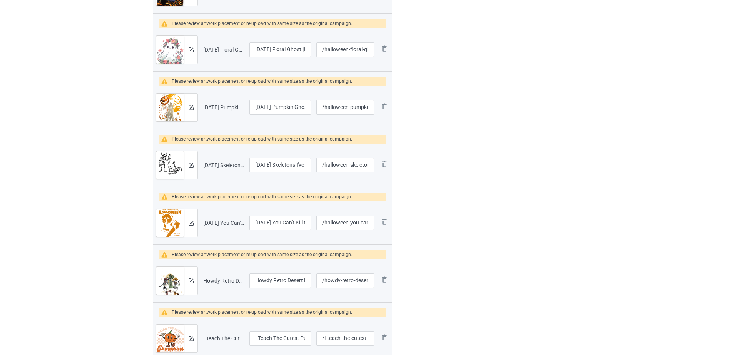
scroll to position [298, 0]
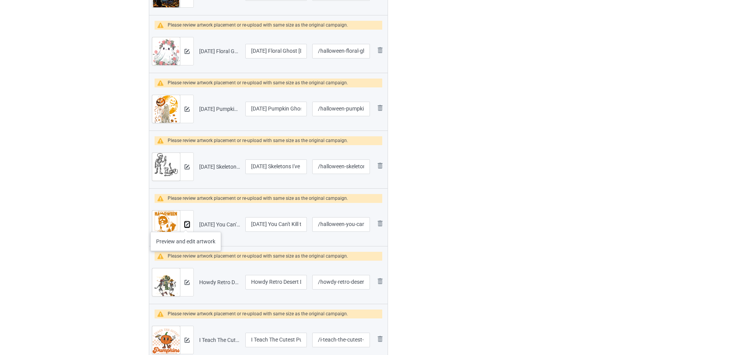
click at [186, 224] on img at bounding box center [187, 224] width 5 height 5
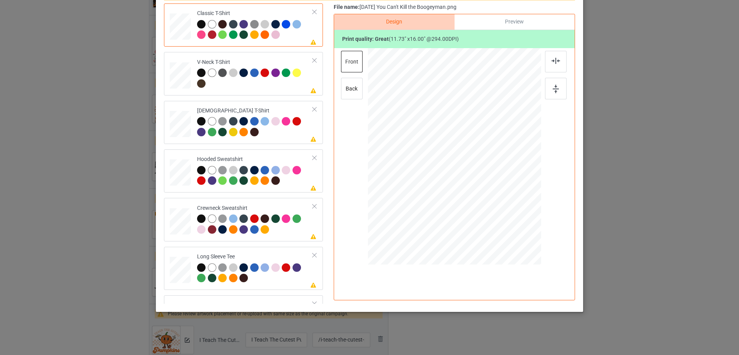
scroll to position [180, 0]
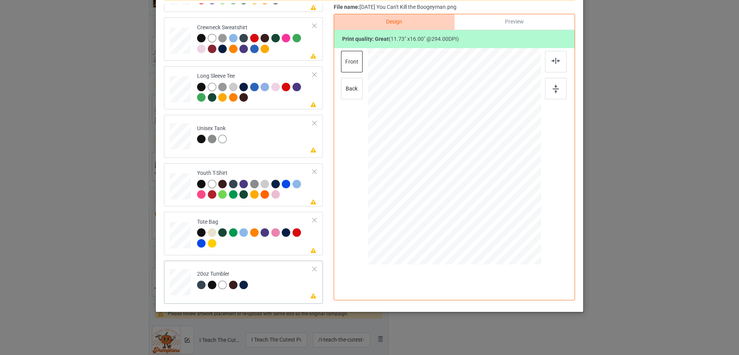
drag, startPoint x: 498, startPoint y: 223, endPoint x: 489, endPoint y: 194, distance: 29.8
click at [489, 194] on div at bounding box center [454, 156] width 164 height 99
drag, startPoint x: 470, startPoint y: 185, endPoint x: 432, endPoint y: 184, distance: 38.5
click at [432, 184] on div at bounding box center [415, 155] width 65 height 89
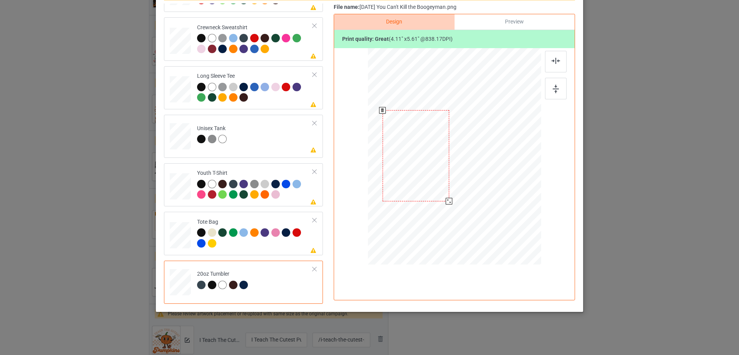
click at [446, 200] on div at bounding box center [449, 201] width 7 height 7
click at [438, 194] on div at bounding box center [415, 155] width 67 height 91
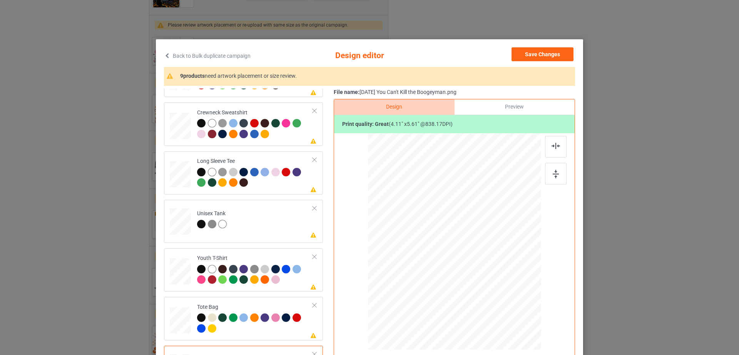
scroll to position [0, 0]
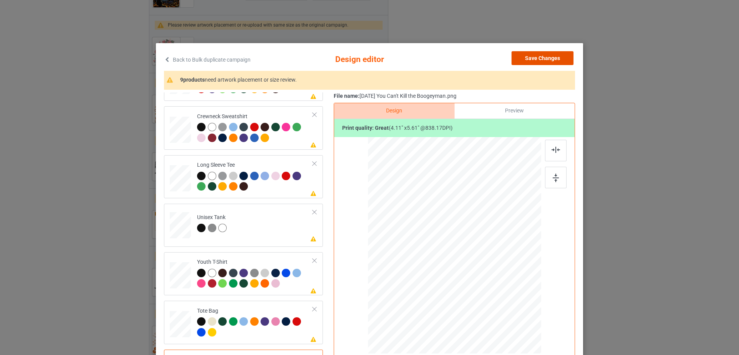
click at [548, 63] on button "Save Changes" at bounding box center [542, 58] width 62 height 14
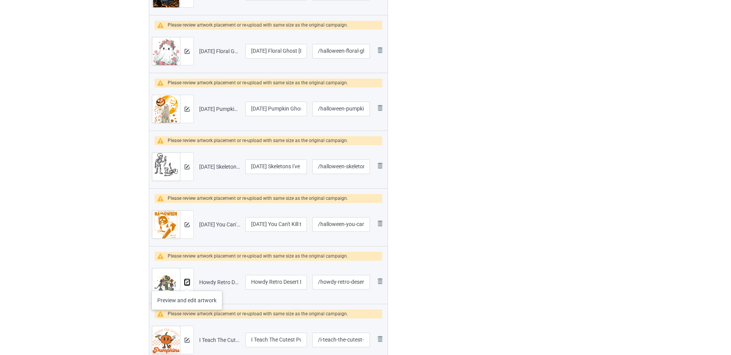
click at [187, 283] on img at bounding box center [187, 282] width 5 height 5
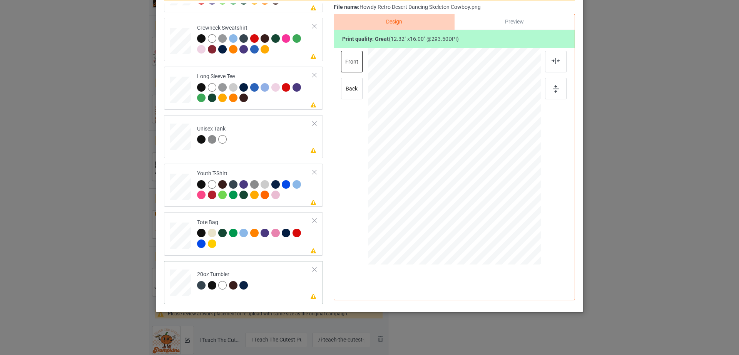
scroll to position [180, 0]
drag, startPoint x: 498, startPoint y: 220, endPoint x: 496, endPoint y: 189, distance: 31.7
click at [496, 189] on div at bounding box center [454, 156] width 164 height 99
drag, startPoint x: 457, startPoint y: 184, endPoint x: 419, endPoint y: 184, distance: 38.5
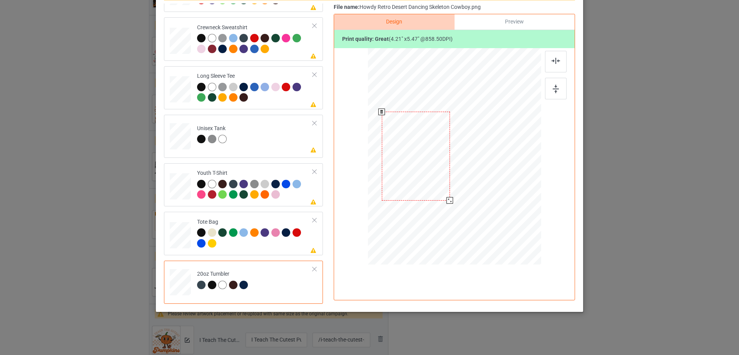
click at [419, 184] on div at bounding box center [416, 156] width 68 height 88
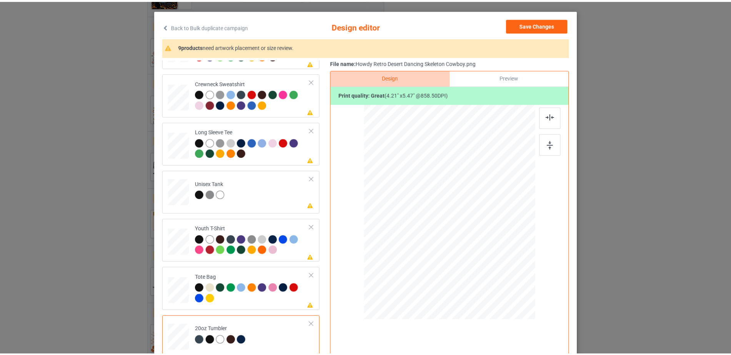
scroll to position [0, 0]
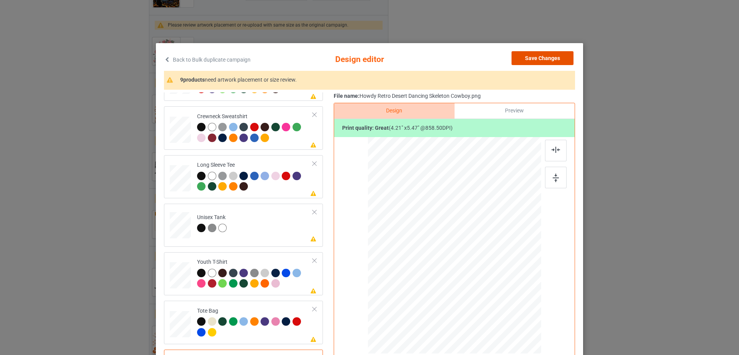
click at [542, 62] on button "Save Changes" at bounding box center [542, 58] width 62 height 14
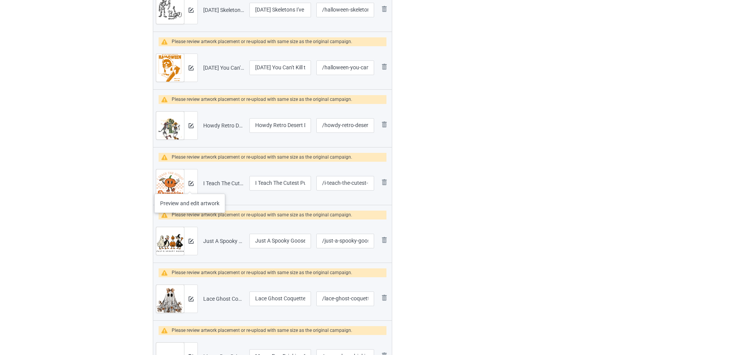
scroll to position [456, 0]
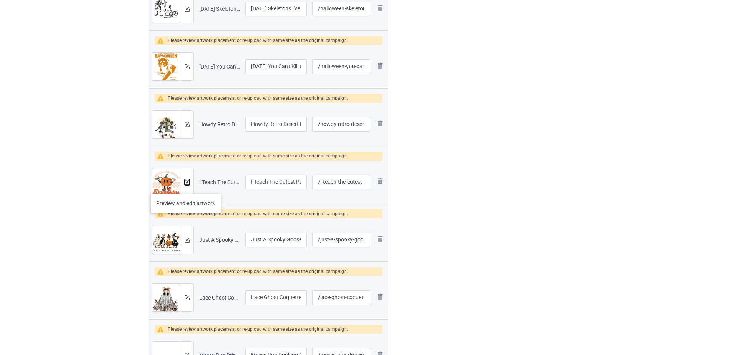
click at [185, 182] on img at bounding box center [187, 182] width 5 height 5
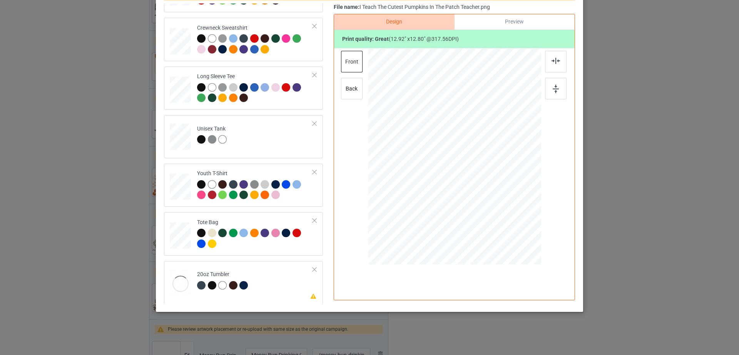
scroll to position [180, 0]
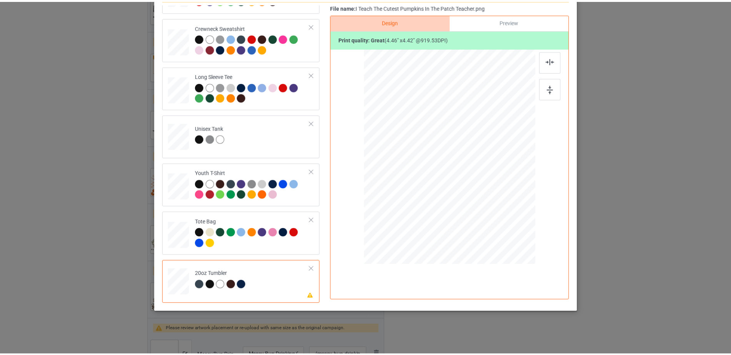
scroll to position [0, 0]
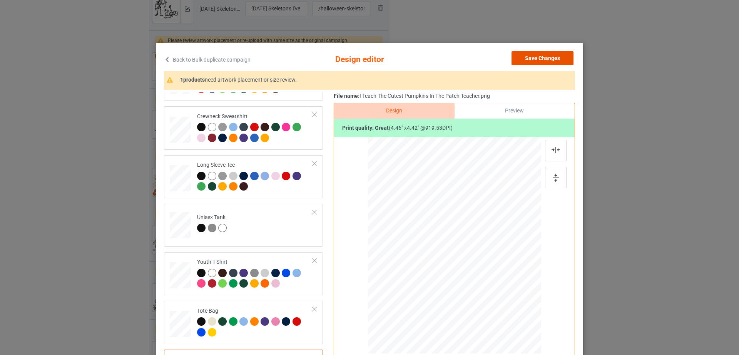
click at [567, 57] on button "Save Changes" at bounding box center [542, 58] width 62 height 14
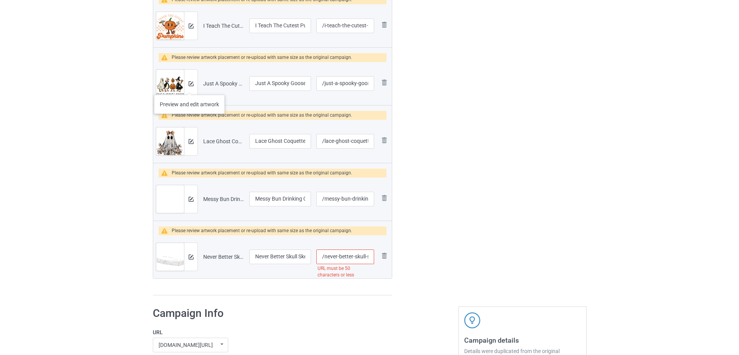
scroll to position [613, 0]
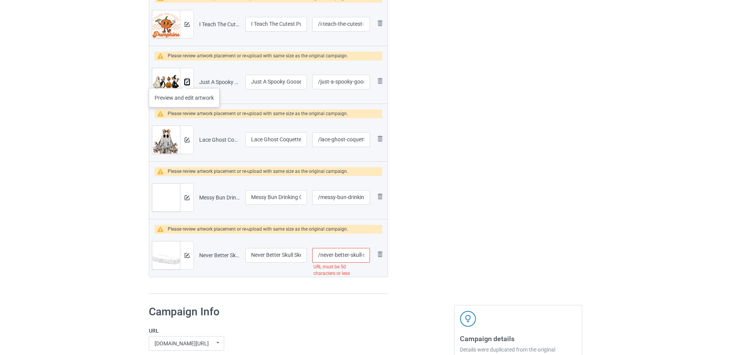
click at [185, 80] on img at bounding box center [187, 82] width 5 height 5
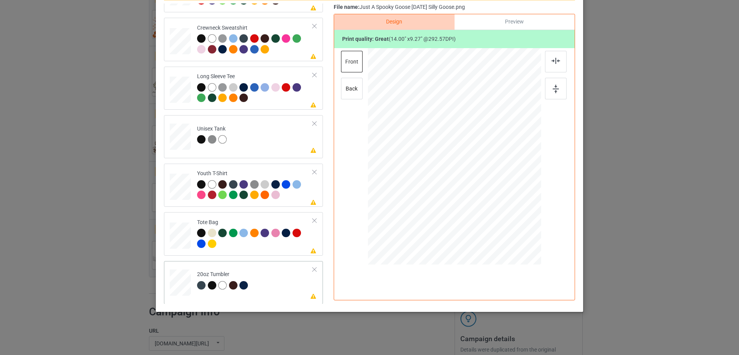
scroll to position [180, 0]
drag, startPoint x: 491, startPoint y: 188, endPoint x: 487, endPoint y: 184, distance: 5.7
click at [489, 184] on div at bounding box center [492, 181] width 7 height 7
drag, startPoint x: 466, startPoint y: 165, endPoint x: 428, endPoint y: 158, distance: 39.1
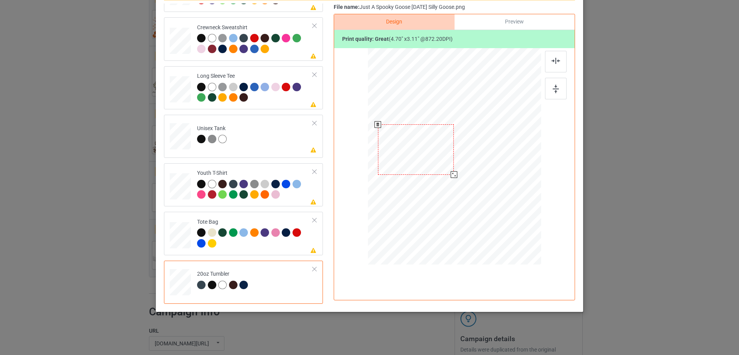
click at [428, 158] on div at bounding box center [416, 149] width 76 height 50
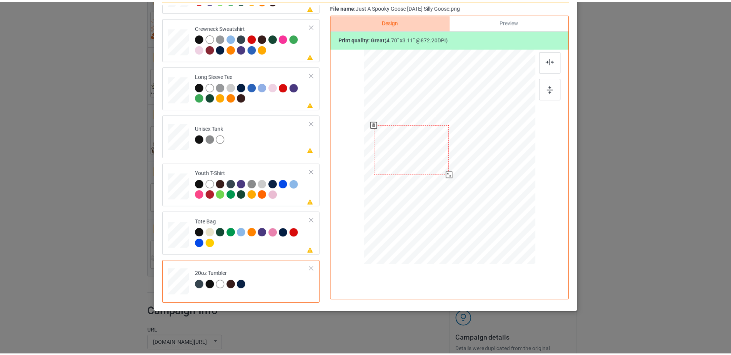
scroll to position [0, 0]
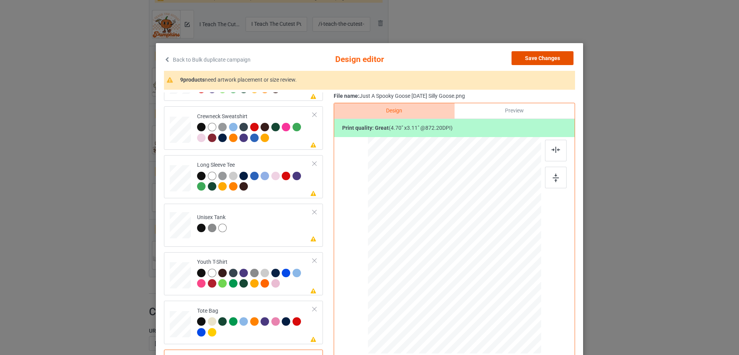
click at [539, 61] on button "Save Changes" at bounding box center [542, 58] width 62 height 14
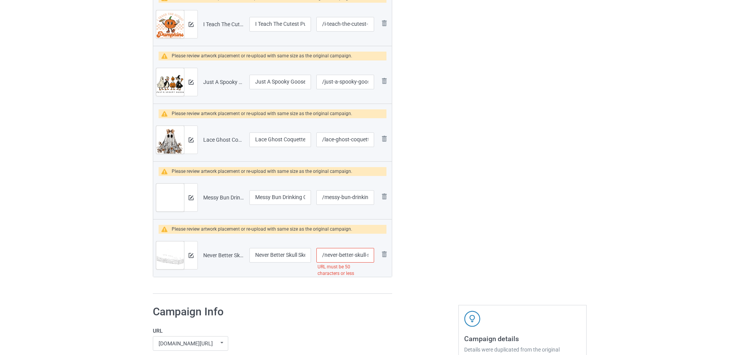
scroll to position [612, 0]
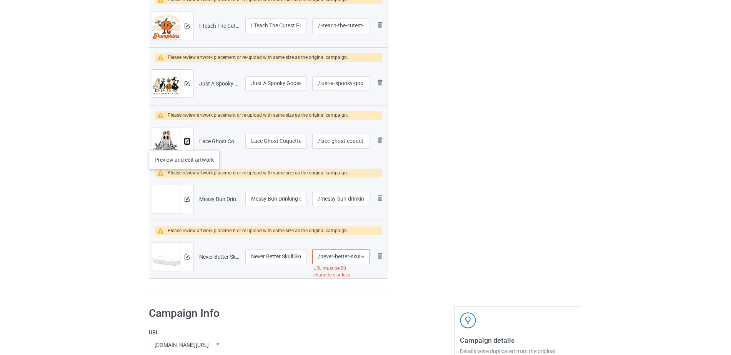
click at [185, 142] on img at bounding box center [187, 141] width 5 height 5
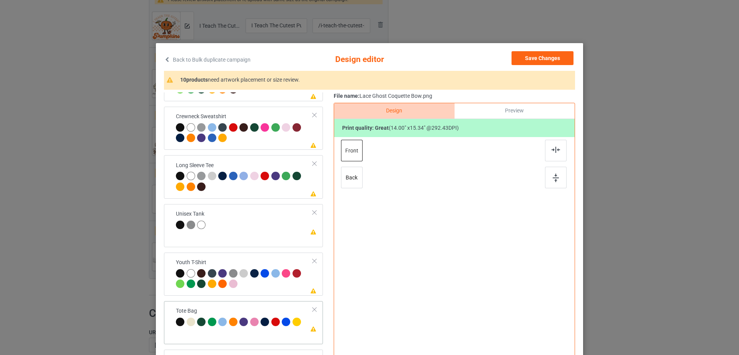
scroll to position [89, 0]
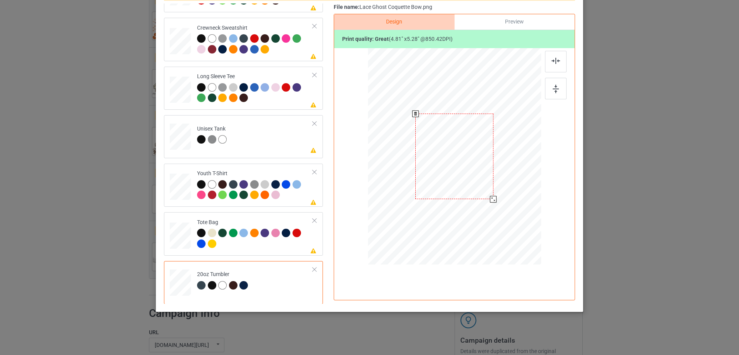
drag, startPoint x: 498, startPoint y: 210, endPoint x: 491, endPoint y: 196, distance: 15.5
click at [491, 196] on div at bounding box center [493, 199] width 7 height 7
drag, startPoint x: 472, startPoint y: 180, endPoint x: 433, endPoint y: 180, distance: 38.9
click at [433, 180] on div at bounding box center [415, 156] width 78 height 85
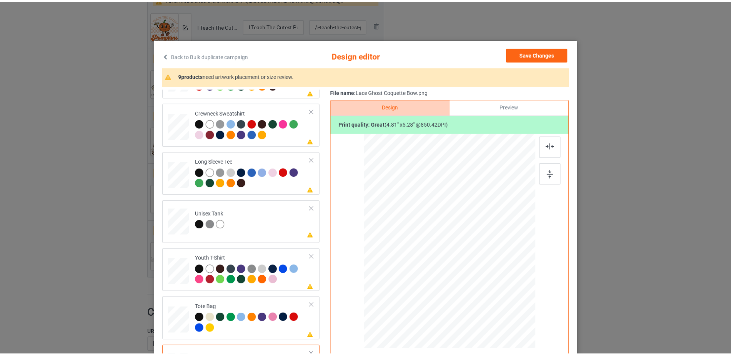
scroll to position [0, 0]
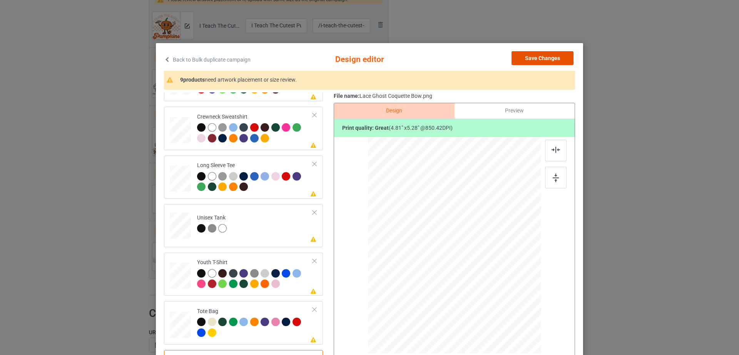
click at [560, 61] on button "Save Changes" at bounding box center [542, 58] width 62 height 14
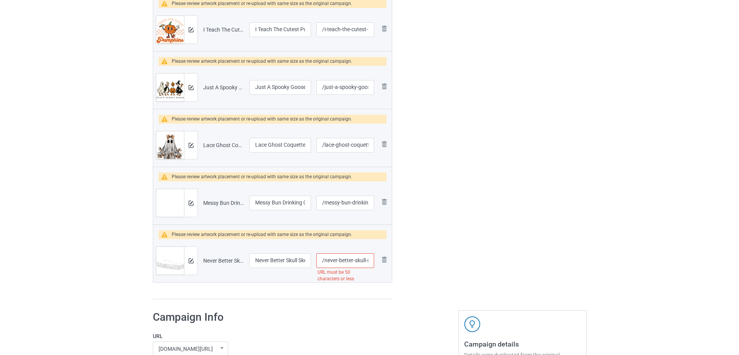
scroll to position [606, 0]
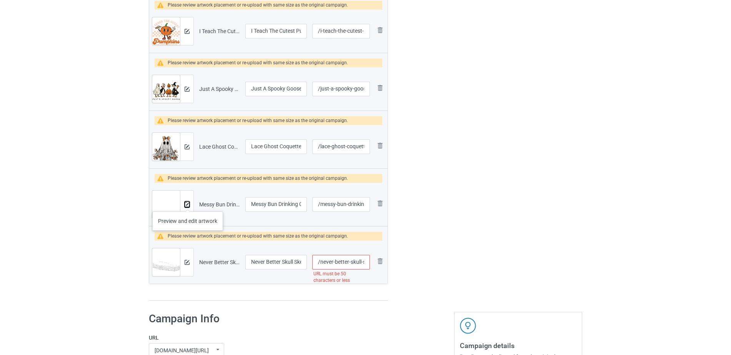
click at [188, 204] on img at bounding box center [187, 204] width 5 height 5
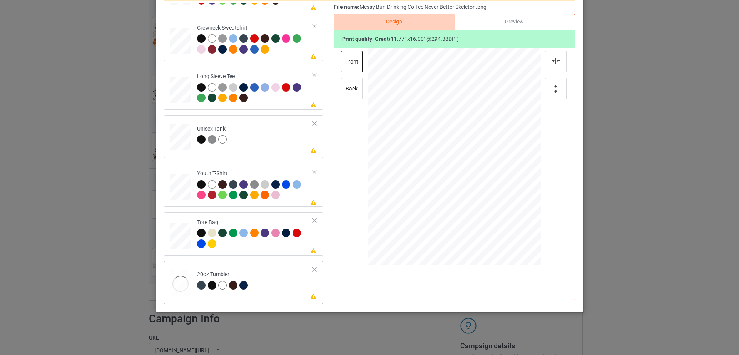
scroll to position [180, 0]
drag, startPoint x: 499, startPoint y: 224, endPoint x: 488, endPoint y: 200, distance: 26.5
click at [488, 200] on div at bounding box center [454, 156] width 164 height 99
drag, startPoint x: 468, startPoint y: 179, endPoint x: 428, endPoint y: 180, distance: 40.0
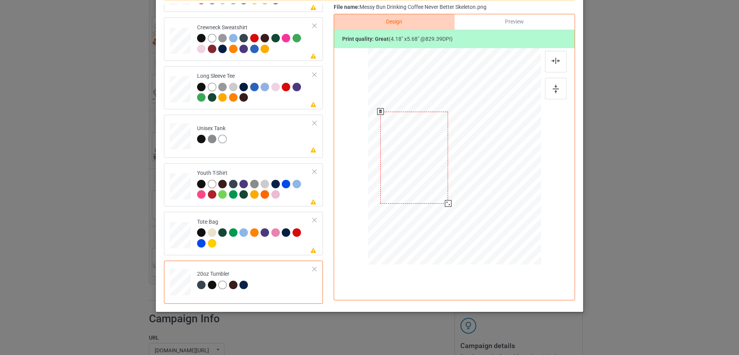
click at [428, 180] on div at bounding box center [414, 158] width 68 height 92
click at [432, 187] on div at bounding box center [414, 157] width 68 height 92
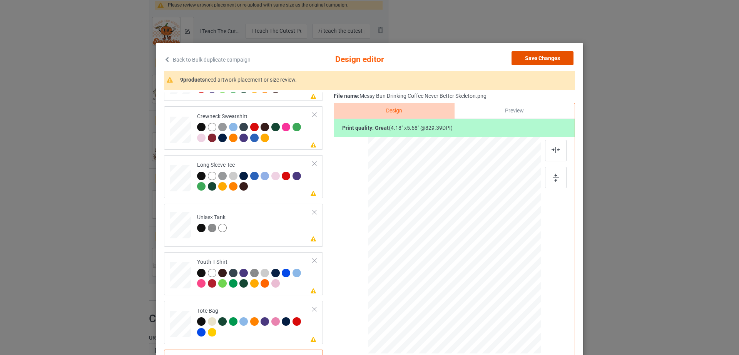
click at [538, 60] on button "Save Changes" at bounding box center [542, 58] width 62 height 14
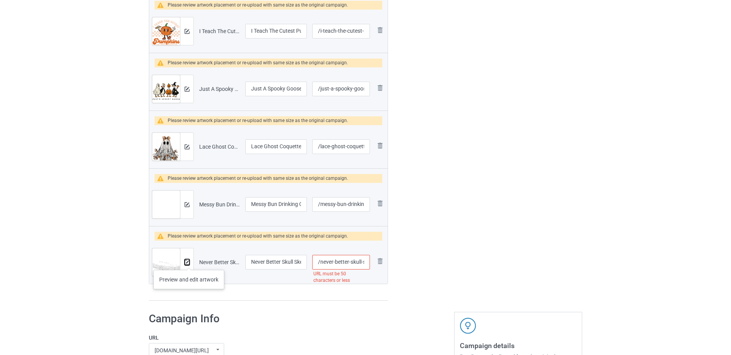
click at [189, 262] on img at bounding box center [187, 262] width 5 height 5
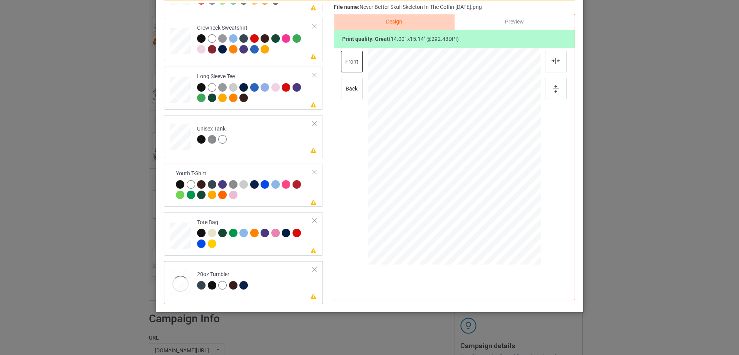
scroll to position [180, 0]
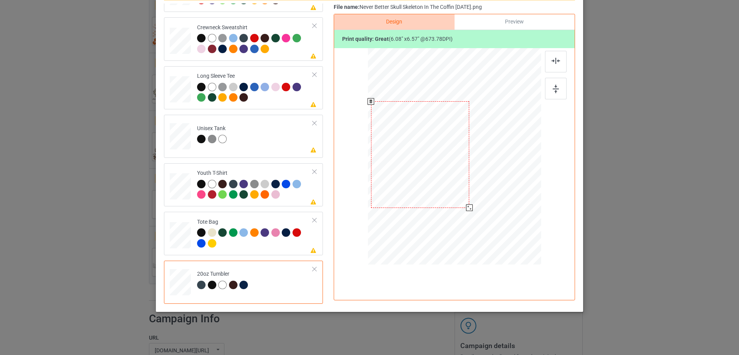
click at [429, 135] on div at bounding box center [420, 154] width 98 height 106
click at [456, 194] on div at bounding box center [459, 197] width 7 height 7
click at [433, 182] on div at bounding box center [416, 155] width 79 height 86
click at [452, 194] on div at bounding box center [455, 197] width 7 height 7
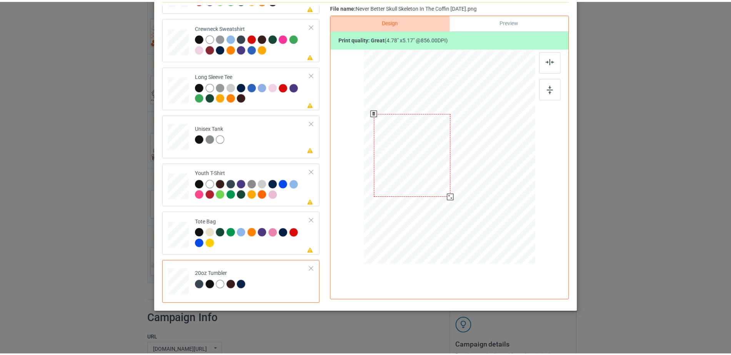
scroll to position [0, 0]
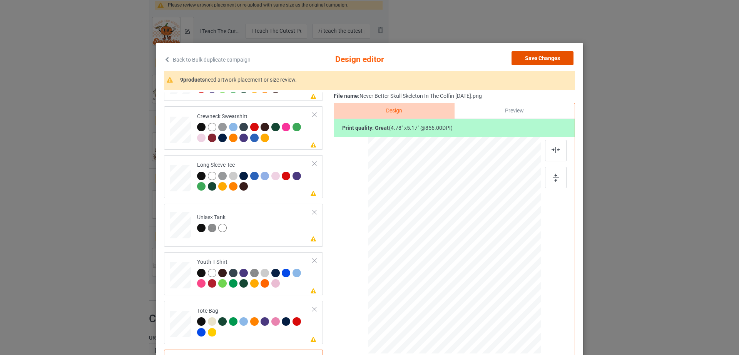
click at [554, 63] on button "Save Changes" at bounding box center [542, 58] width 62 height 14
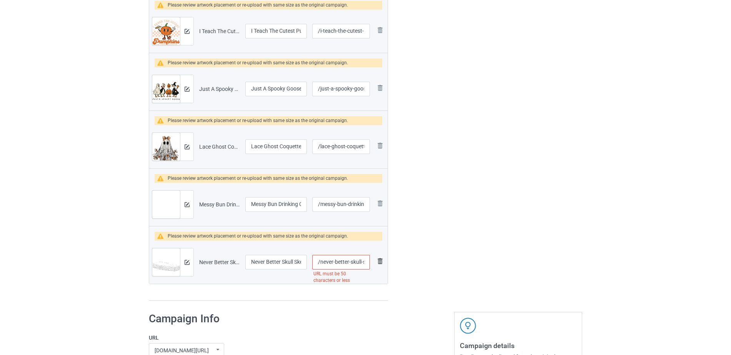
scroll to position [0, 74]
drag, startPoint x: 347, startPoint y: 262, endPoint x: 376, endPoint y: 261, distance: 28.9
click at [376, 261] on tr "Preview and edit artwork Never Better Skull Skeleton In The Coffin [DATE].png N…" at bounding box center [268, 261] width 239 height 43
click at [357, 261] on input "/never-better-skull-skeleton-in-the-coffin-[DATE]" at bounding box center [341, 262] width 58 height 15
drag, startPoint x: 339, startPoint y: 261, endPoint x: 387, endPoint y: 264, distance: 48.1
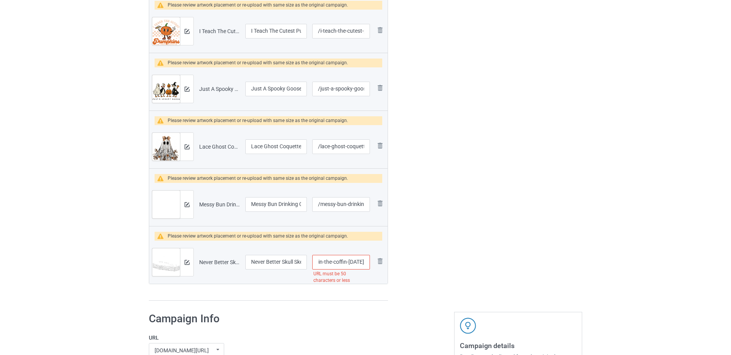
click at [387, 264] on tr "Preview and edit artwork Never Better Skull Skeleton In The Coffin [DATE].png N…" at bounding box center [268, 261] width 239 height 43
type input "/never-better-skull-skeleton-in-the-coffin"
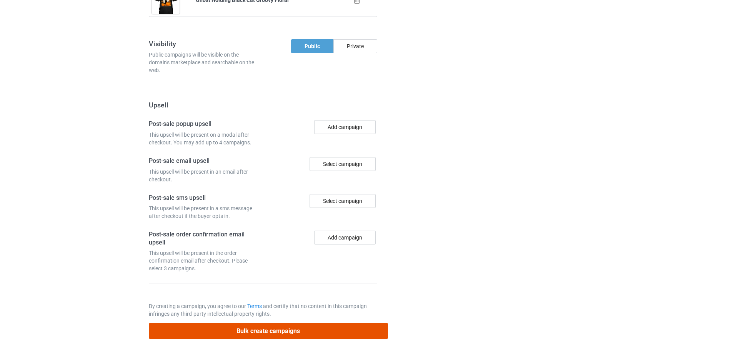
click at [325, 328] on button "Bulk create campaigns" at bounding box center [268, 331] width 239 height 16
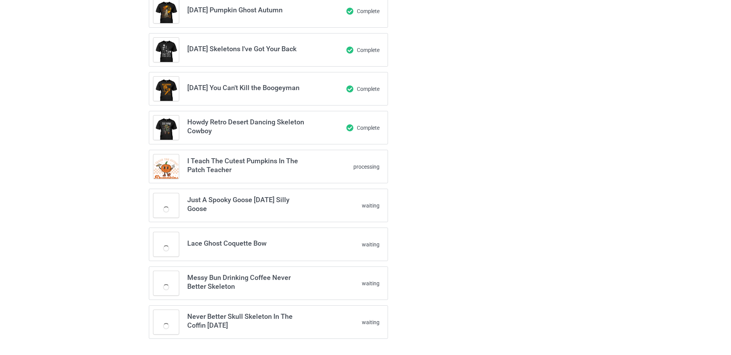
scroll to position [182, 0]
click at [518, 292] on div "[PERSON_NAME]'s Pumpkin Farm Patch Autumn Garden Complete [DATE] Black Cat Van …" at bounding box center [366, 108] width 444 height 472
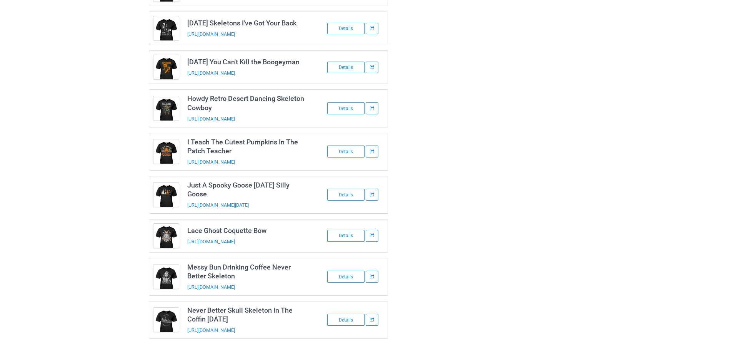
scroll to position [0, 0]
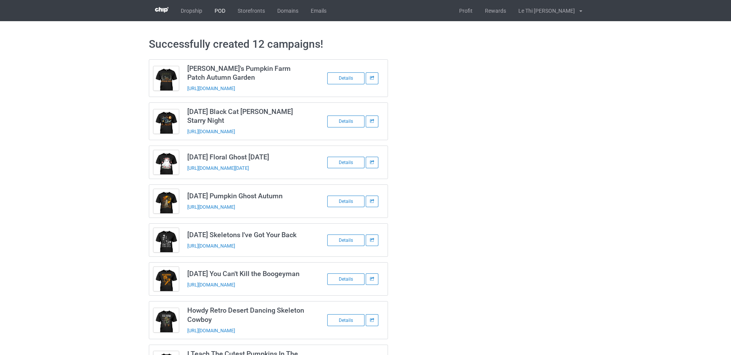
click at [215, 8] on link "POD" at bounding box center [220, 10] width 23 height 21
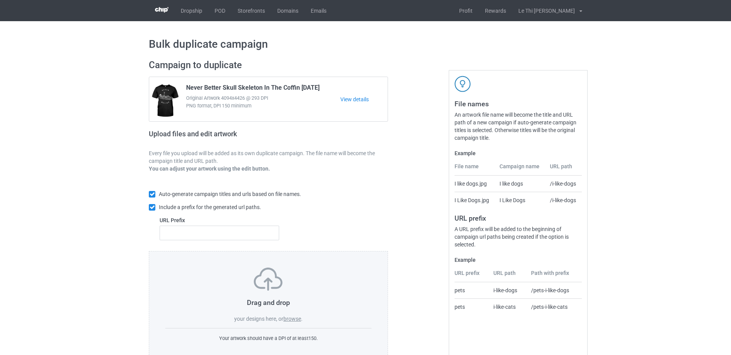
scroll to position [20, 0]
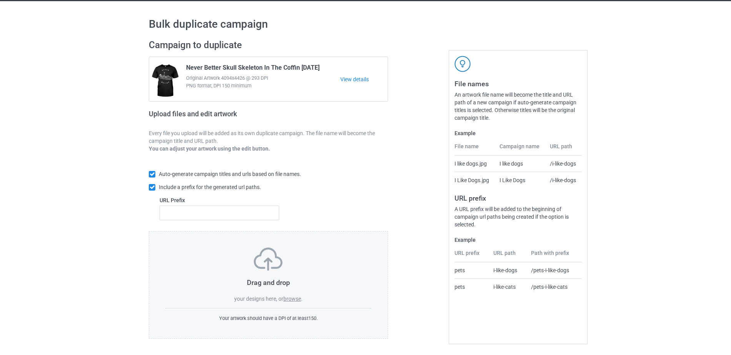
click at [290, 298] on label "browse" at bounding box center [293, 298] width 18 height 6
click at [0, 0] on input "browse" at bounding box center [0, 0] width 0 height 0
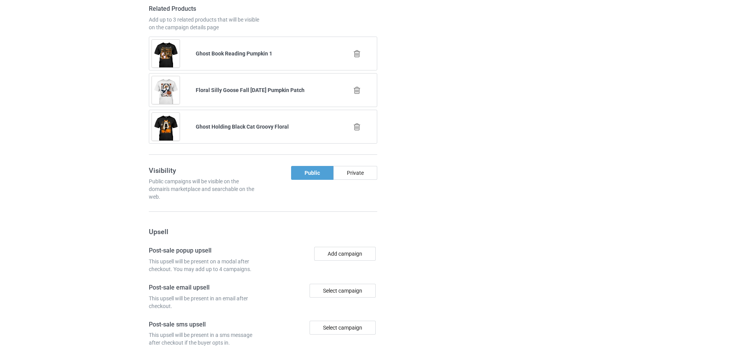
scroll to position [1303, 0]
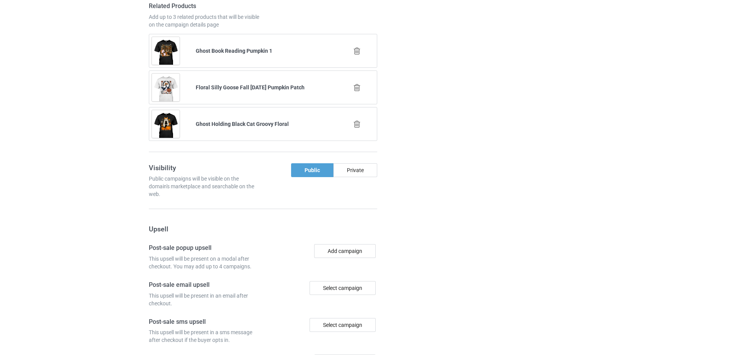
click at [357, 50] on icon at bounding box center [357, 51] width 10 height 8
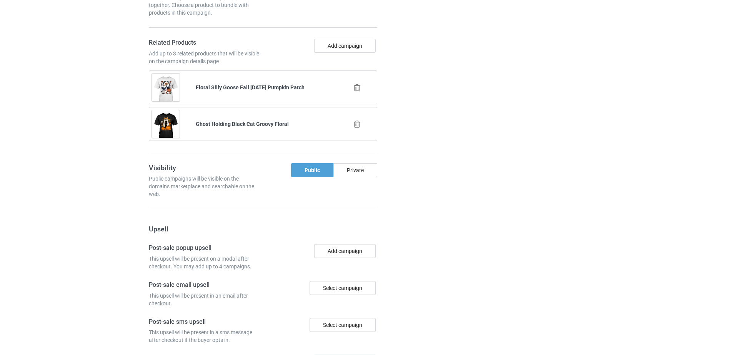
click at [359, 88] on icon at bounding box center [357, 87] width 10 height 8
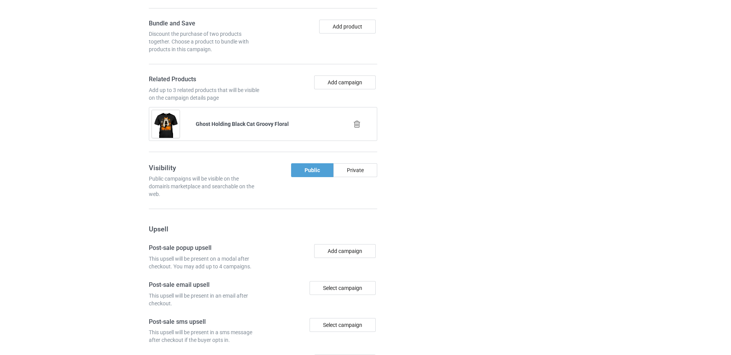
click at [356, 125] on icon at bounding box center [357, 124] width 10 height 8
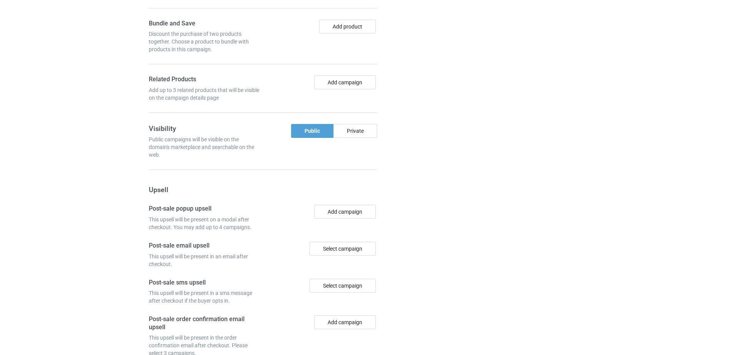
scroll to position [1190, 0]
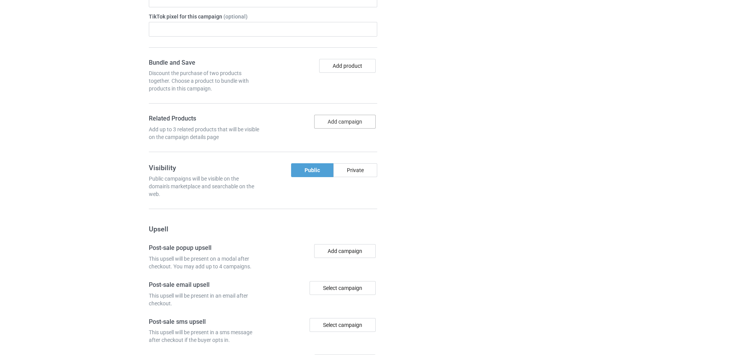
click at [347, 122] on button "Add campaign" at bounding box center [345, 122] width 62 height 14
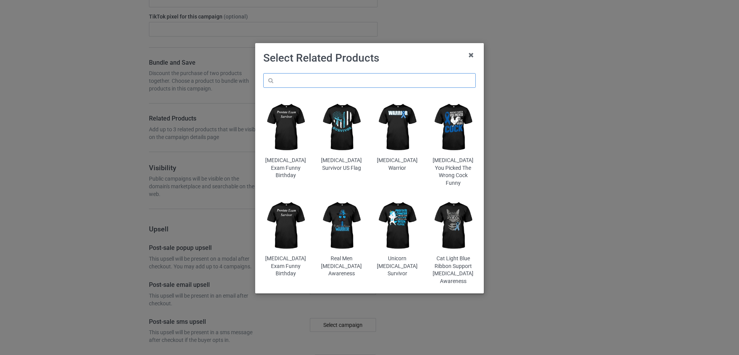
click at [306, 78] on input "text" at bounding box center [369, 80] width 212 height 15
paste input "Lace Ghost Coquette Bow"
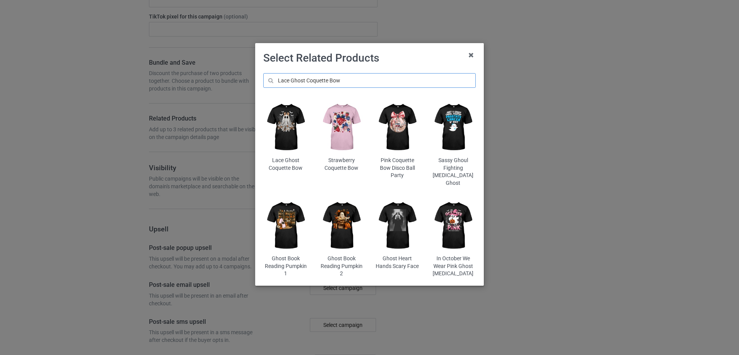
type input "Lace Ghost Coquette Bow"
click at [288, 132] on img at bounding box center [285, 127] width 45 height 56
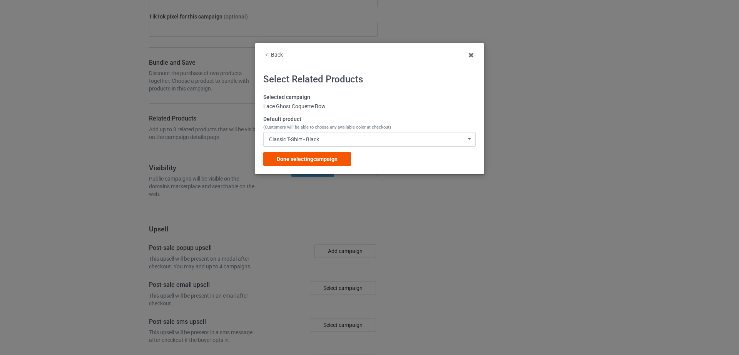
click at [299, 163] on div "Done selecting campaign" at bounding box center [307, 159] width 88 height 14
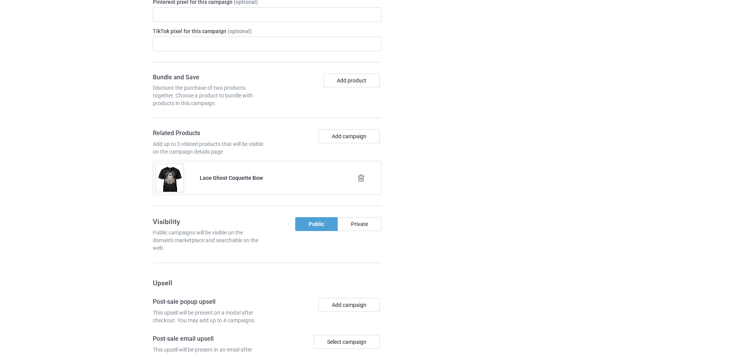
scroll to position [1205, 0]
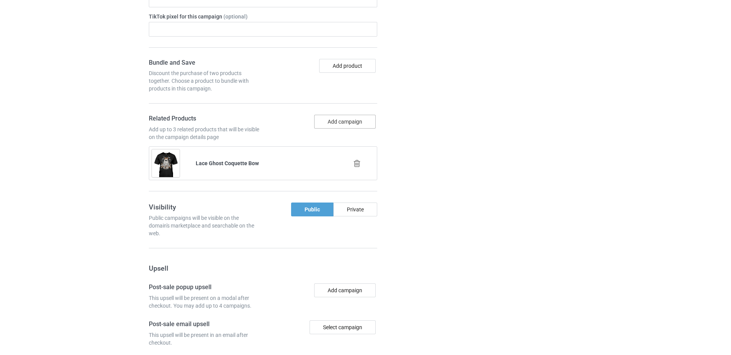
click at [347, 122] on button "Add campaign" at bounding box center [345, 122] width 62 height 14
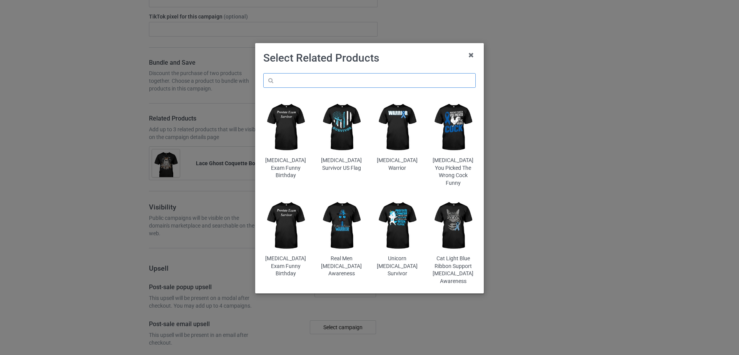
click at [324, 79] on input "text" at bounding box center [369, 80] width 212 height 15
paste input "Just A Spooky Goose Halloween Silly Goose"
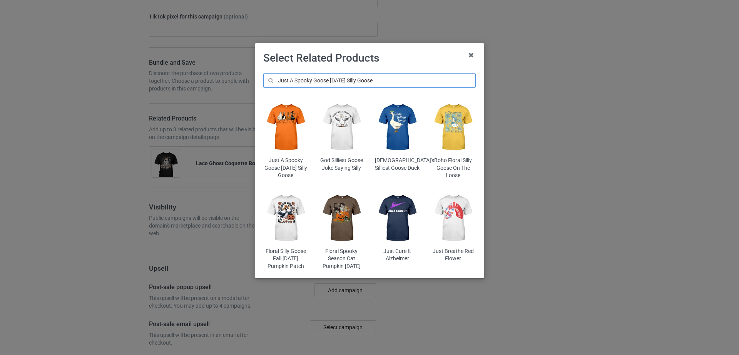
type input "Just A Spooky Goose Halloween Silly Goose"
click at [297, 125] on img at bounding box center [285, 127] width 45 height 56
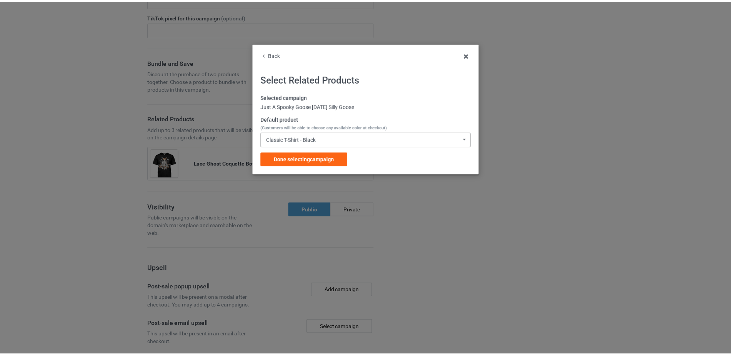
scroll to position [1234, 0]
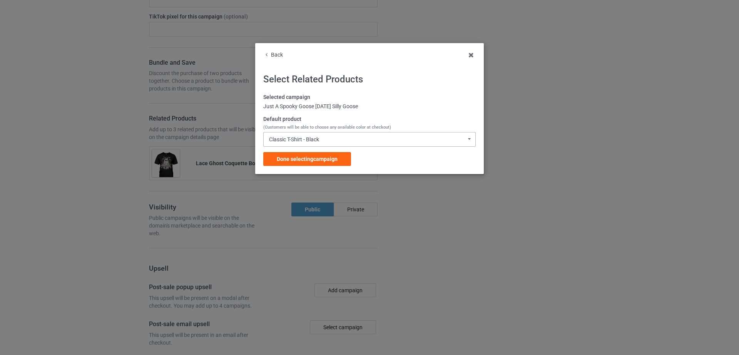
click at [300, 142] on div "Classic T-Shirt - Black" at bounding box center [294, 139] width 50 height 5
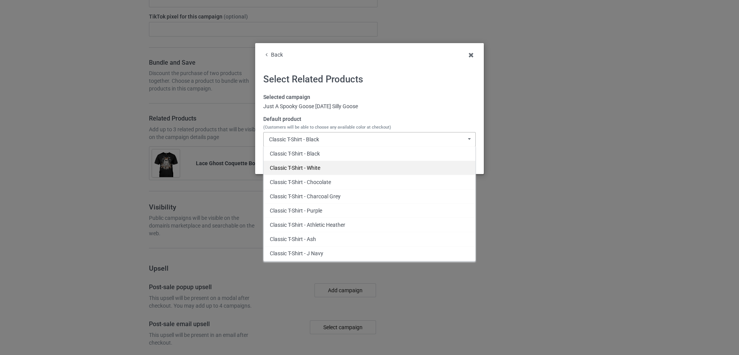
click at [297, 167] on div "Classic T-Shirt - White" at bounding box center [370, 167] width 212 height 14
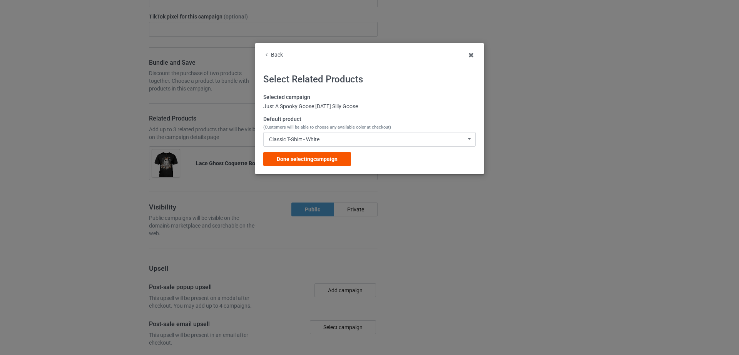
click at [297, 159] on span "Done selecting campaign" at bounding box center [307, 159] width 61 height 6
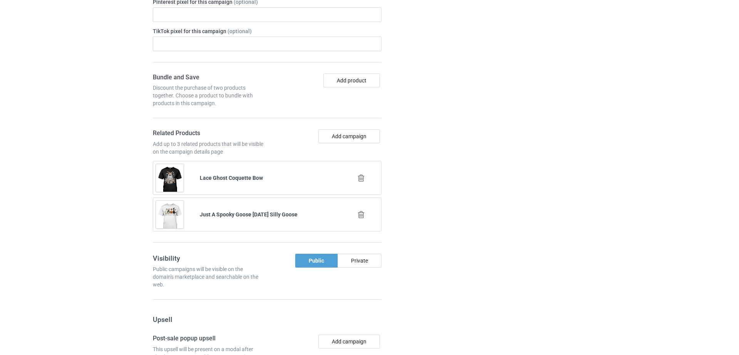
scroll to position [1264, 0]
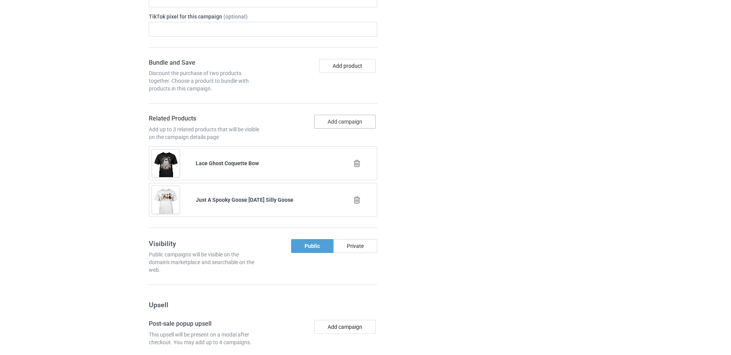
click at [325, 121] on button "Add campaign" at bounding box center [345, 122] width 62 height 14
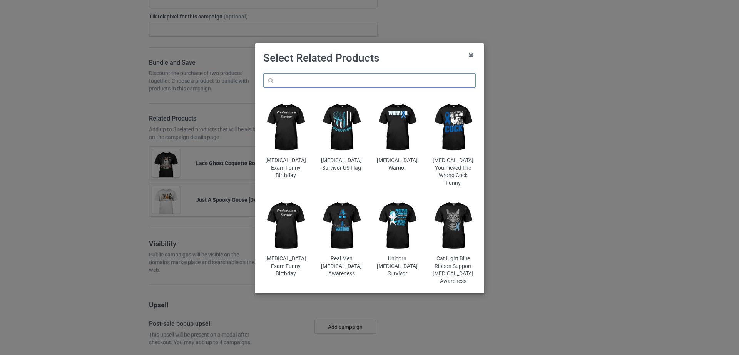
click at [310, 80] on input "text" at bounding box center [369, 80] width 212 height 15
paste input "I Teach The Cutest Pumpkins In The Patch Teacher"
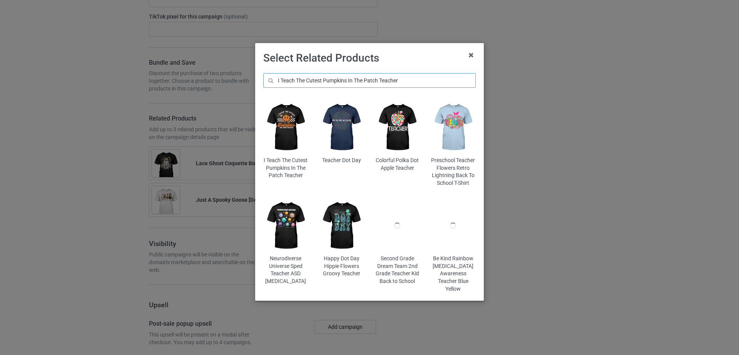
type input "I Teach The Cutest Pumpkins In The Patch Teacher"
click at [287, 127] on img at bounding box center [285, 127] width 45 height 56
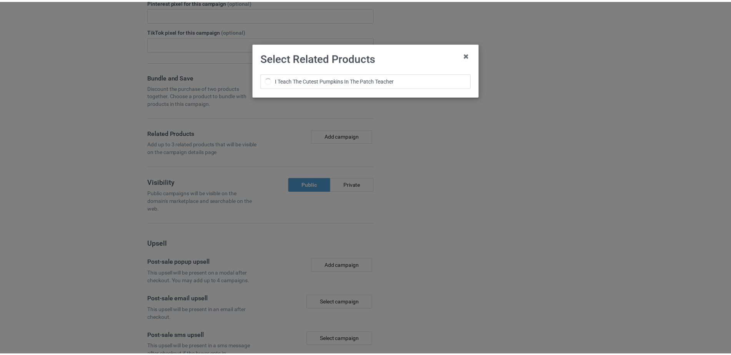
scroll to position [1278, 0]
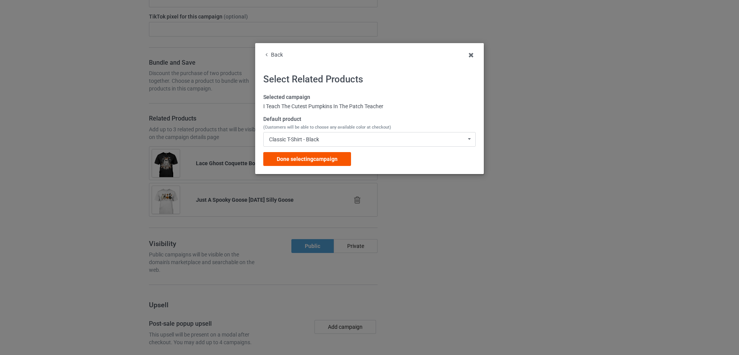
click at [317, 156] on span "Done selecting campaign" at bounding box center [307, 159] width 61 height 6
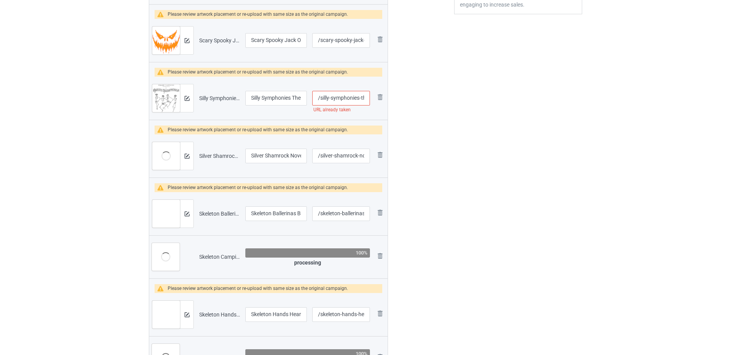
scroll to position [0, 61]
drag, startPoint x: 333, startPoint y: 101, endPoint x: 374, endPoint y: 99, distance: 41.2
click at [374, 99] on tr "Preview and edit artwork Silly Symphonies The Skeleton Dance Vintage.png Silly …" at bounding box center [268, 98] width 239 height 43
click at [341, 99] on input "/silly-symphonies-the-skeleton-dance-vintage" at bounding box center [341, 98] width 58 height 15
drag, startPoint x: 329, startPoint y: 97, endPoint x: 377, endPoint y: 100, distance: 47.5
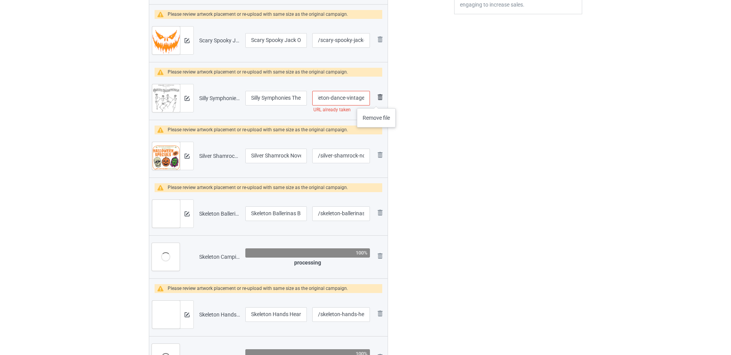
click at [377, 100] on tr "Preview and edit artwork Silly Symphonies The Skeleton Dance Vintage.png Silly …" at bounding box center [268, 98] width 239 height 43
click at [467, 164] on div "Edit artwork You can adjust your artwork position, and upload files for double-…" at bounding box center [518, 303] width 139 height 1001
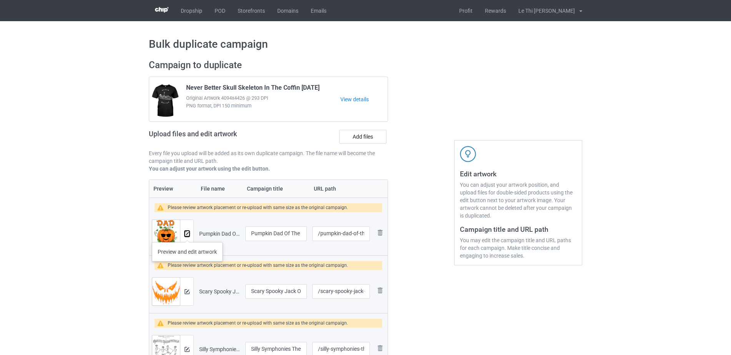
click at [187, 234] on img at bounding box center [187, 233] width 5 height 5
type input "/silly-symphonies-the-skeleton-dance-vintage"
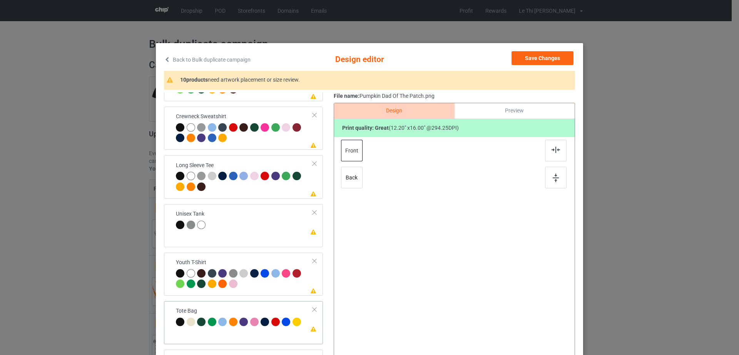
scroll to position [89, 0]
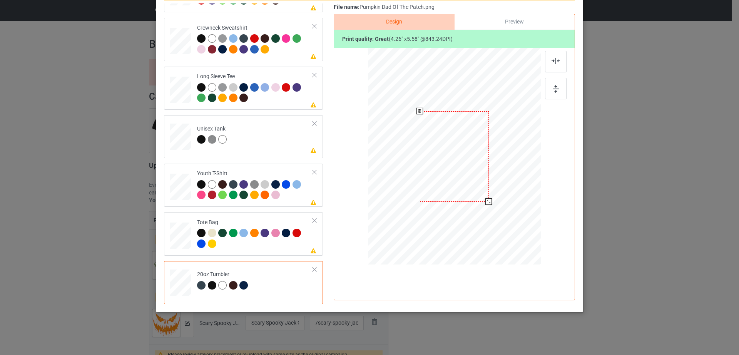
drag, startPoint x: 499, startPoint y: 221, endPoint x: 493, endPoint y: 194, distance: 27.9
click at [493, 194] on div at bounding box center [454, 156] width 164 height 99
drag, startPoint x: 480, startPoint y: 186, endPoint x: 442, endPoint y: 185, distance: 38.5
click at [442, 185] on div at bounding box center [415, 155] width 69 height 90
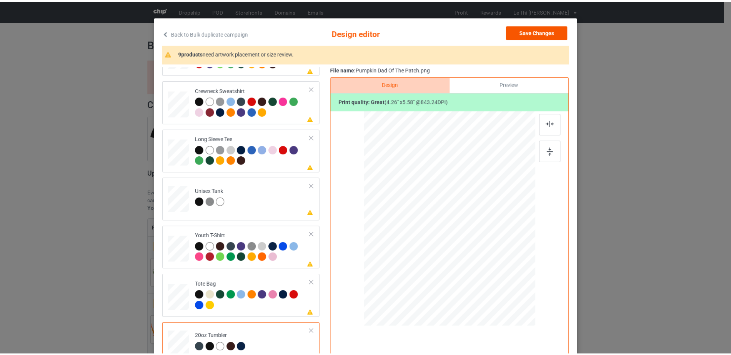
scroll to position [0, 0]
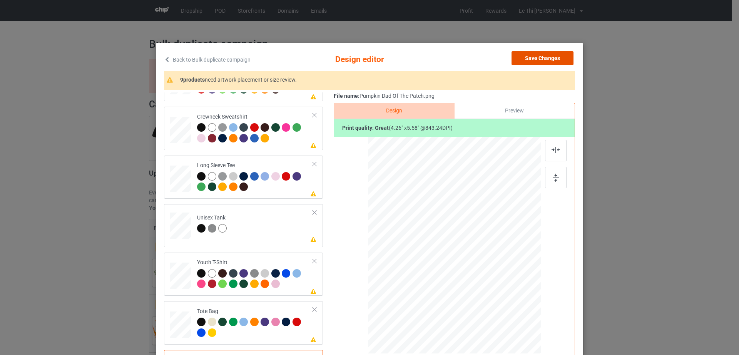
click at [545, 58] on button "Save Changes" at bounding box center [542, 58] width 62 height 14
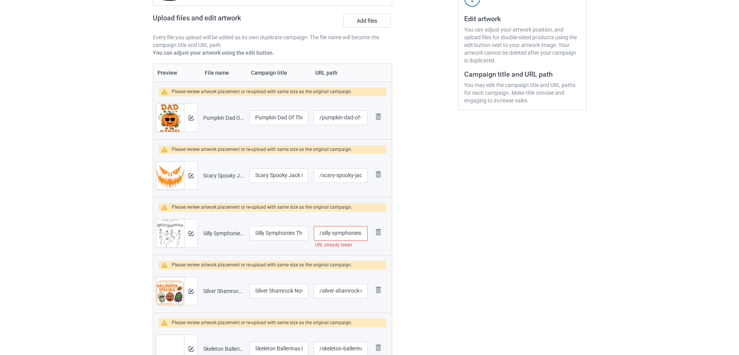
scroll to position [158, 0]
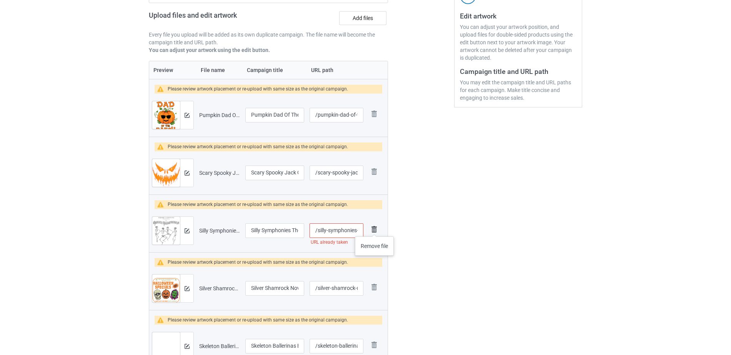
click at [374, 229] on img at bounding box center [374, 229] width 11 height 11
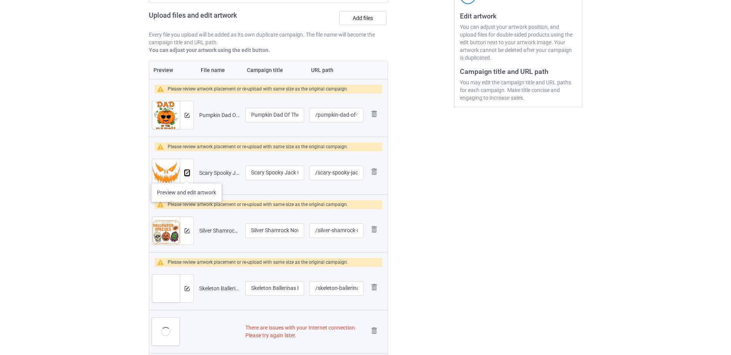
click at [187, 175] on img at bounding box center [187, 172] width 5 height 5
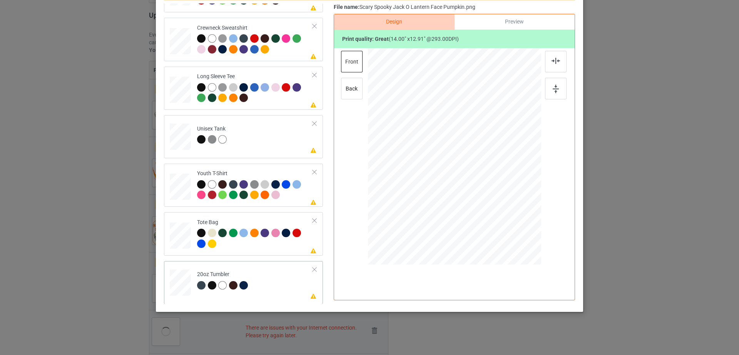
scroll to position [180, 0]
drag, startPoint x: 500, startPoint y: 200, endPoint x: 491, endPoint y: 190, distance: 13.1
click at [491, 190] on div at bounding box center [493, 192] width 7 height 7
drag, startPoint x: 462, startPoint y: 160, endPoint x: 424, endPoint y: 161, distance: 37.7
click at [424, 161] on div at bounding box center [416, 157] width 79 height 73
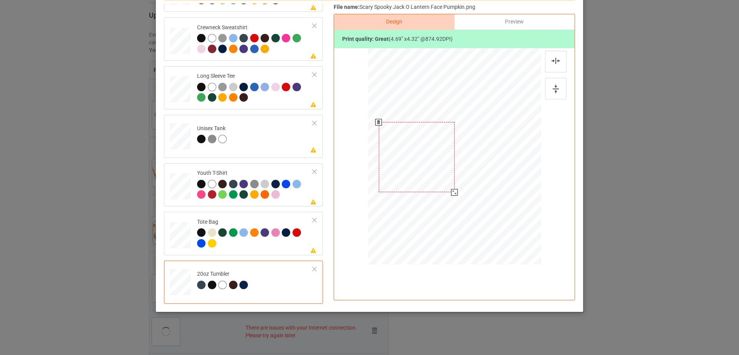
click at [451, 194] on div at bounding box center [454, 192] width 7 height 7
click at [439, 179] on div at bounding box center [415, 157] width 76 height 70
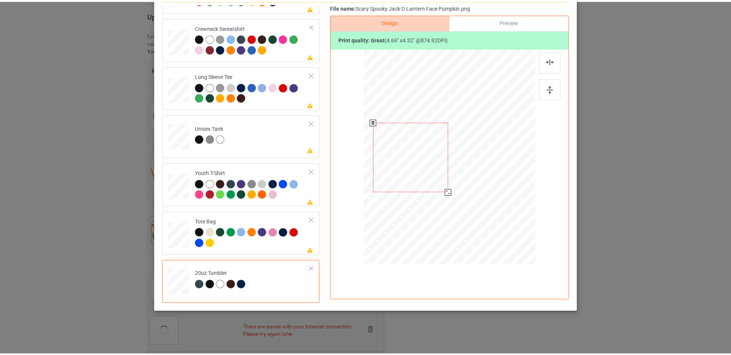
scroll to position [0, 0]
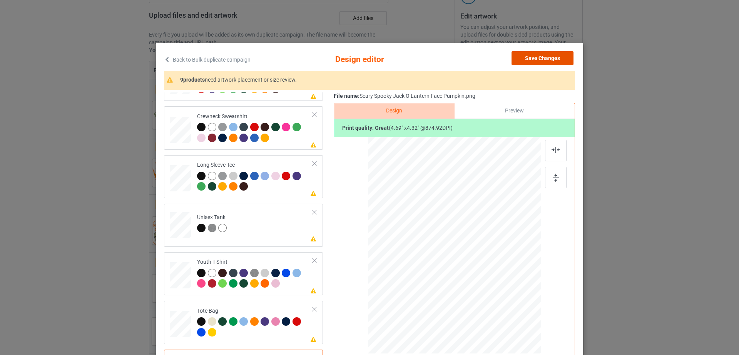
click at [542, 64] on button "Save Changes" at bounding box center [542, 58] width 62 height 14
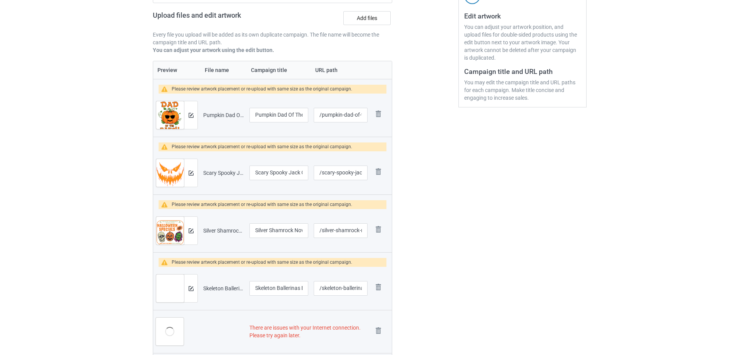
scroll to position [156, 0]
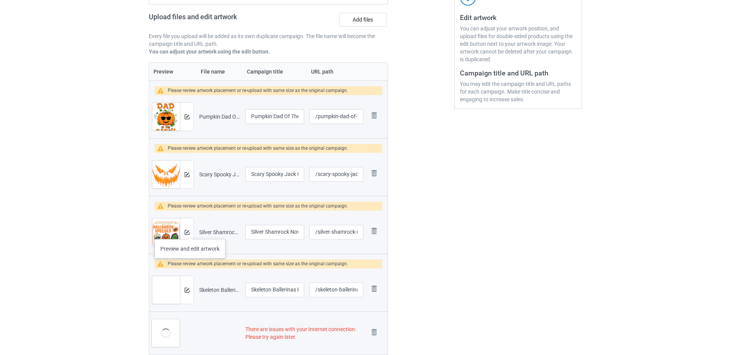
click at [190, 232] on div at bounding box center [186, 232] width 13 height 28
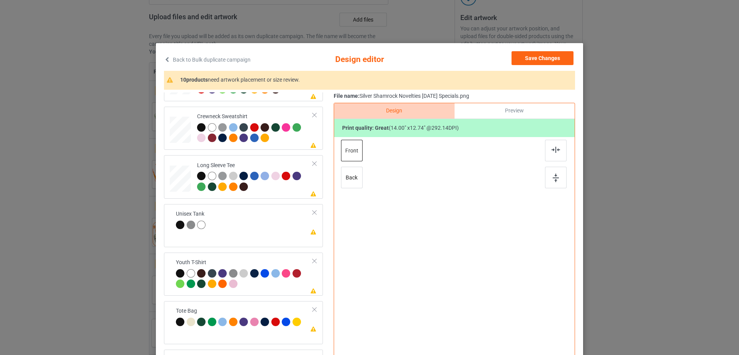
scroll to position [89, 0]
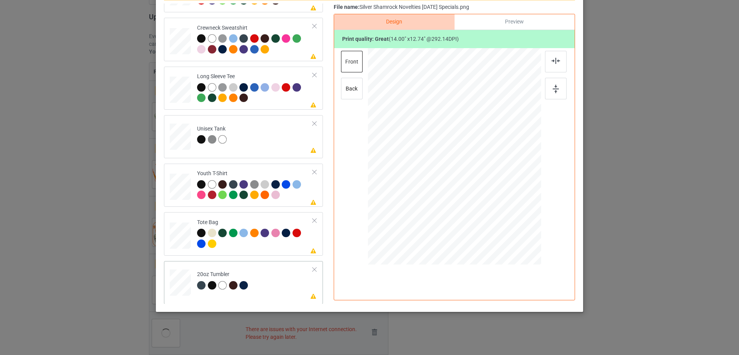
drag, startPoint x: 498, startPoint y: 198, endPoint x: 487, endPoint y: 189, distance: 13.7
click at [489, 189] on div at bounding box center [492, 191] width 7 height 7
drag, startPoint x: 474, startPoint y: 170, endPoint x: 436, endPoint y: 169, distance: 38.1
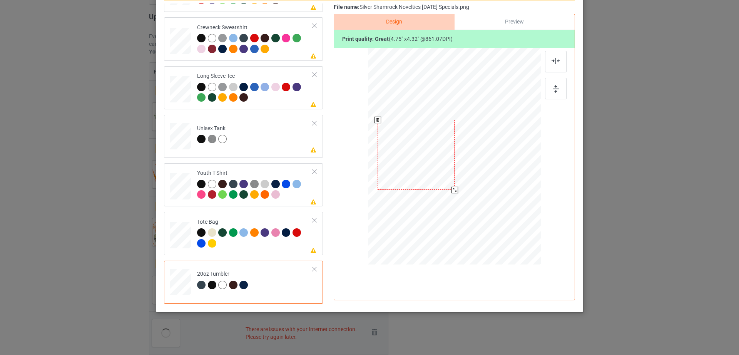
click at [436, 169] on div at bounding box center [415, 155] width 77 height 70
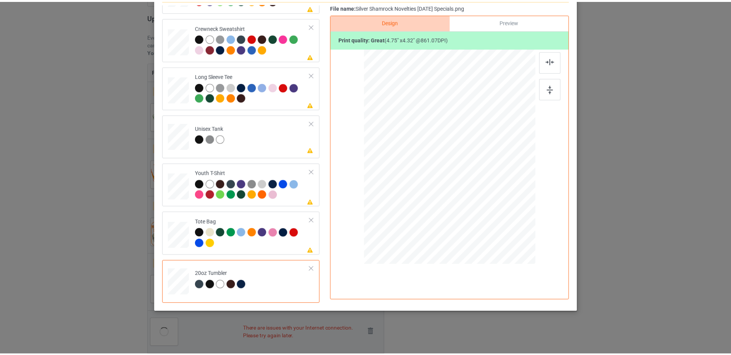
scroll to position [0, 0]
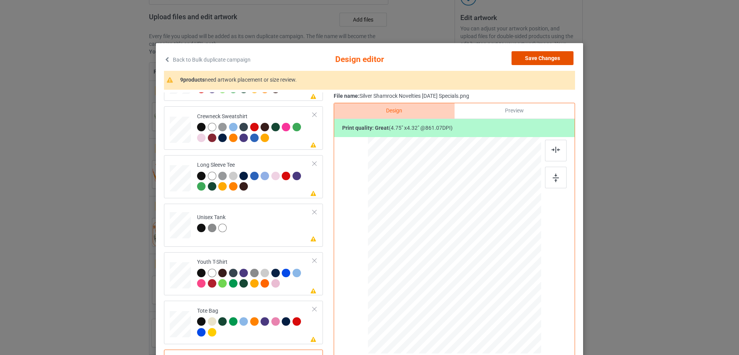
click at [548, 59] on button "Save Changes" at bounding box center [542, 58] width 62 height 14
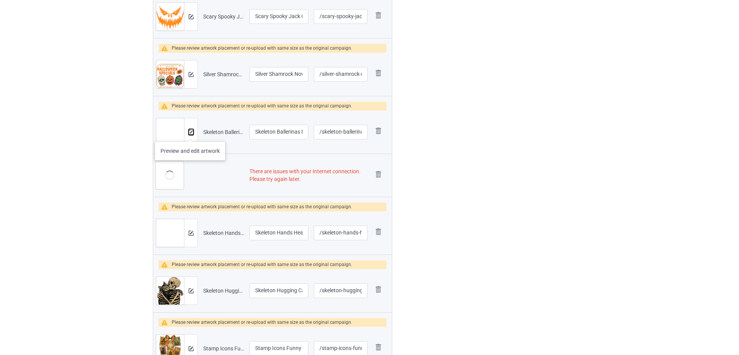
scroll to position [315, 0]
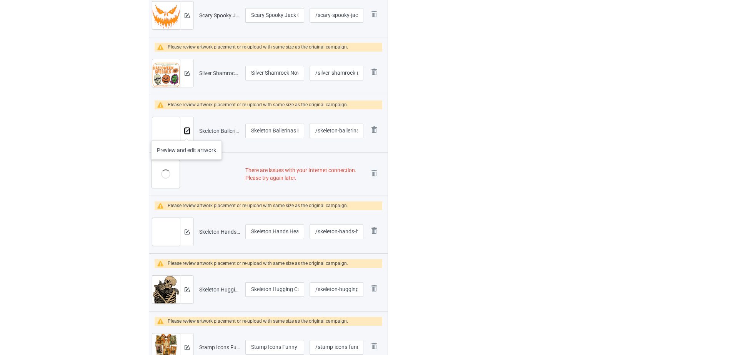
click at [187, 133] on img at bounding box center [187, 131] width 5 height 5
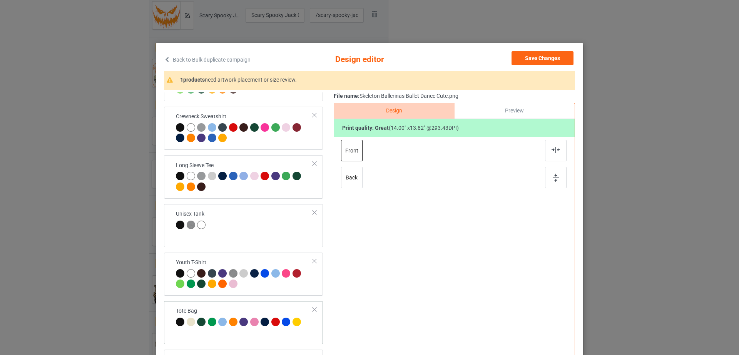
scroll to position [89, 0]
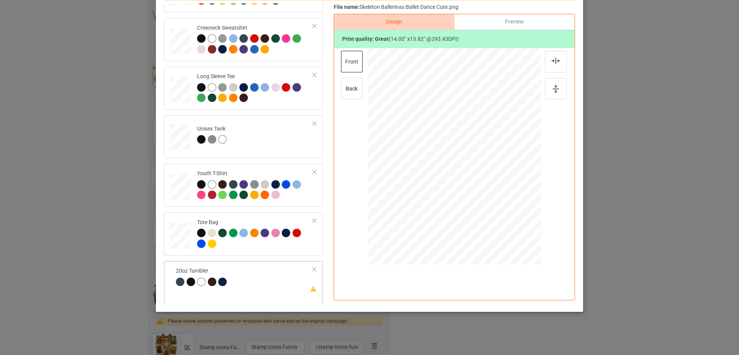
click at [181, 278] on tr "Please review artwork placement 20oz Tumbler" at bounding box center [243, 277] width 147 height 27
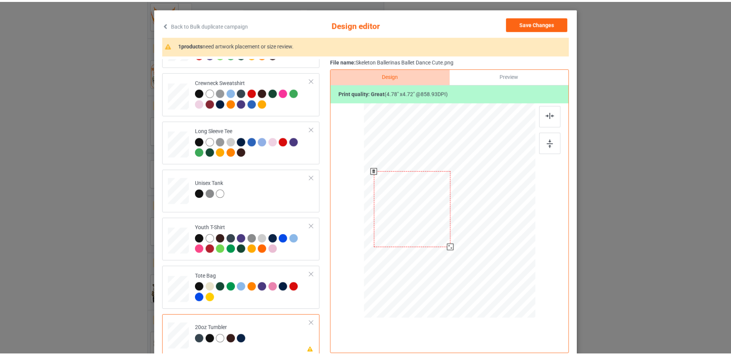
scroll to position [0, 0]
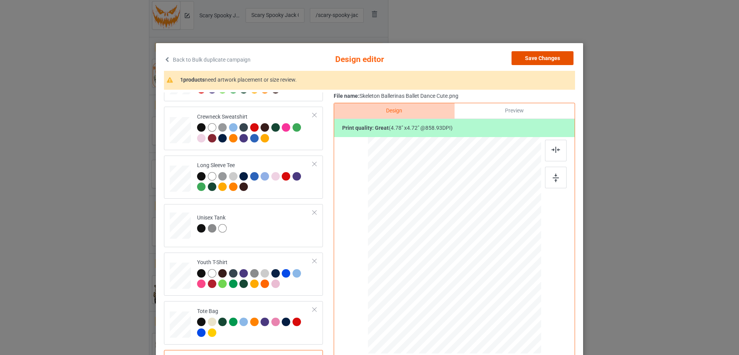
click at [538, 62] on button "Save Changes" at bounding box center [542, 58] width 62 height 14
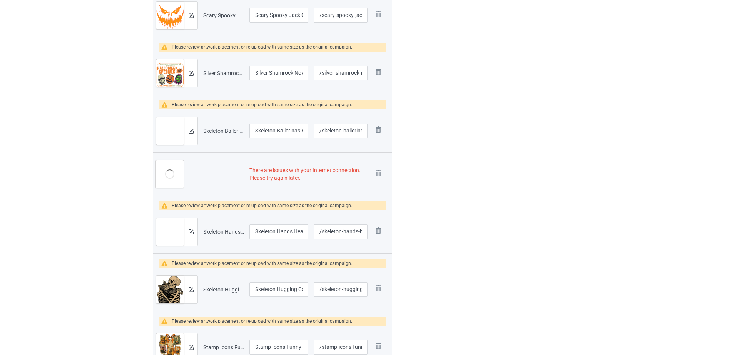
scroll to position [314, 0]
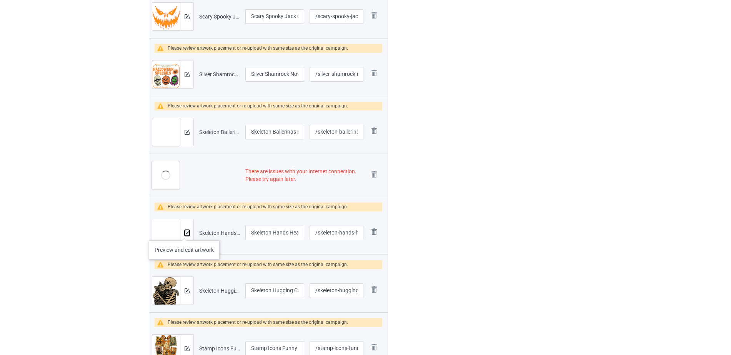
click at [185, 232] on img at bounding box center [187, 232] width 5 height 5
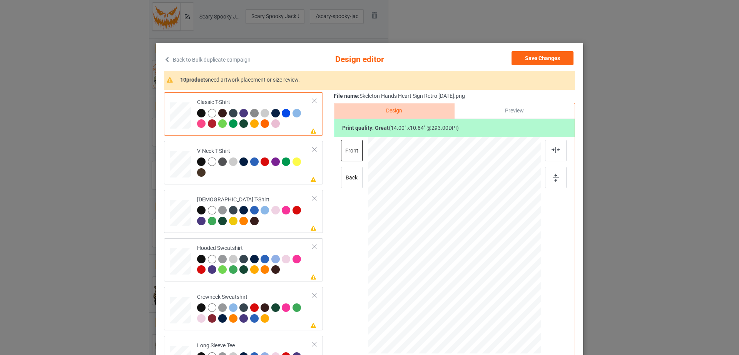
scroll to position [89, 0]
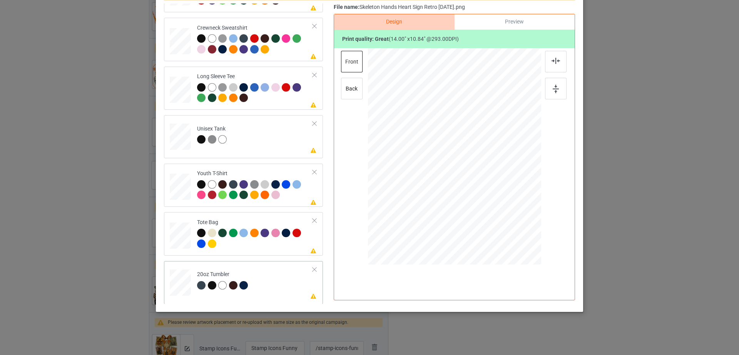
drag, startPoint x: 496, startPoint y: 195, endPoint x: 488, endPoint y: 190, distance: 10.0
click at [488, 190] on div at bounding box center [454, 156] width 164 height 99
drag, startPoint x: 432, startPoint y: 171, endPoint x: 443, endPoint y: 169, distance: 10.9
click at [443, 169] on div at bounding box center [418, 154] width 82 height 63
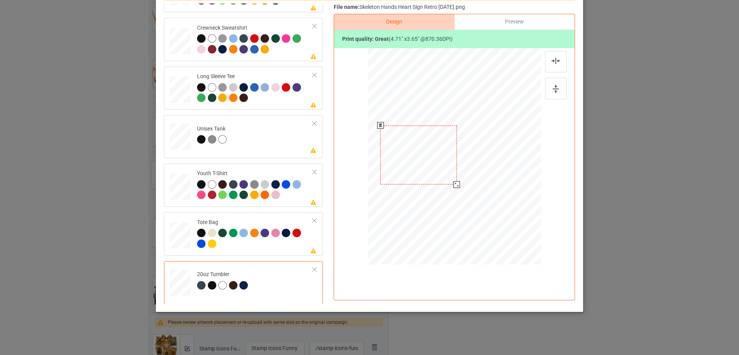
click at [453, 184] on div at bounding box center [456, 184] width 7 height 7
click at [441, 180] on div at bounding box center [415, 154] width 76 height 59
click at [442, 180] on div at bounding box center [415, 155] width 76 height 59
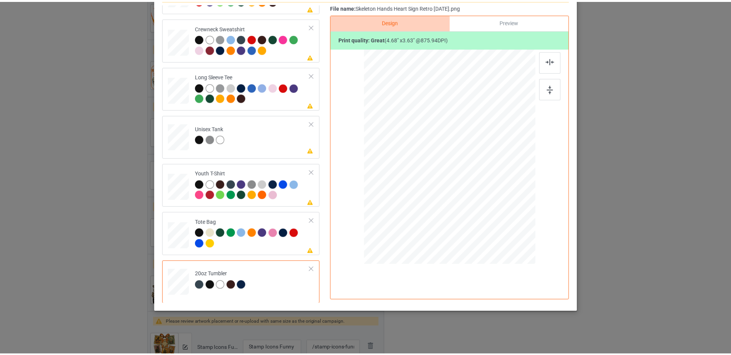
scroll to position [0, 0]
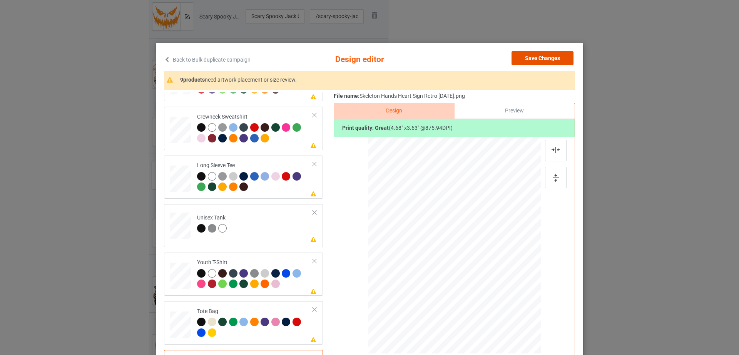
click at [559, 52] on button "Save Changes" at bounding box center [542, 58] width 62 height 14
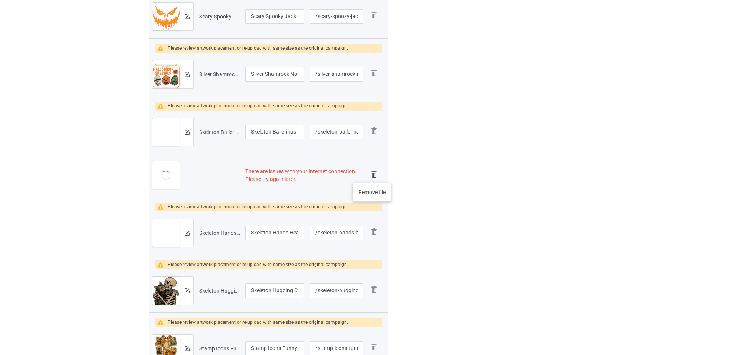
click at [372, 175] on img at bounding box center [374, 174] width 11 height 11
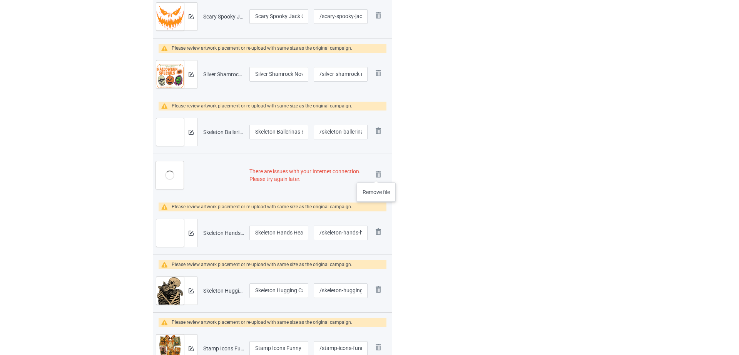
scroll to position [306, 0]
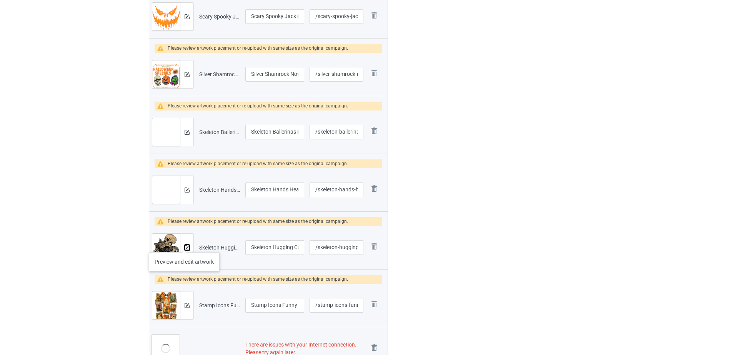
click at [185, 244] on button at bounding box center [187, 247] width 5 height 6
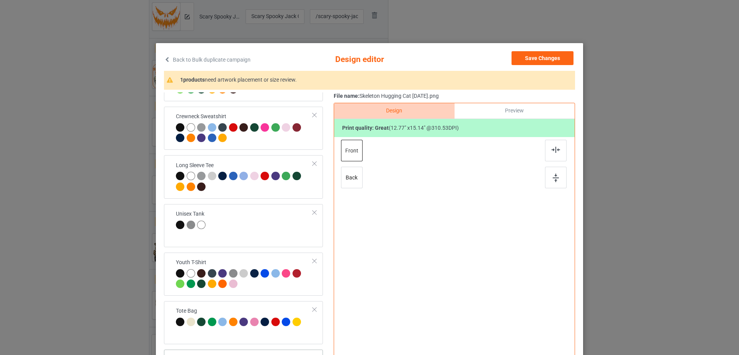
scroll to position [89, 0]
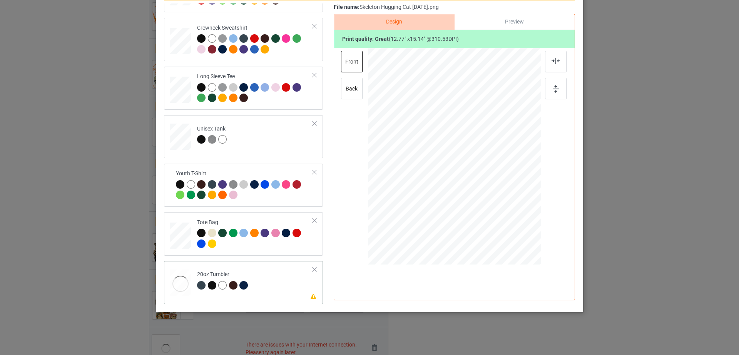
click at [180, 284] on div at bounding box center [180, 282] width 20 height 12
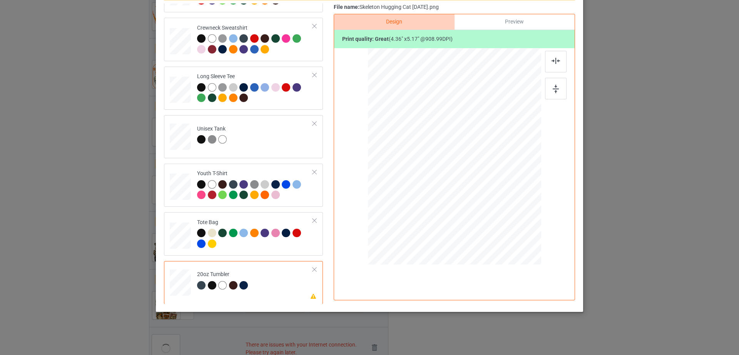
scroll to position [0, 0]
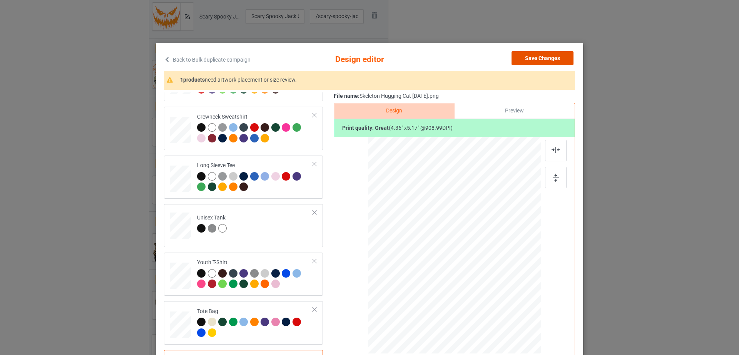
click at [550, 59] on button "Save Changes" at bounding box center [542, 58] width 62 height 14
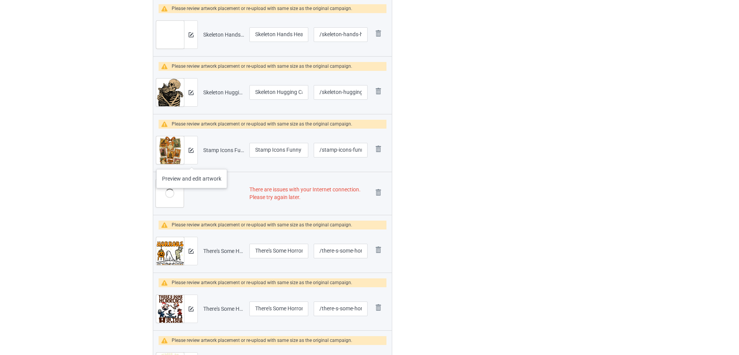
scroll to position [462, 0]
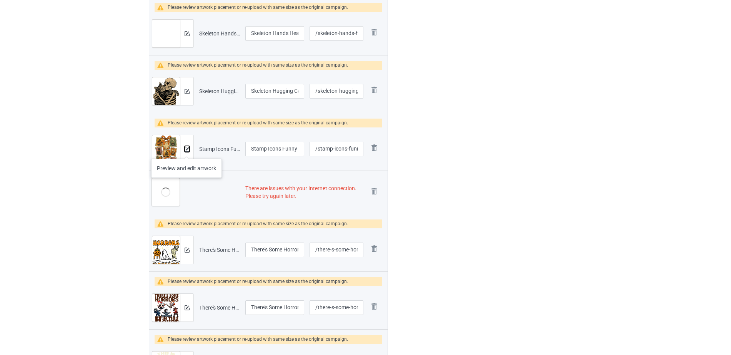
click at [187, 150] on img at bounding box center [187, 149] width 5 height 5
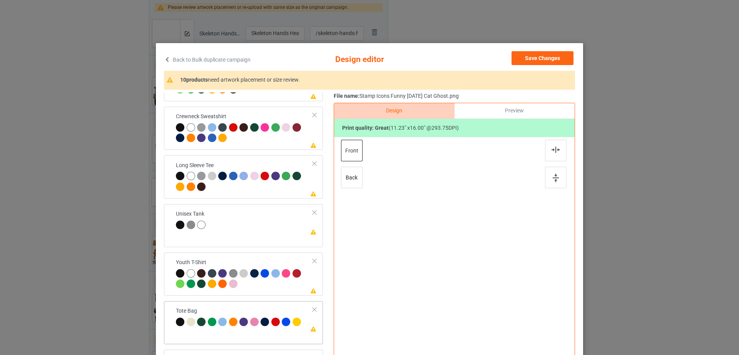
scroll to position [89, 0]
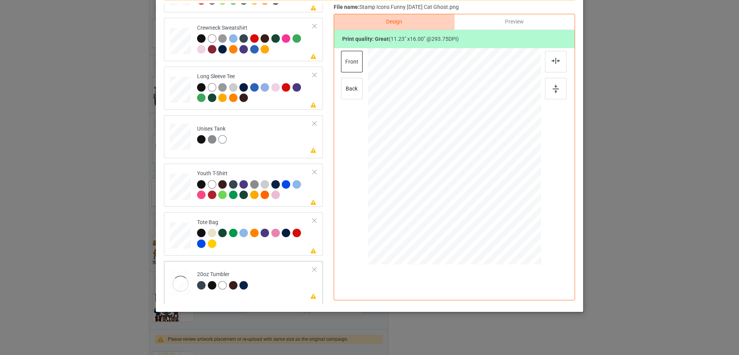
drag, startPoint x: 499, startPoint y: 226, endPoint x: 492, endPoint y: 194, distance: 32.5
click at [492, 194] on div at bounding box center [454, 156] width 164 height 99
drag, startPoint x: 471, startPoint y: 176, endPoint x: 432, endPoint y: 177, distance: 38.9
click at [432, 177] on div at bounding box center [414, 156] width 65 height 93
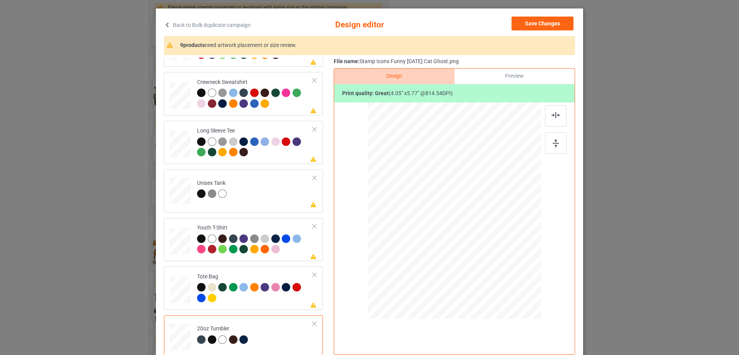
scroll to position [0, 0]
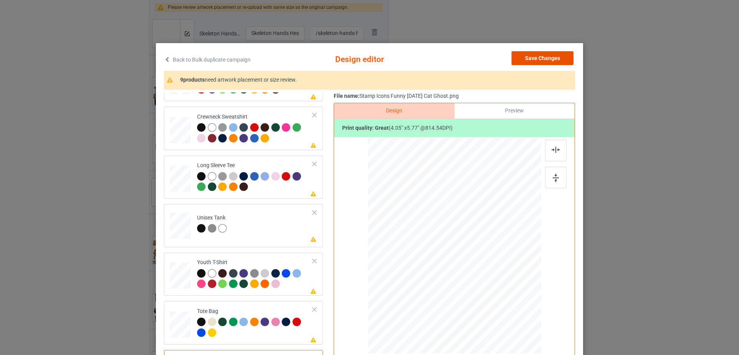
click at [551, 53] on button "Save Changes" at bounding box center [542, 58] width 62 height 14
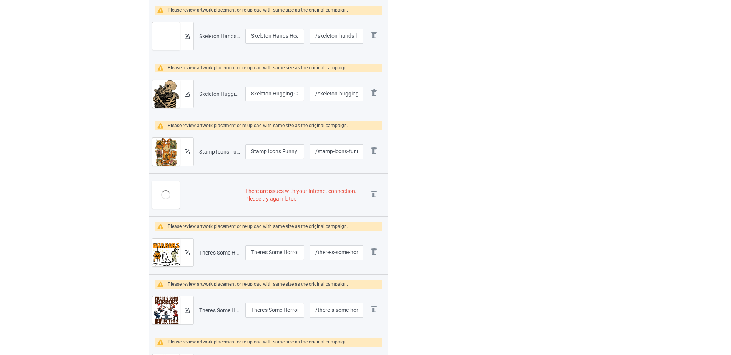
scroll to position [459, 0]
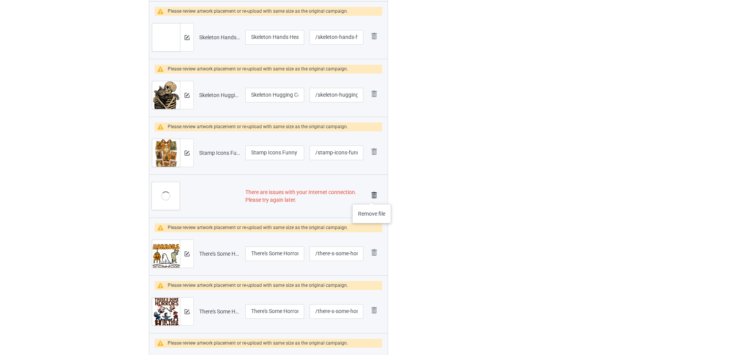
click at [372, 196] on img at bounding box center [374, 195] width 11 height 11
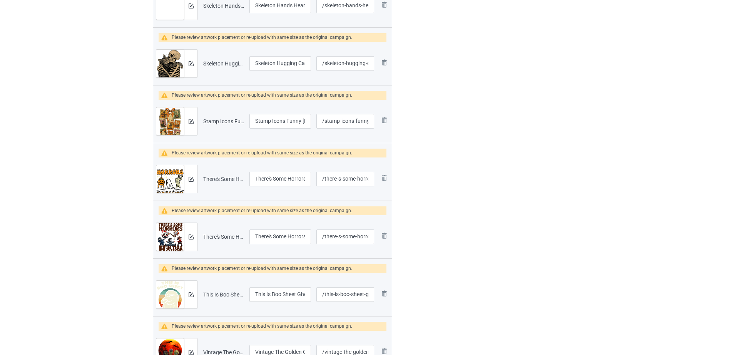
scroll to position [427, 0]
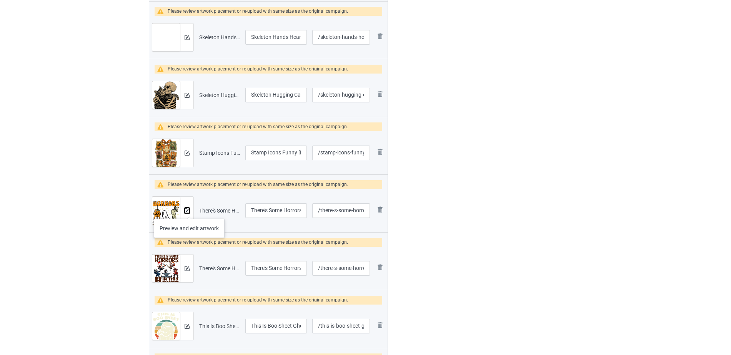
click at [189, 211] on img at bounding box center [187, 210] width 5 height 5
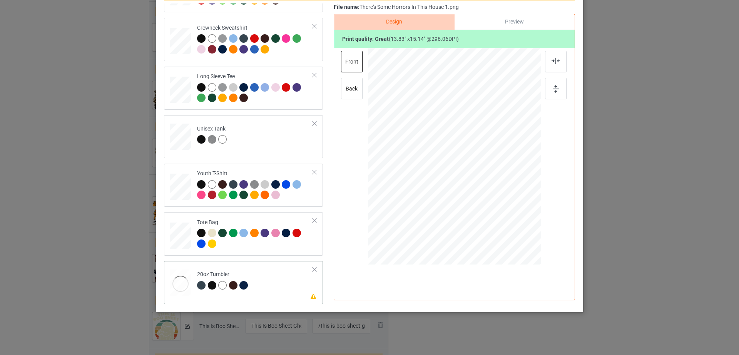
scroll to position [180, 0]
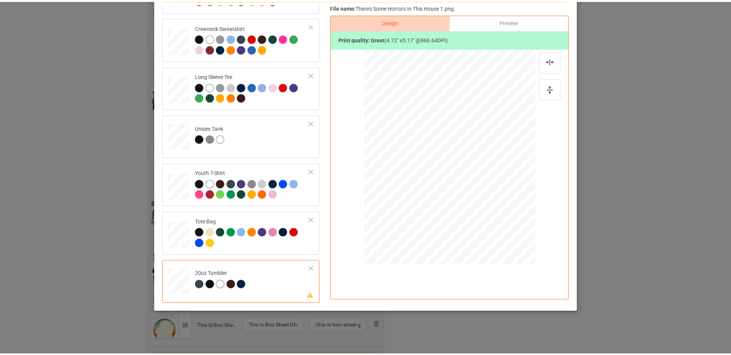
scroll to position [0, 0]
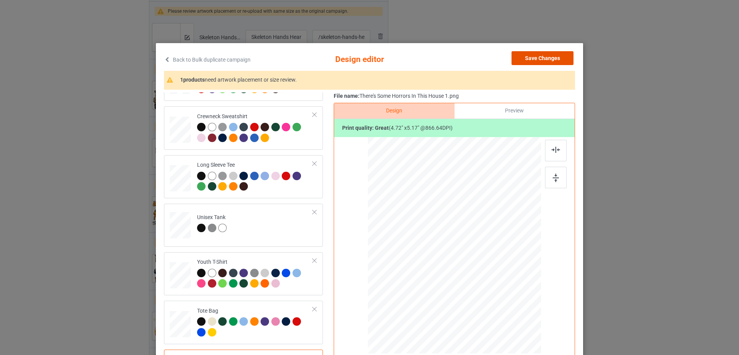
click at [554, 58] on button "Save Changes" at bounding box center [542, 58] width 62 height 14
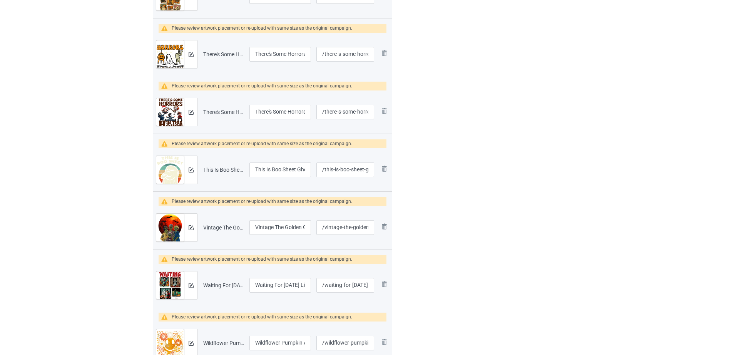
scroll to position [585, 0]
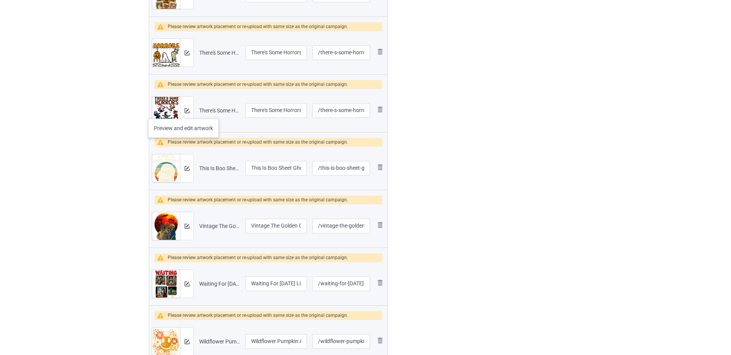
click at [184, 111] on div at bounding box center [186, 111] width 13 height 28
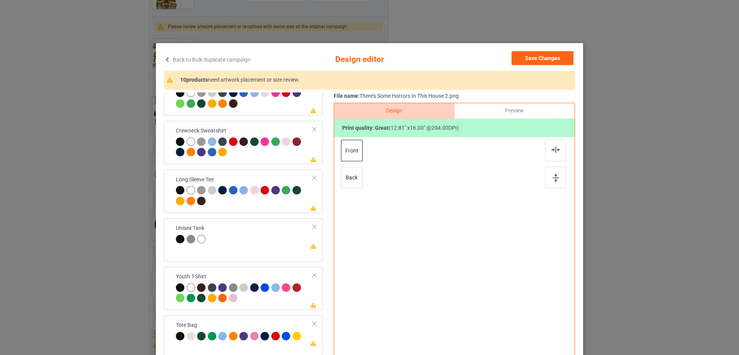
scroll to position [89, 0]
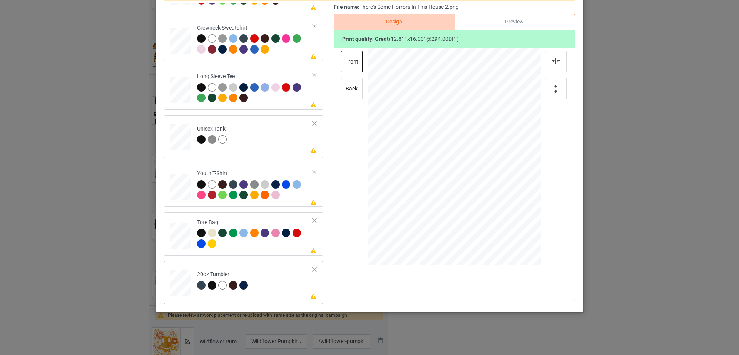
drag, startPoint x: 498, startPoint y: 216, endPoint x: 494, endPoint y: 192, distance: 24.9
click at [494, 192] on div at bounding box center [454, 156] width 164 height 99
drag, startPoint x: 470, startPoint y: 178, endPoint x: 434, endPoint y: 179, distance: 36.6
click at [431, 177] on div at bounding box center [415, 156] width 72 height 90
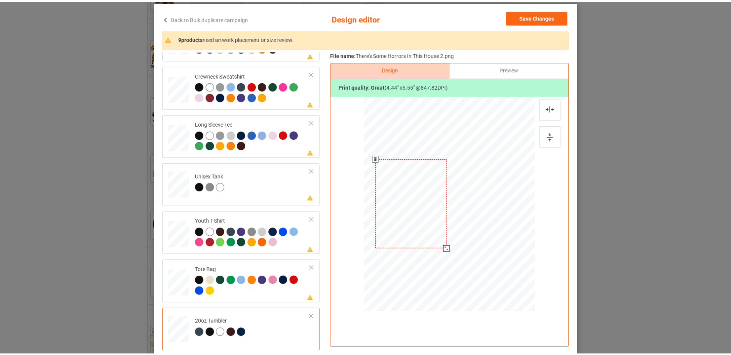
scroll to position [0, 0]
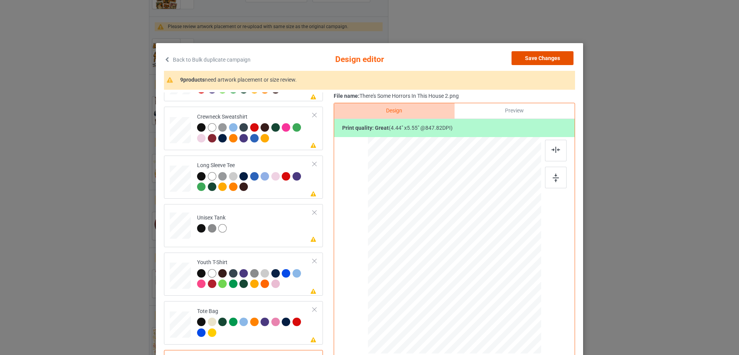
click at [544, 60] on button "Save Changes" at bounding box center [542, 58] width 62 height 14
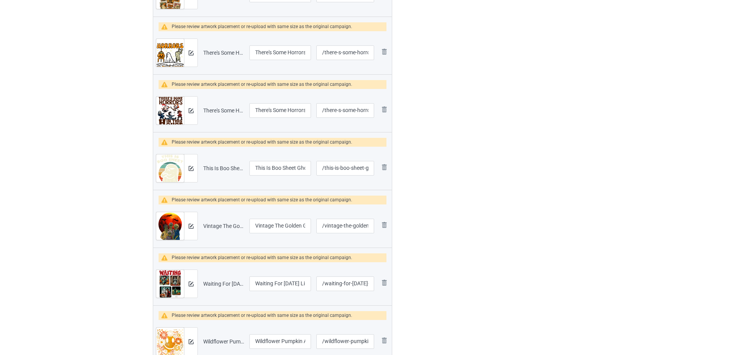
scroll to position [583, 0]
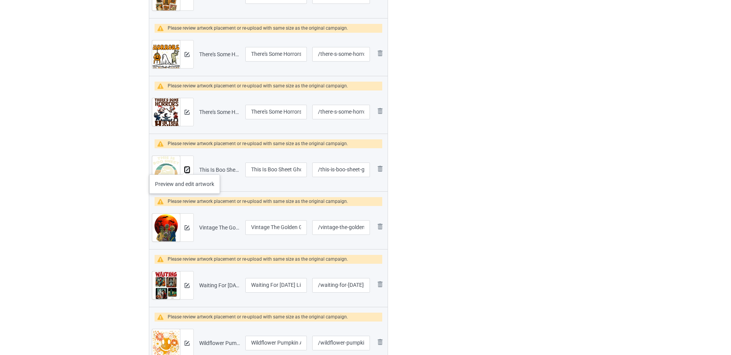
click at [185, 167] on button at bounding box center [187, 170] width 5 height 6
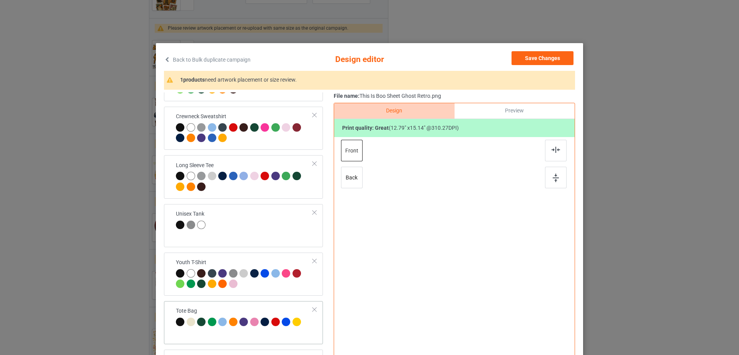
scroll to position [89, 0]
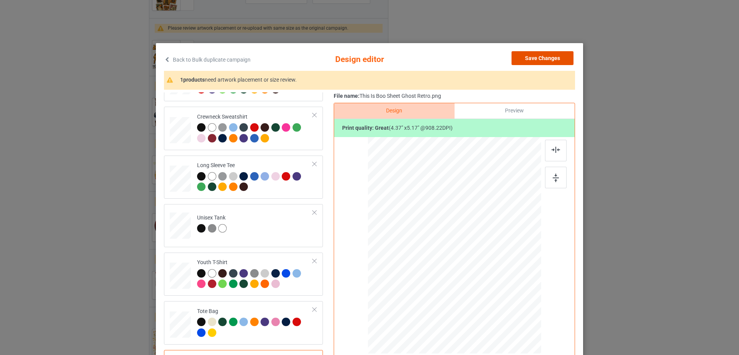
click at [560, 59] on button "Save Changes" at bounding box center [542, 58] width 62 height 14
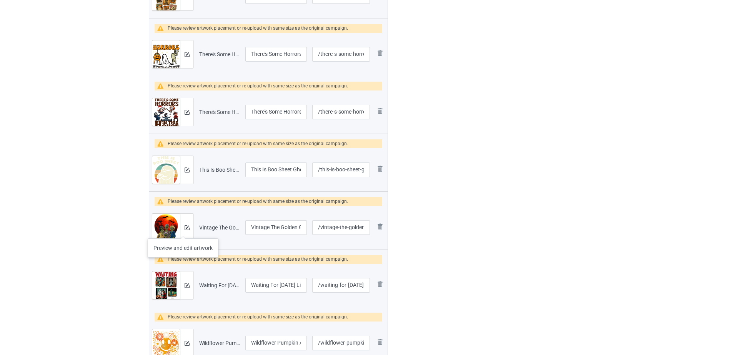
click at [183, 230] on div at bounding box center [186, 228] width 13 height 28
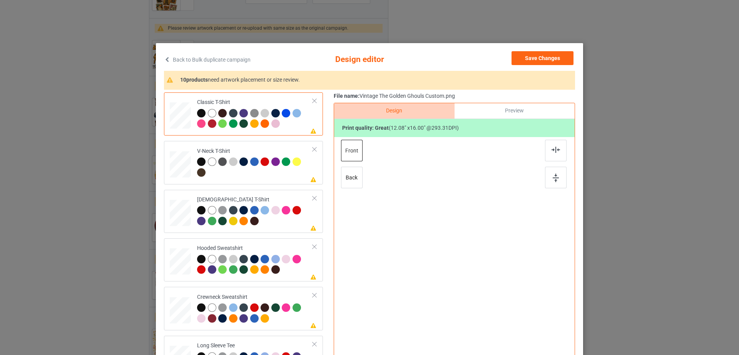
scroll to position [89, 0]
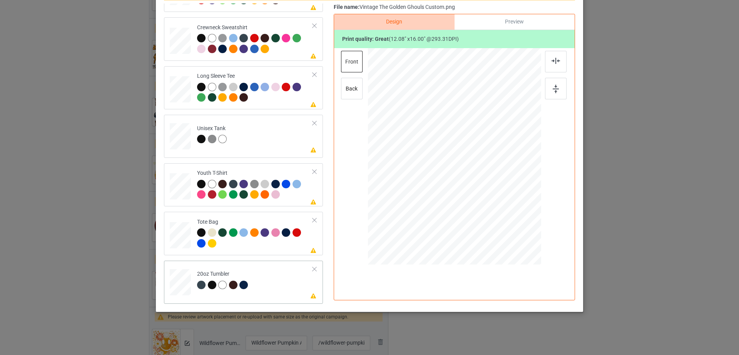
drag, startPoint x: 498, startPoint y: 220, endPoint x: 487, endPoint y: 196, distance: 26.7
click at [487, 196] on div at bounding box center [454, 156] width 164 height 99
drag, startPoint x: 463, startPoint y: 183, endPoint x: 423, endPoint y: 182, distance: 40.0
click at [423, 182] on div at bounding box center [414, 156] width 67 height 88
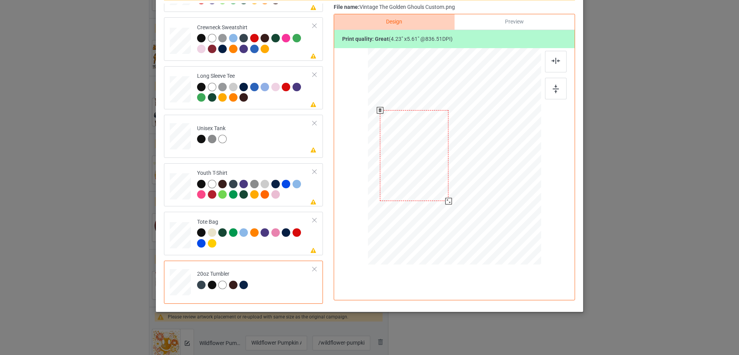
click at [445, 199] on div at bounding box center [448, 201] width 7 height 7
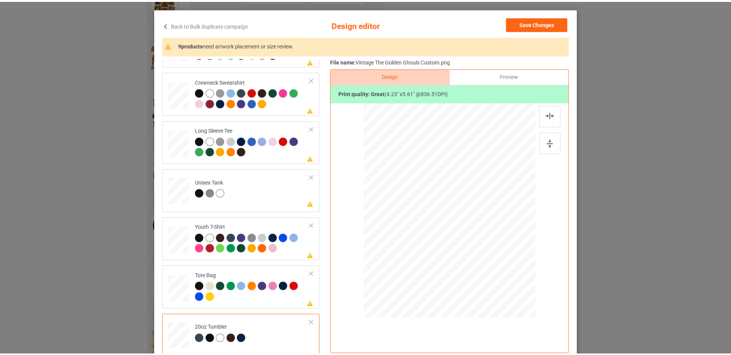
scroll to position [0, 0]
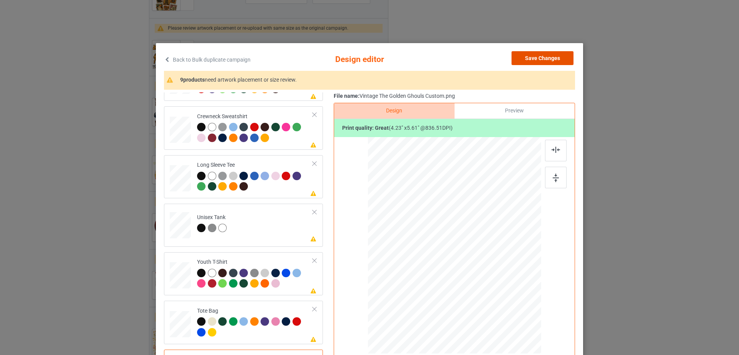
click at [553, 59] on button "Save Changes" at bounding box center [542, 58] width 62 height 14
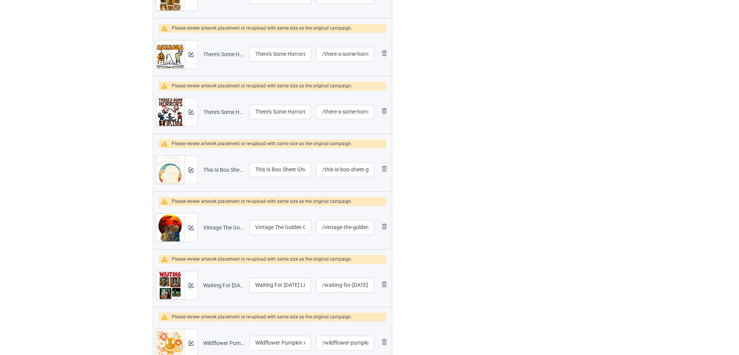
scroll to position [582, 0]
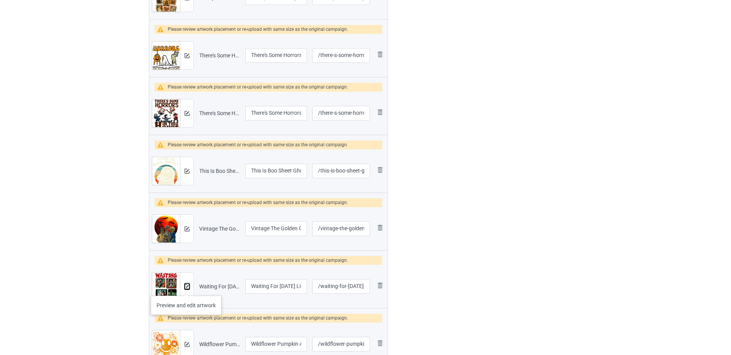
click at [186, 288] on img at bounding box center [187, 286] width 5 height 5
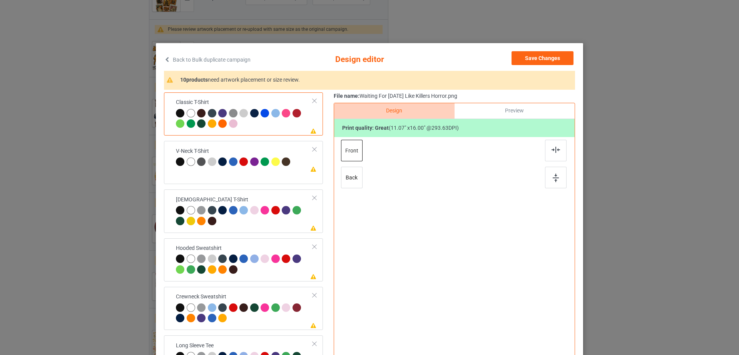
scroll to position [0, 0]
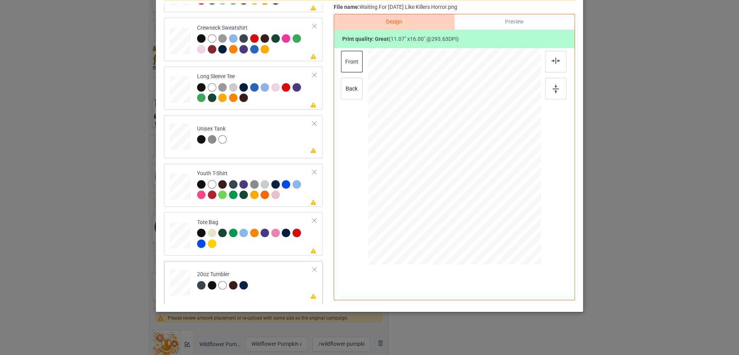
drag, startPoint x: 501, startPoint y: 227, endPoint x: 490, endPoint y: 192, distance: 36.2
click at [490, 192] on div at bounding box center [454, 156] width 164 height 99
drag, startPoint x: 474, startPoint y: 187, endPoint x: 436, endPoint y: 187, distance: 38.1
click at [436, 187] on div at bounding box center [416, 157] width 61 height 88
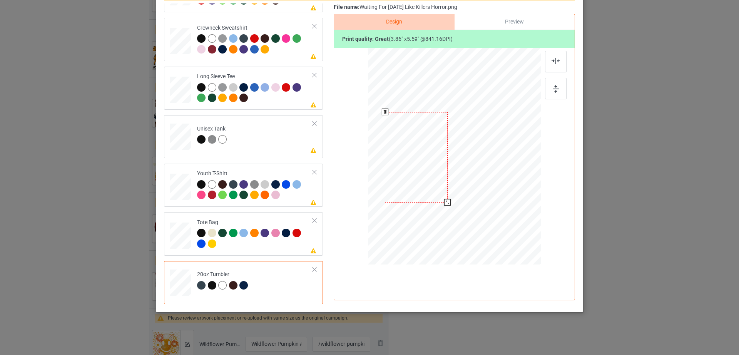
click at [444, 201] on div at bounding box center [447, 202] width 7 height 7
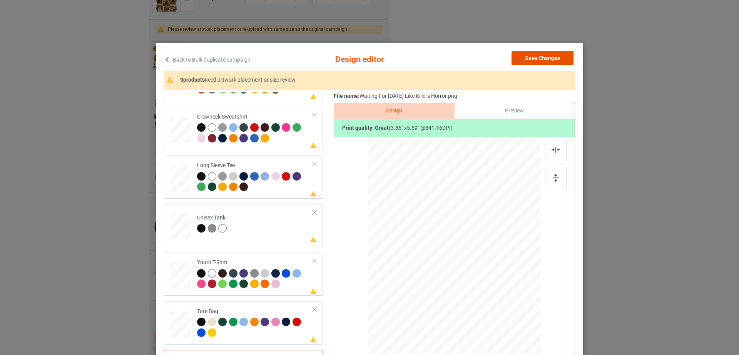
click at [556, 54] on button "Save Changes" at bounding box center [542, 58] width 62 height 14
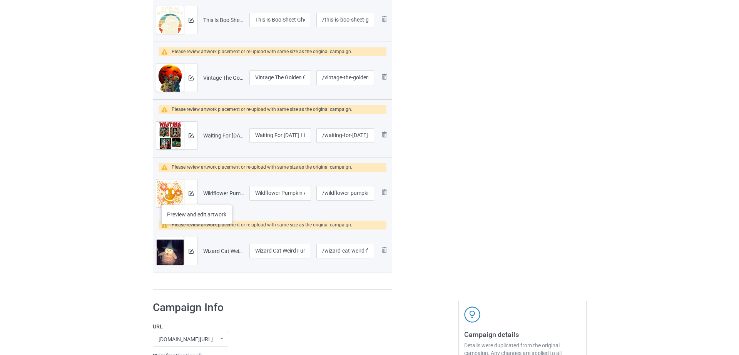
scroll to position [737, 0]
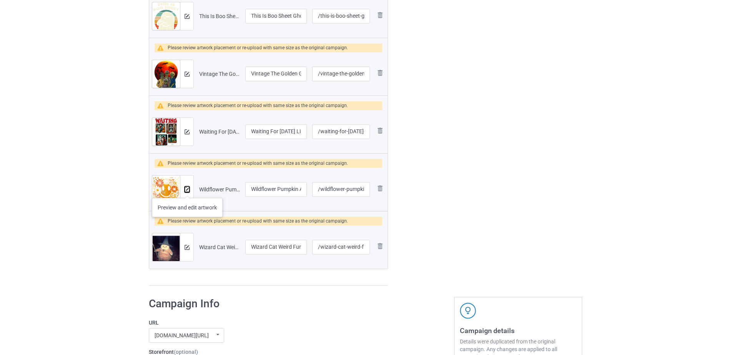
click at [187, 190] on img at bounding box center [187, 189] width 5 height 5
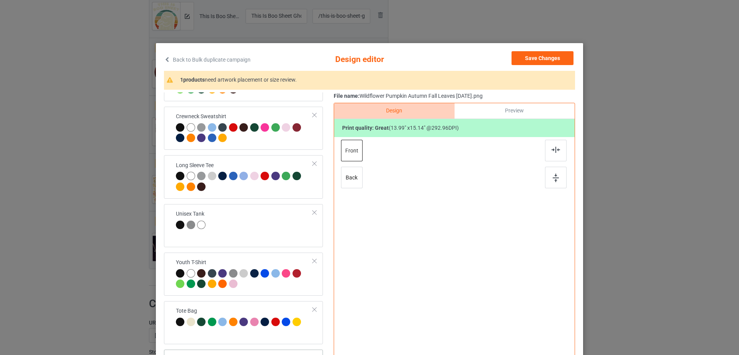
scroll to position [89, 0]
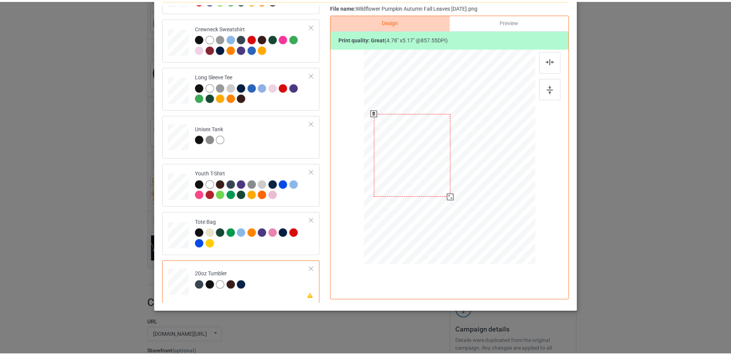
scroll to position [0, 0]
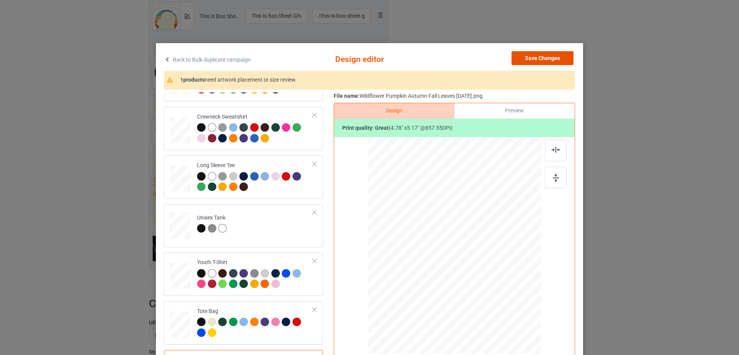
click at [536, 55] on button "Save Changes" at bounding box center [542, 58] width 62 height 14
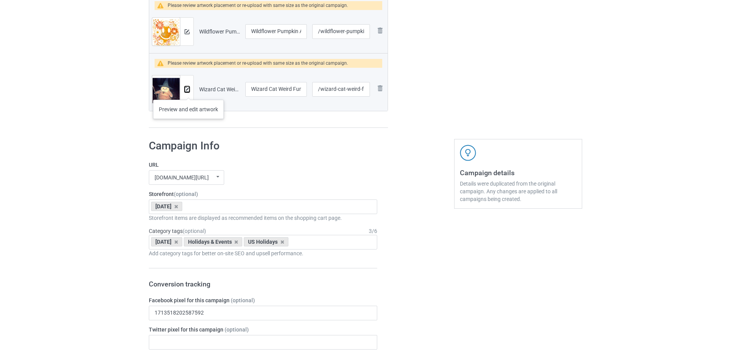
click at [189, 92] on img at bounding box center [187, 89] width 5 height 5
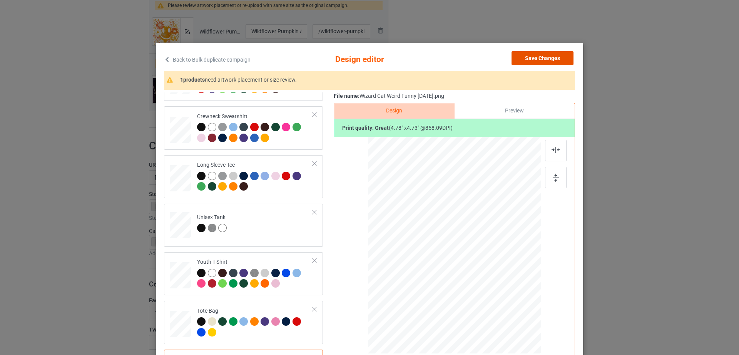
click at [541, 61] on button "Save Changes" at bounding box center [542, 58] width 62 height 14
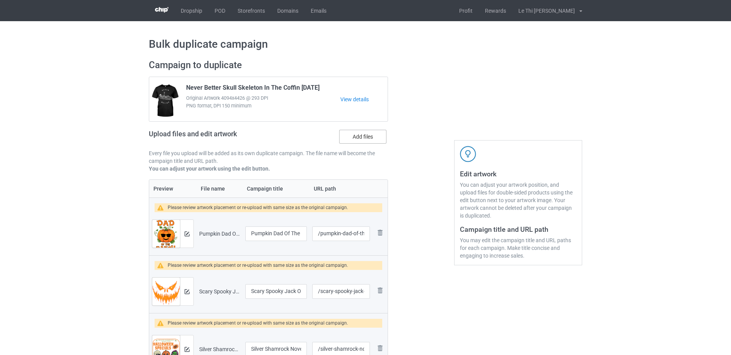
click at [369, 139] on label "Add files" at bounding box center [362, 137] width 47 height 14
click at [0, 0] on input "Add files" at bounding box center [0, 0] width 0 height 0
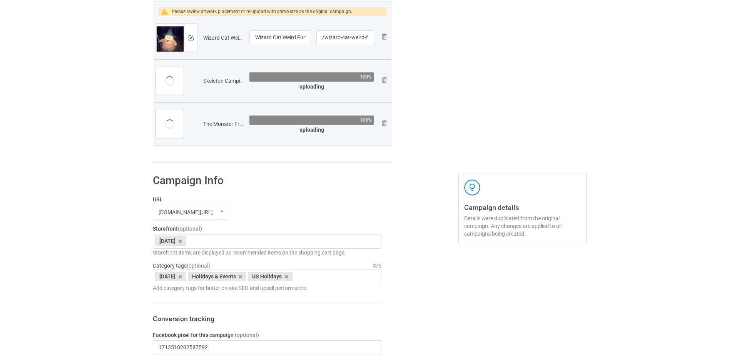
scroll to position [947, 0]
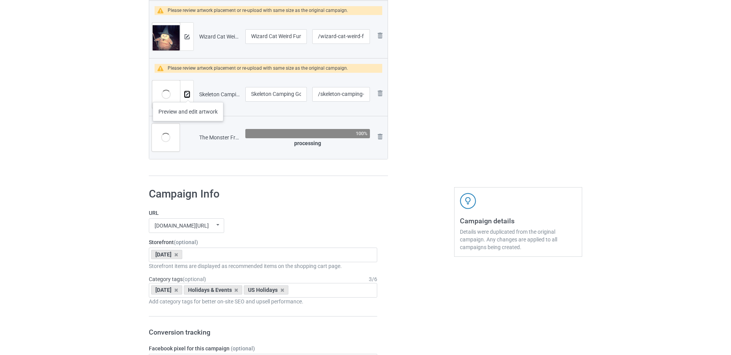
click at [188, 94] on img at bounding box center [187, 94] width 5 height 5
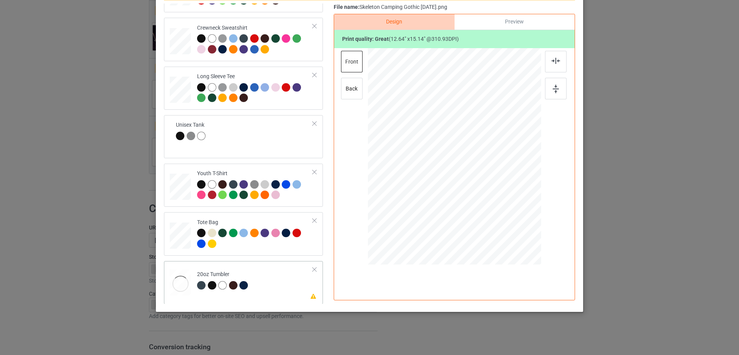
scroll to position [180, 0]
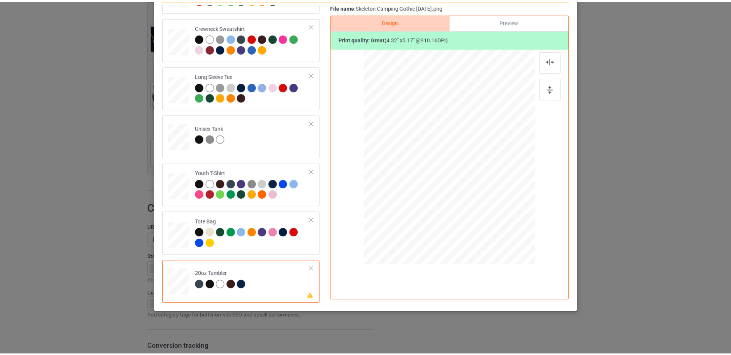
scroll to position [0, 0]
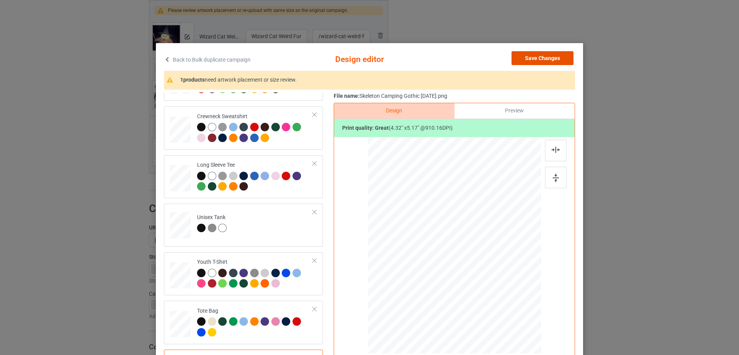
click at [544, 61] on button "Save Changes" at bounding box center [542, 58] width 62 height 14
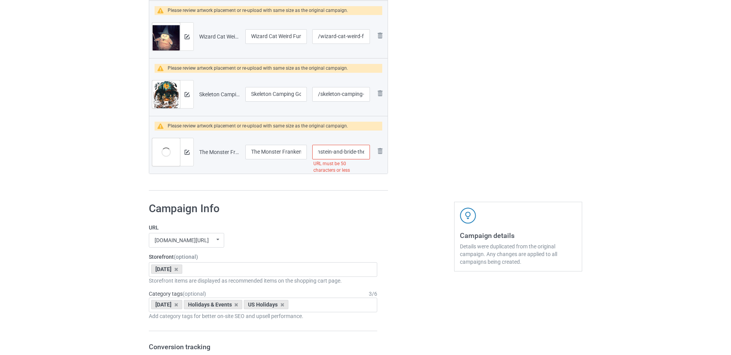
scroll to position [0, 78]
drag, startPoint x: 338, startPoint y: 152, endPoint x: 364, endPoint y: 152, distance: 26.6
click at [364, 152] on input "/the-monster-frankenstein-and-bride-the-lovers-tarot" at bounding box center [341, 152] width 58 height 15
click at [328, 153] on input "/the-monster-frankenstein-and-bride-the-lovers-tarot" at bounding box center [341, 152] width 58 height 15
drag, startPoint x: 326, startPoint y: 152, endPoint x: 384, endPoint y: 150, distance: 58.1
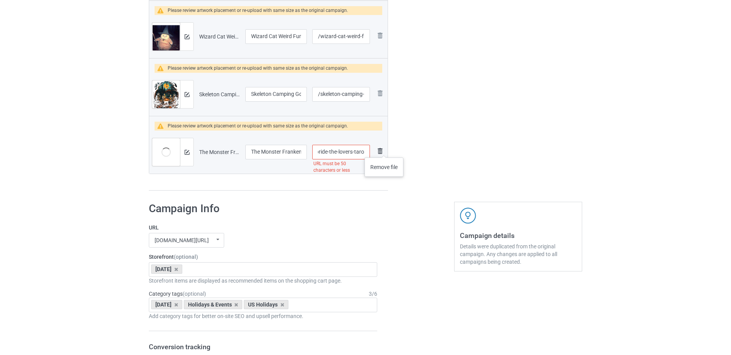
click at [384, 150] on tr "Preview and edit artwork The Monster Frankenstein And Bride The Lovers Tarot.pn…" at bounding box center [268, 151] width 239 height 43
type input "/the-monster-frankenstein-and-bride"
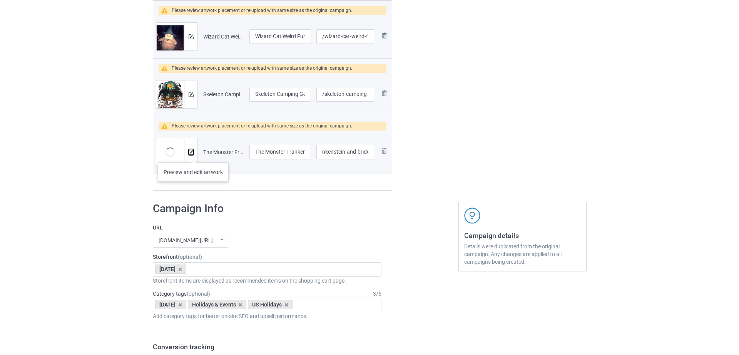
scroll to position [0, 0]
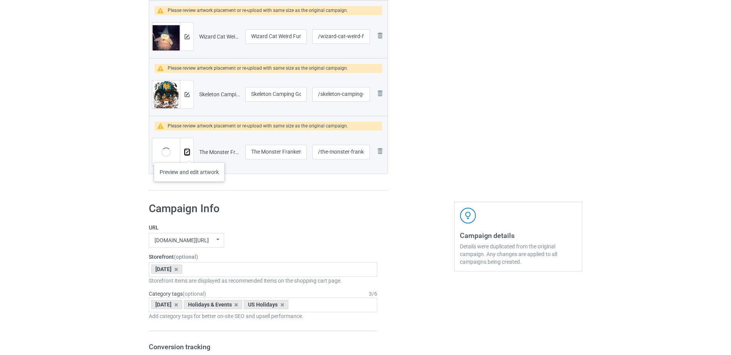
click at [189, 155] on button at bounding box center [187, 152] width 5 height 6
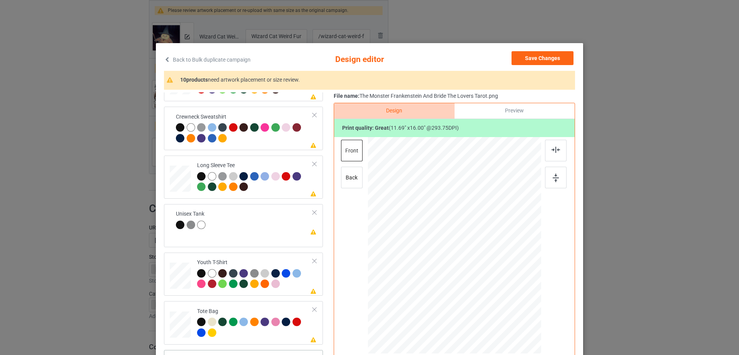
scroll to position [89, 0]
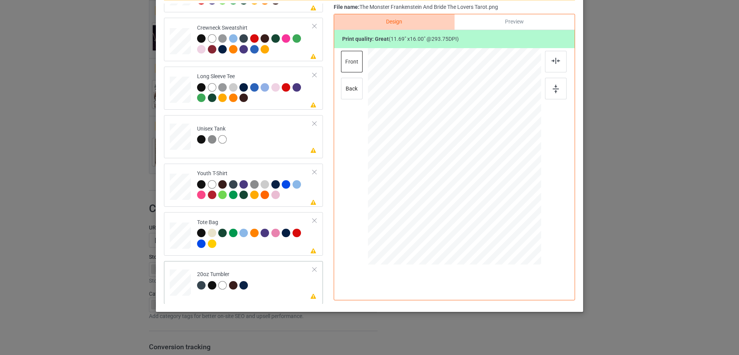
drag, startPoint x: 499, startPoint y: 224, endPoint x: 486, endPoint y: 197, distance: 29.3
click at [486, 198] on div at bounding box center [486, 201] width 7 height 7
drag, startPoint x: 464, startPoint y: 190, endPoint x: 424, endPoint y: 190, distance: 40.0
click at [424, 190] on div at bounding box center [414, 156] width 65 height 89
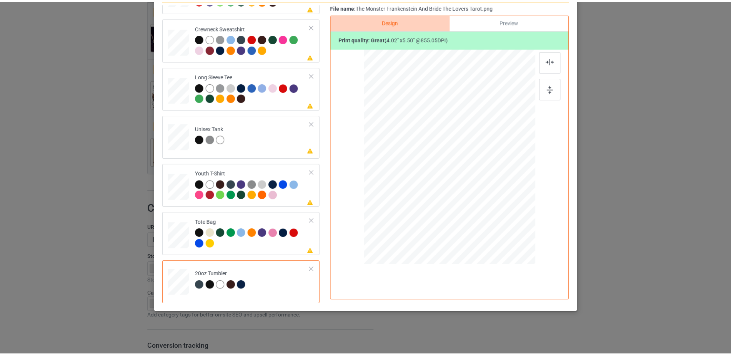
scroll to position [0, 0]
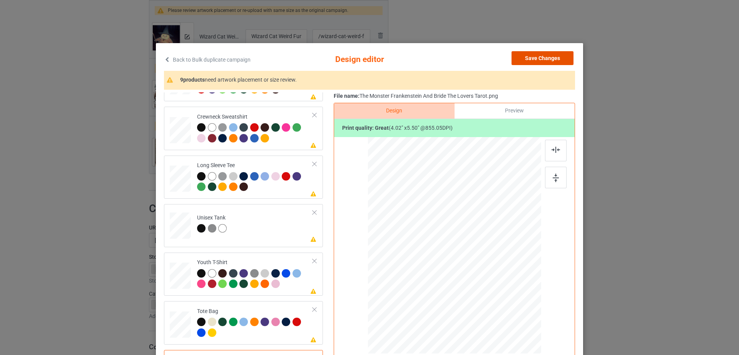
click at [552, 64] on button "Save Changes" at bounding box center [542, 58] width 62 height 14
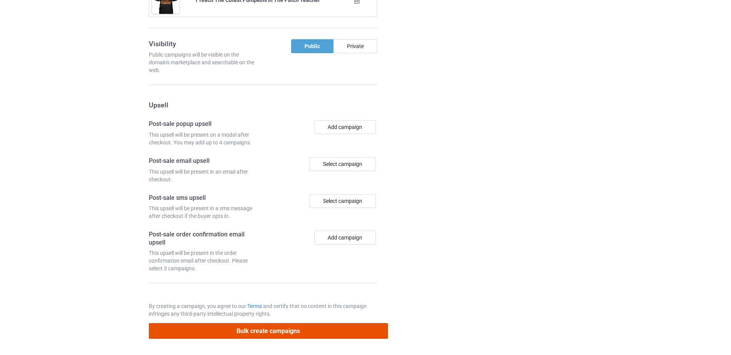
click at [260, 329] on button "Bulk create campaigns" at bounding box center [268, 331] width 239 height 16
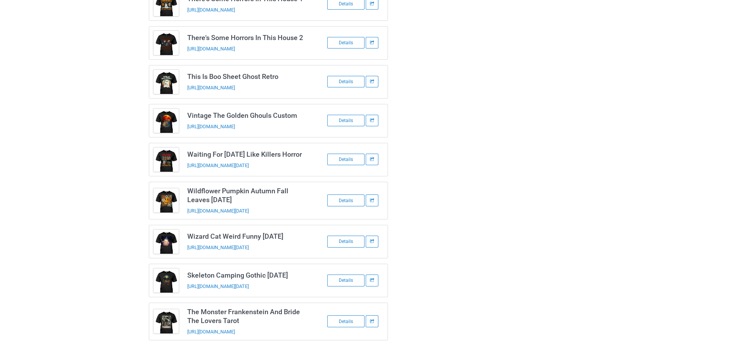
scroll to position [365, 0]
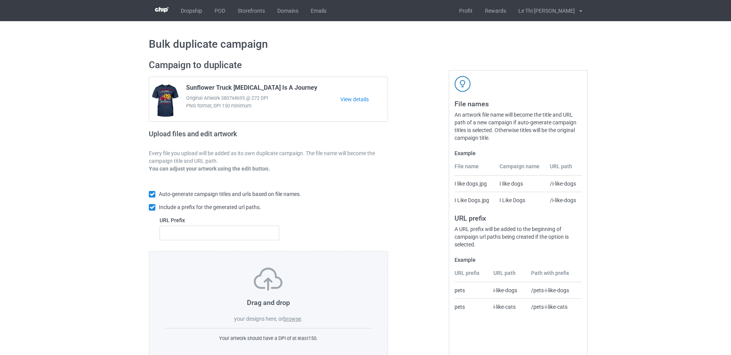
click at [299, 322] on label "browse" at bounding box center [293, 319] width 18 height 6
click at [0, 0] on input "browse" at bounding box center [0, 0] width 0 height 0
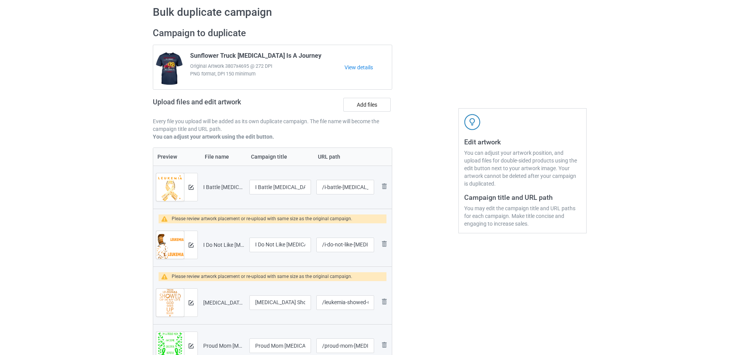
scroll to position [29, 0]
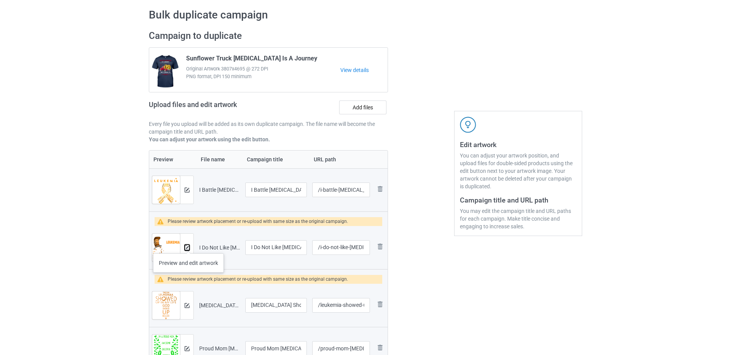
click at [189, 245] on img at bounding box center [187, 247] width 5 height 5
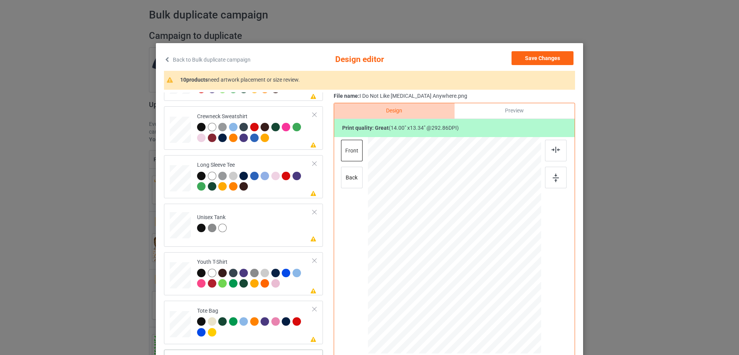
scroll to position [89, 0]
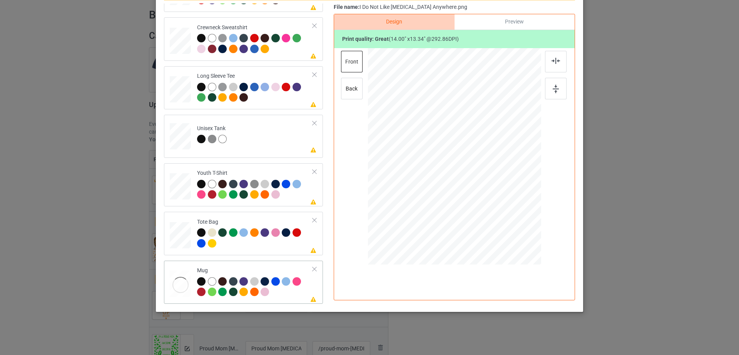
drag, startPoint x: 504, startPoint y: 206, endPoint x: 488, endPoint y: 177, distance: 33.0
click at [488, 177] on div at bounding box center [454, 156] width 173 height 72
drag, startPoint x: 465, startPoint y: 166, endPoint x: 510, endPoint y: 163, distance: 45.1
click at [510, 163] on div at bounding box center [499, 153] width 61 height 58
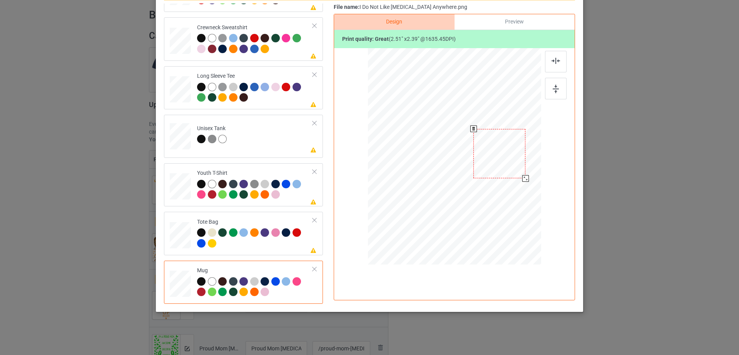
drag, startPoint x: 526, startPoint y: 180, endPoint x: 523, endPoint y: 174, distance: 6.5
click at [523, 174] on div at bounding box center [454, 156] width 173 height 72
click at [509, 165] on div at bounding box center [502, 155] width 52 height 50
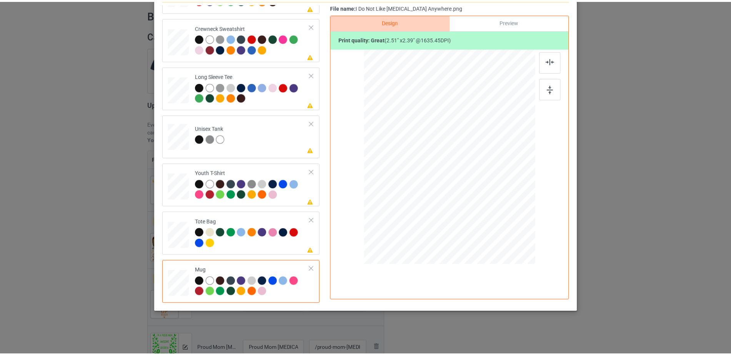
scroll to position [0, 0]
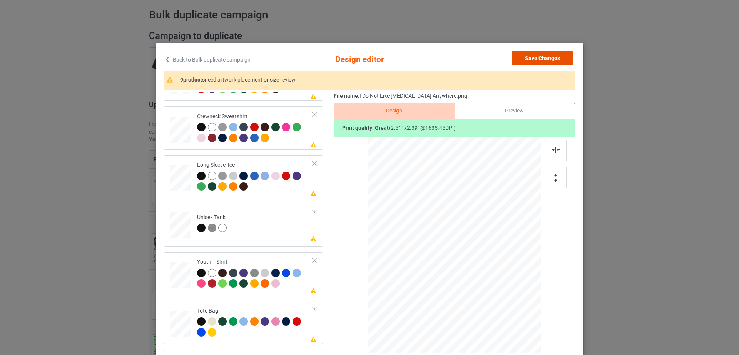
click at [555, 57] on button "Save Changes" at bounding box center [542, 58] width 62 height 14
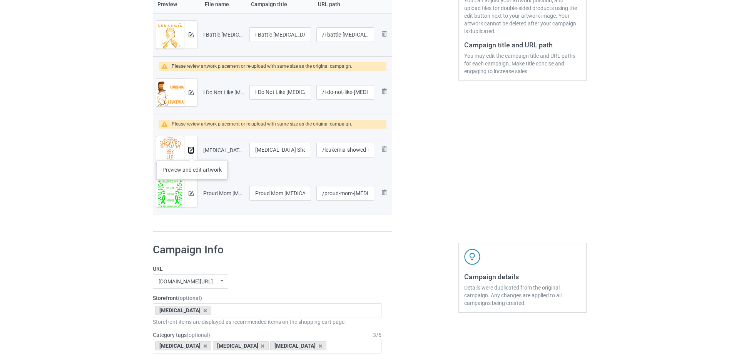
scroll to position [185, 0]
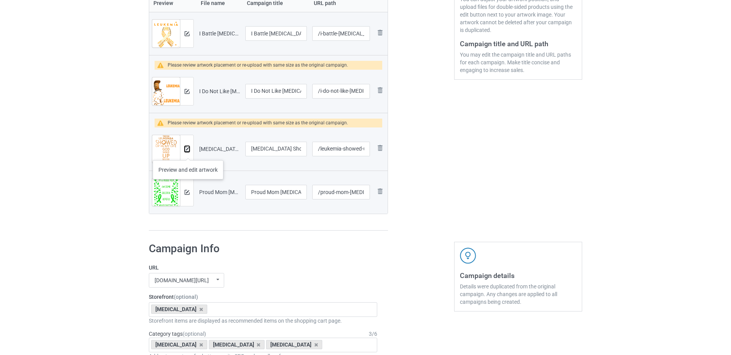
click at [188, 152] on div at bounding box center [186, 149] width 13 height 28
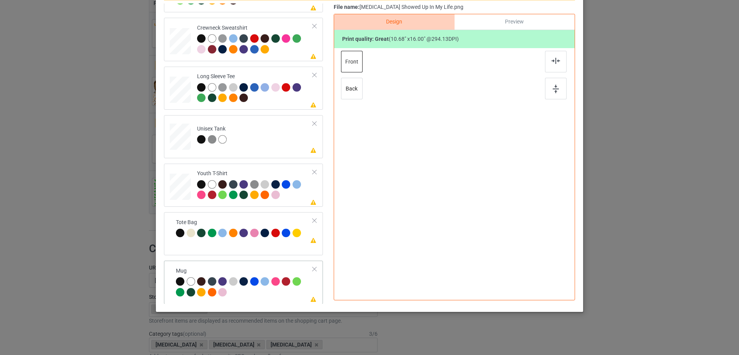
scroll to position [180, 0]
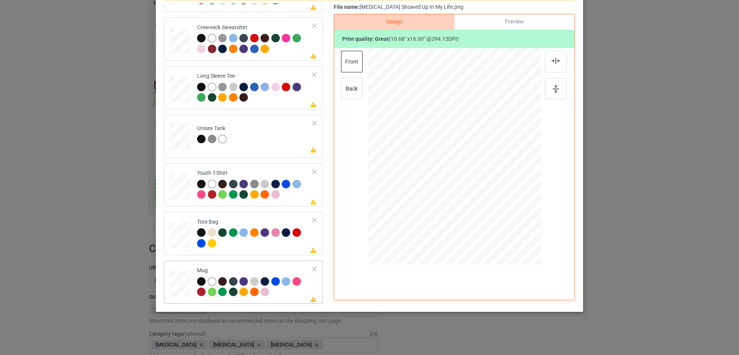
drag, startPoint x: 482, startPoint y: 181, endPoint x: 483, endPoint y: 175, distance: 6.6
click at [483, 175] on div at bounding box center [454, 156] width 173 height 72
drag, startPoint x: 464, startPoint y: 165, endPoint x: 512, endPoint y: 165, distance: 47.7
click at [512, 165] on div at bounding box center [502, 155] width 42 height 62
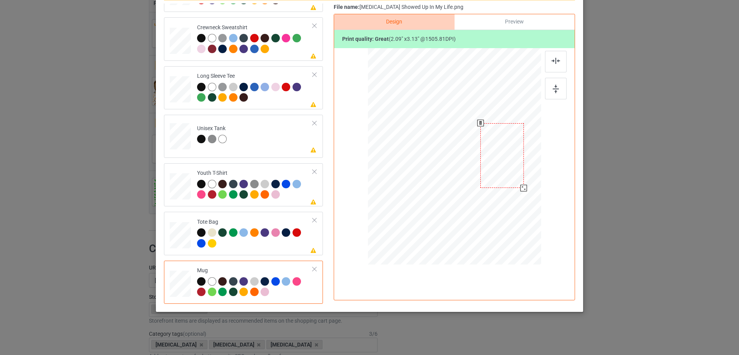
click at [520, 185] on div at bounding box center [523, 188] width 7 height 7
click at [512, 178] on div at bounding box center [502, 156] width 43 height 65
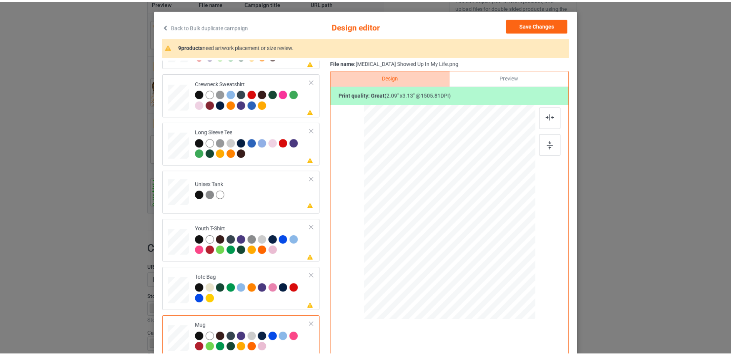
scroll to position [0, 0]
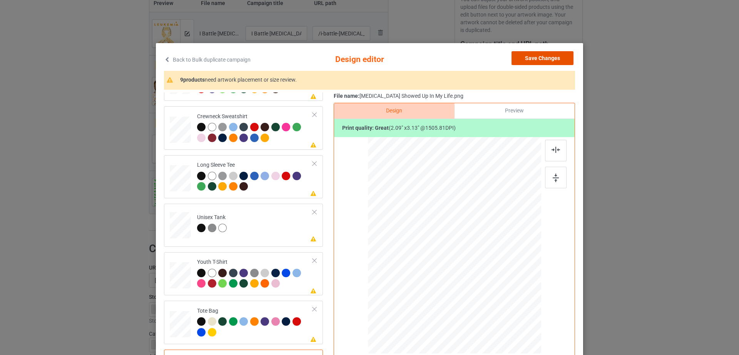
click at [526, 62] on button "Save Changes" at bounding box center [542, 58] width 62 height 14
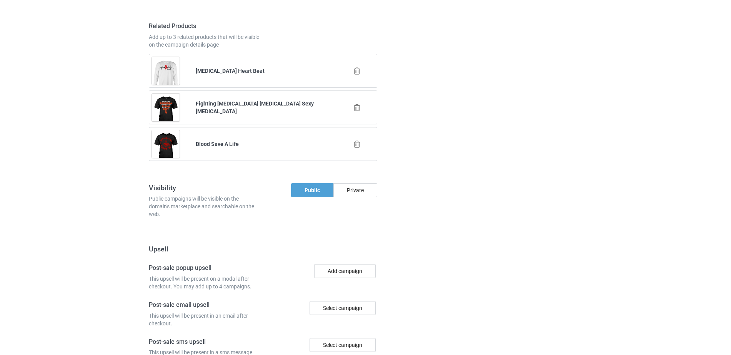
scroll to position [896, 0]
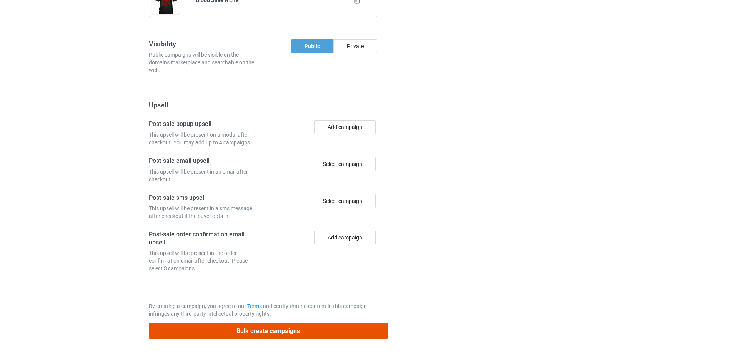
click at [278, 331] on button "Bulk create campaigns" at bounding box center [268, 331] width 239 height 16
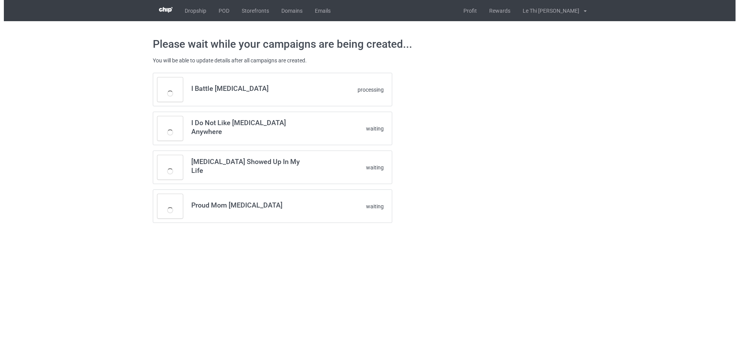
scroll to position [0, 0]
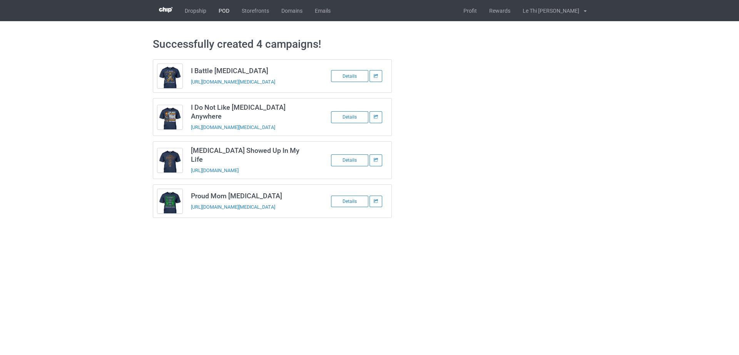
click at [226, 12] on link "POD" at bounding box center [223, 10] width 23 height 21
